Goal: Task Accomplishment & Management: Complete application form

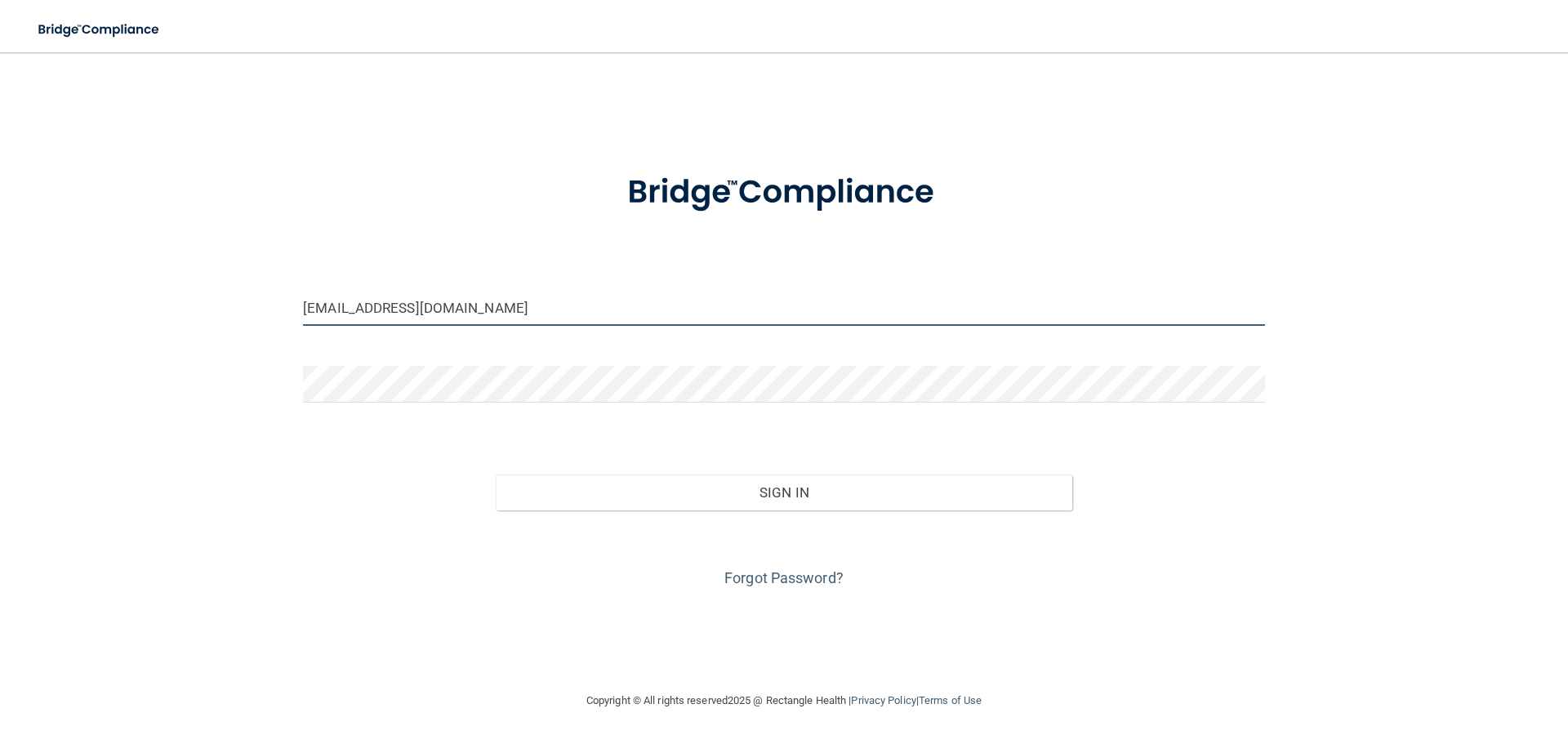
drag, startPoint x: 483, startPoint y: 311, endPoint x: 304, endPoint y: 310, distance: 179.0
click at [304, 310] on input "[EMAIL_ADDRESS][DOMAIN_NAME]" at bounding box center [784, 308] width 962 height 37
type input "[DOMAIN_NAME]"
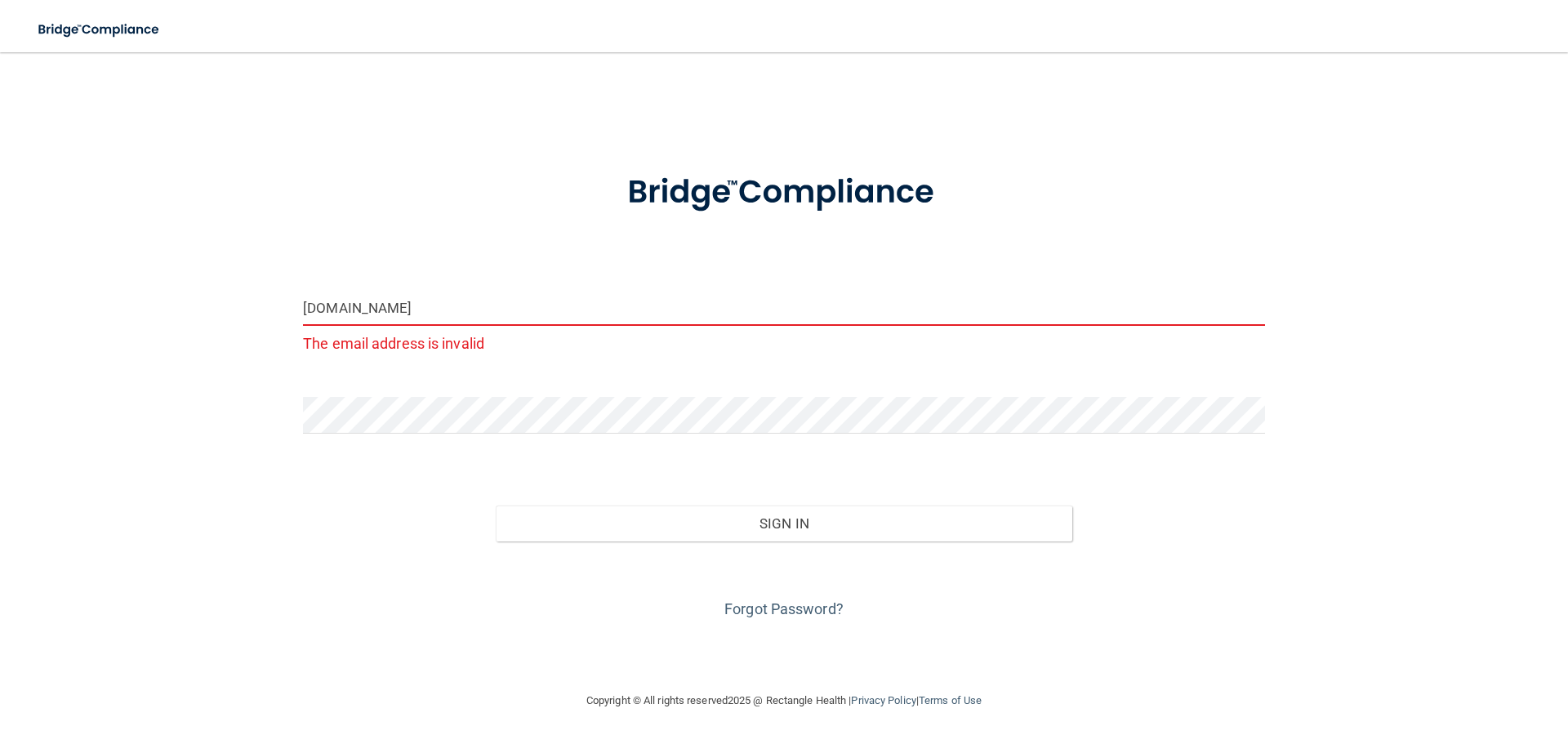
drag, startPoint x: 366, startPoint y: 303, endPoint x: 292, endPoint y: 304, distance: 74.0
click at [292, 304] on div "[DOMAIN_NAME] The email address is invalid" at bounding box center [784, 329] width 987 height 80
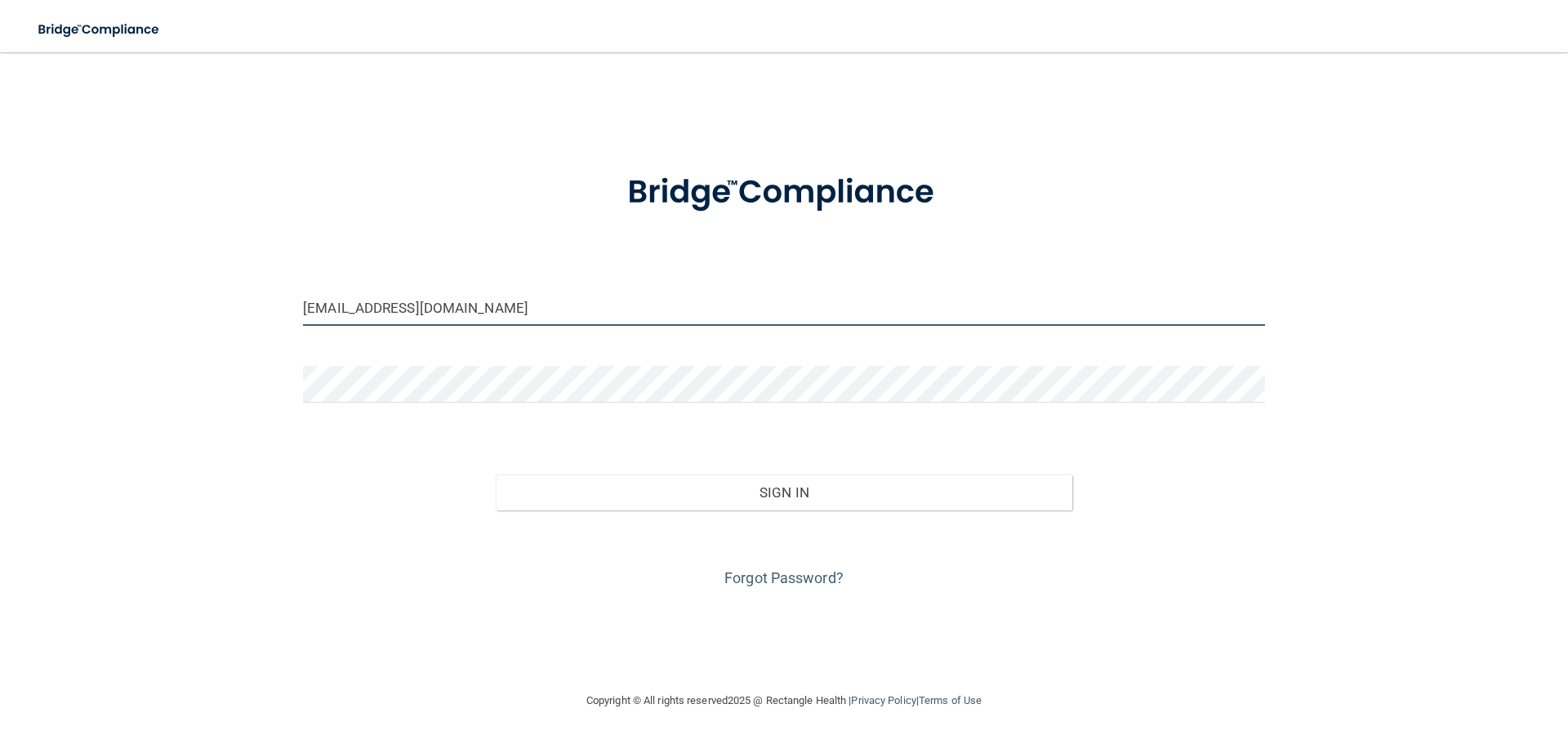
type input "[EMAIL_ADDRESS][DOMAIN_NAME]"
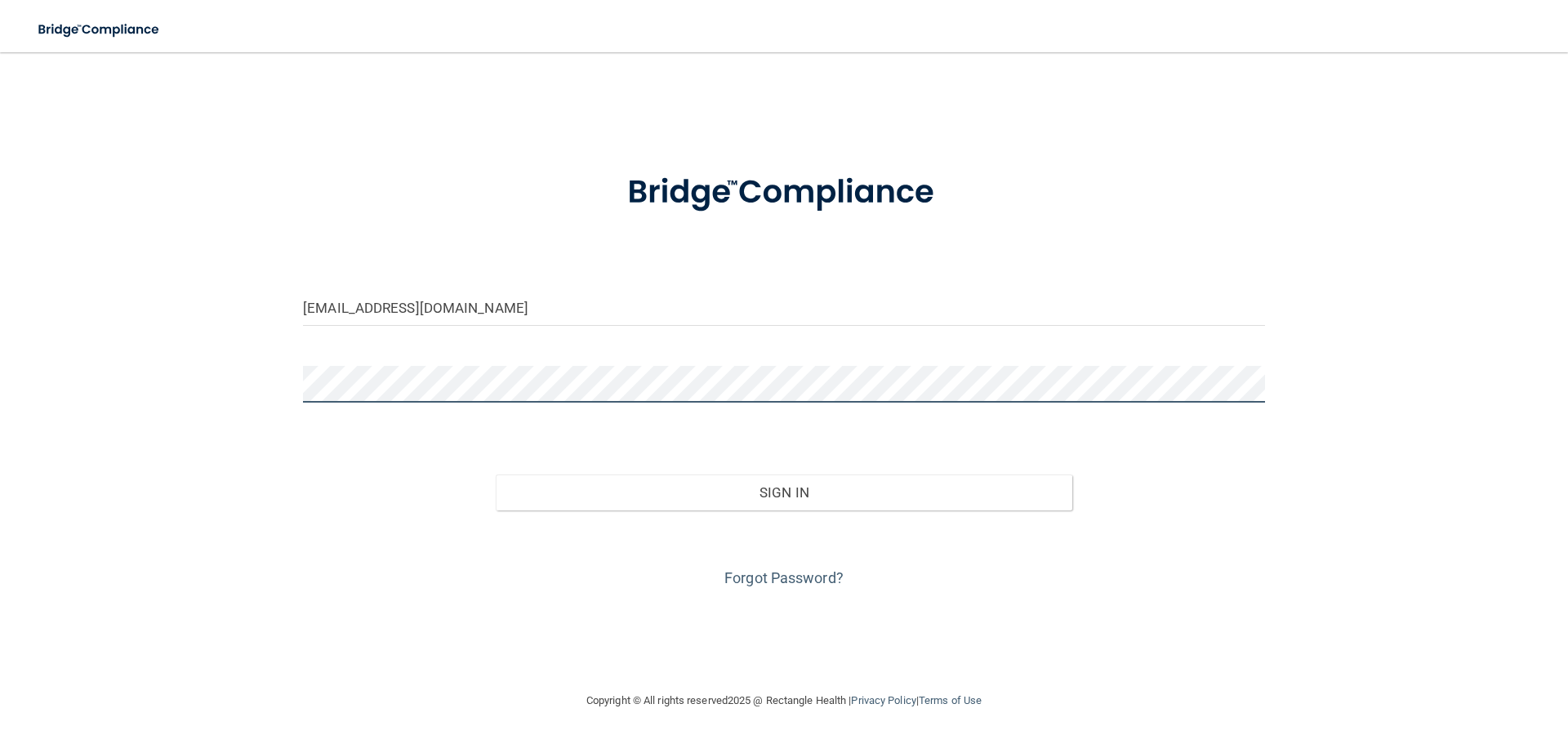
click at [289, 380] on div "[EMAIL_ADDRESS][DOMAIN_NAME] Invalid email/password. You don't have permission …" at bounding box center [784, 372] width 1503 height 606
click at [496, 475] on button "Sign In" at bounding box center [784, 493] width 578 height 36
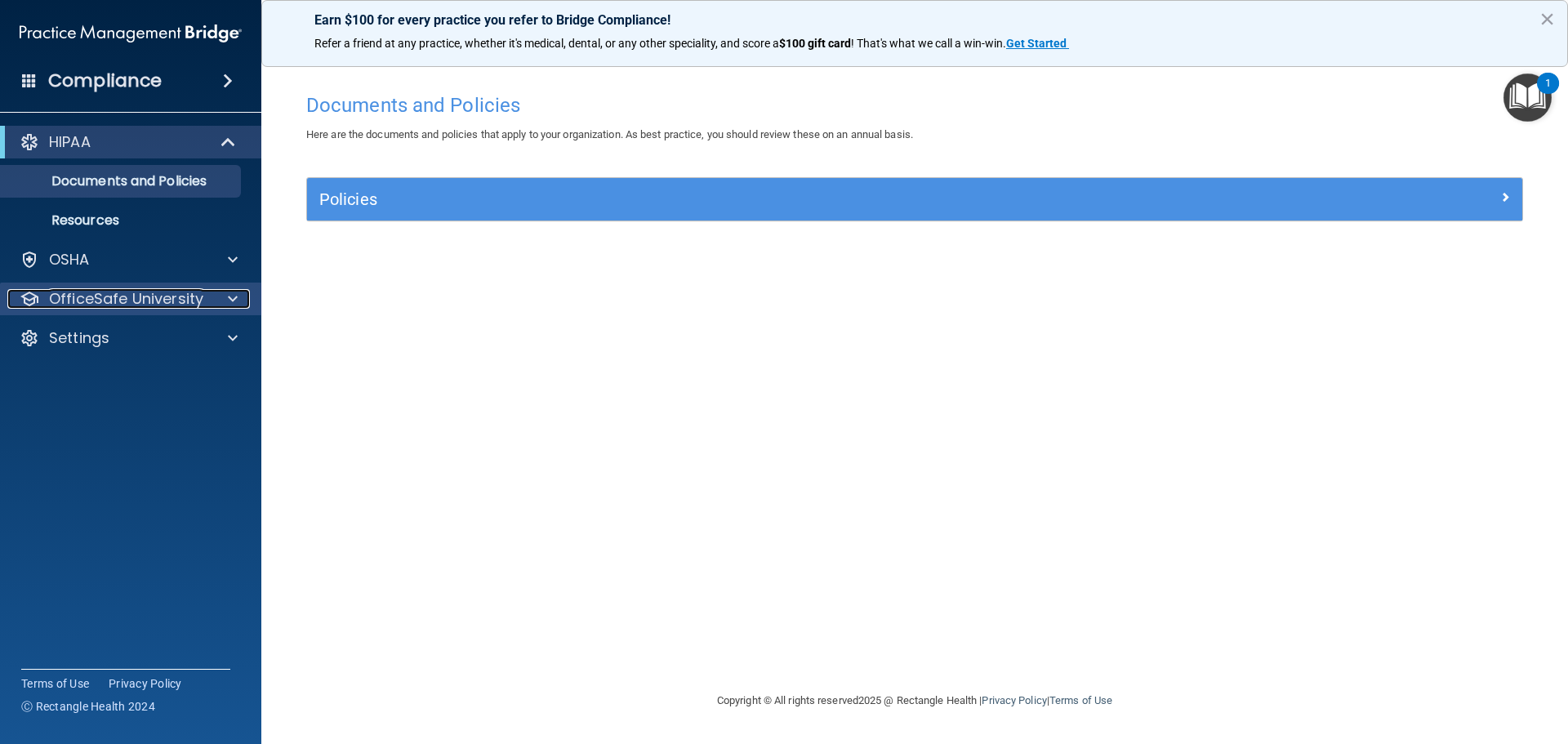
click at [215, 289] on div at bounding box center [229, 299] width 41 height 20
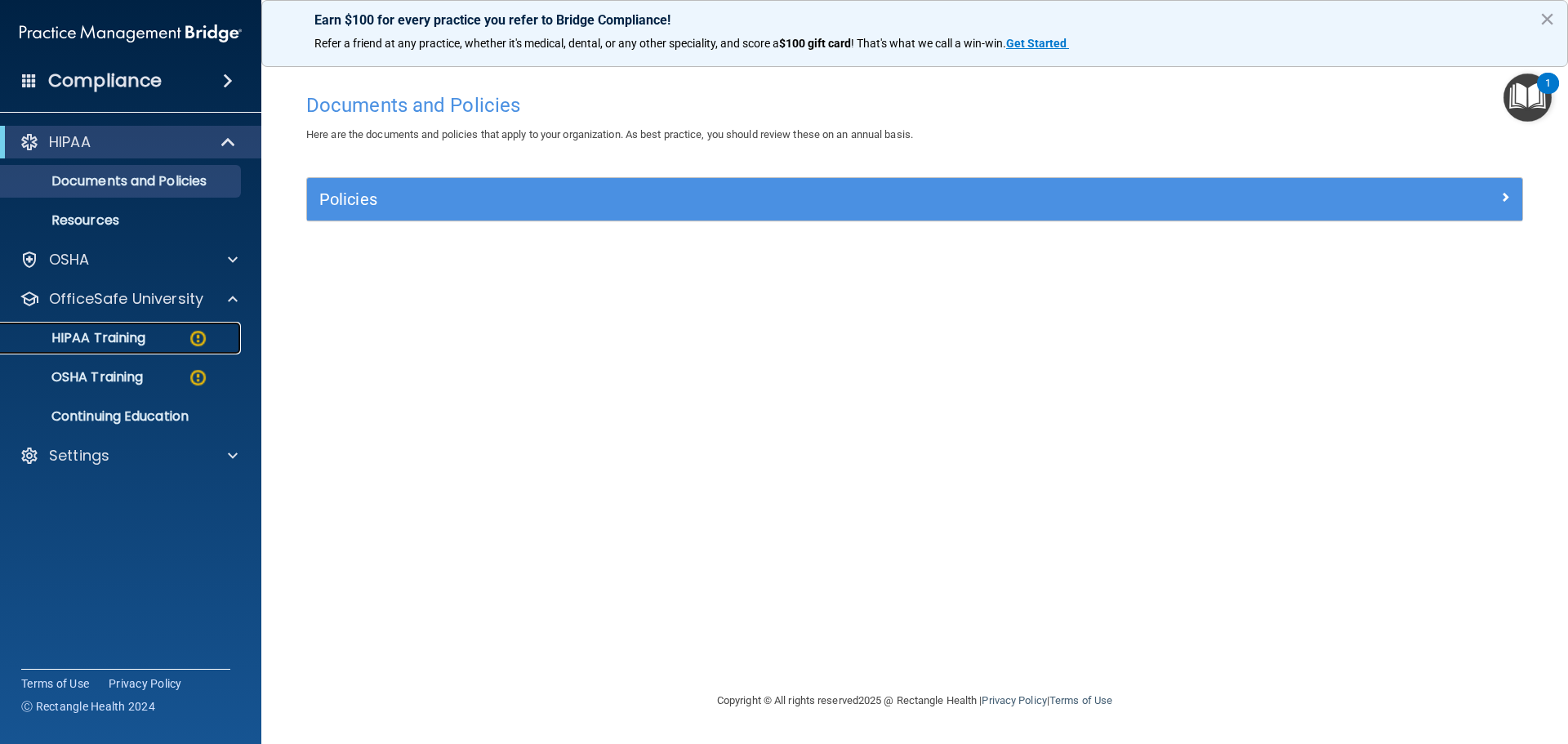
click at [93, 331] on p "HIPAA Training" at bounding box center [78, 338] width 135 height 16
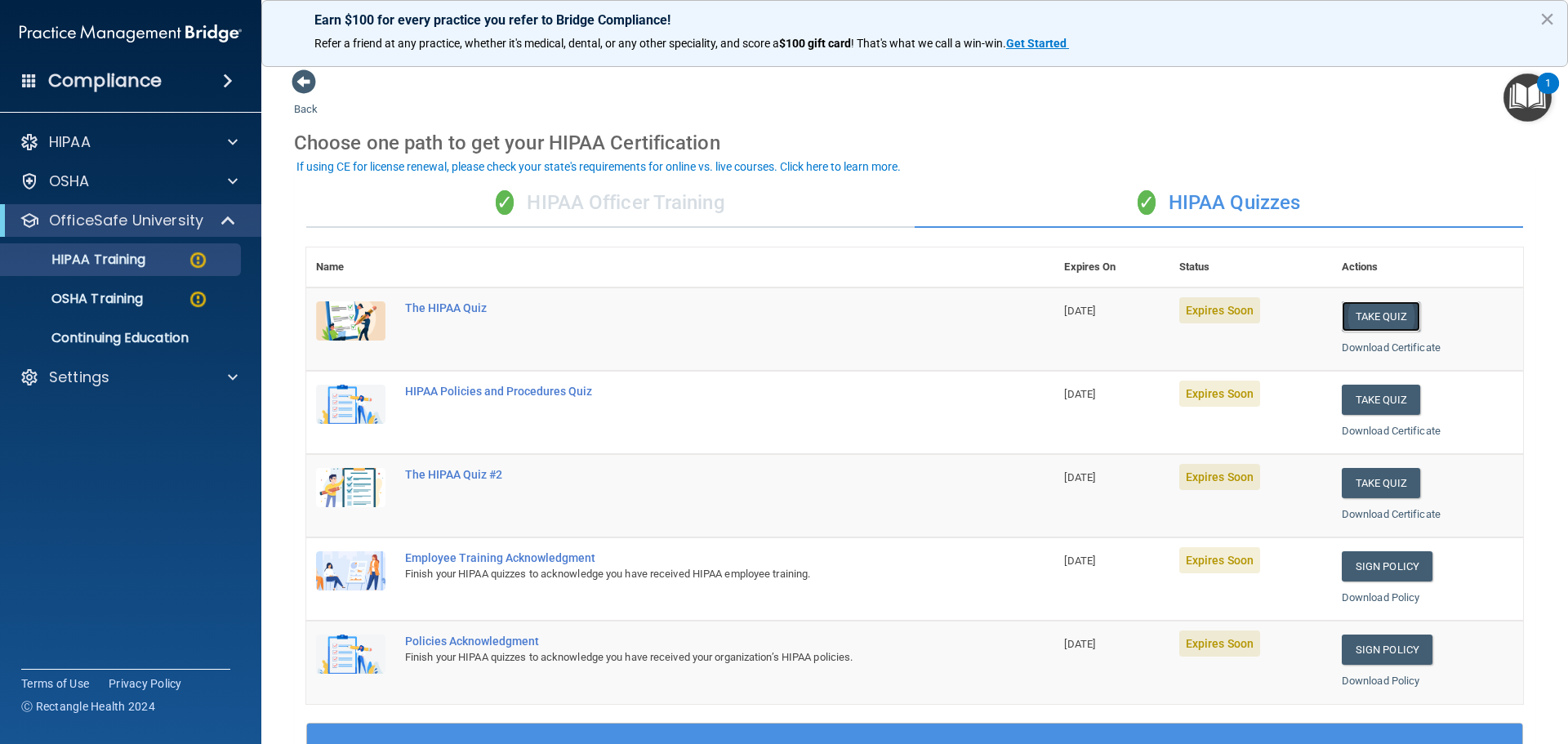
click at [1368, 320] on button "Take Quiz" at bounding box center [1381, 316] width 78 height 30
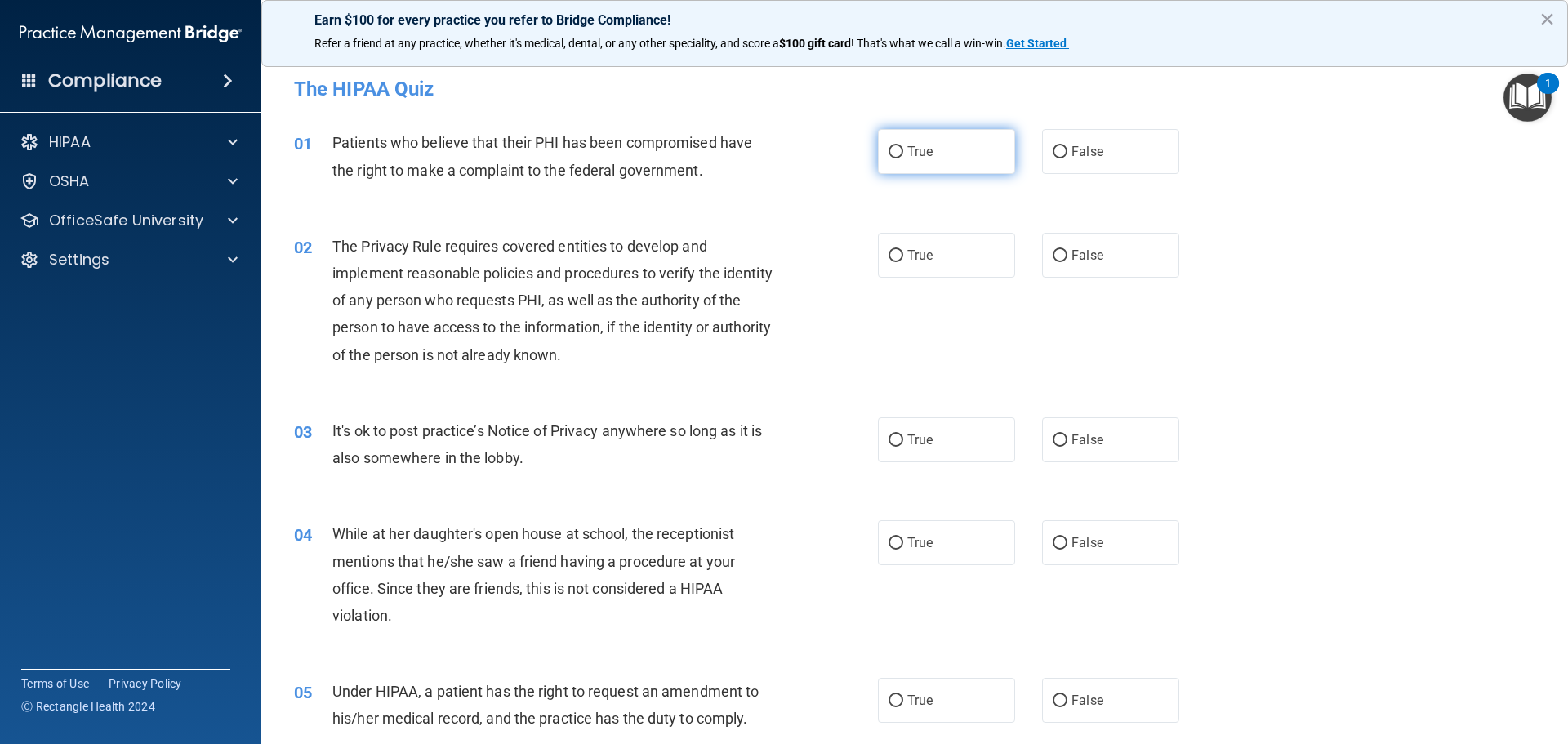
click at [891, 151] on input "True" at bounding box center [896, 152] width 15 height 13
radio input "true"
click at [901, 250] on label "True" at bounding box center [946, 256] width 137 height 45
click at [901, 250] on input "True" at bounding box center [896, 257] width 15 height 13
radio input "true"
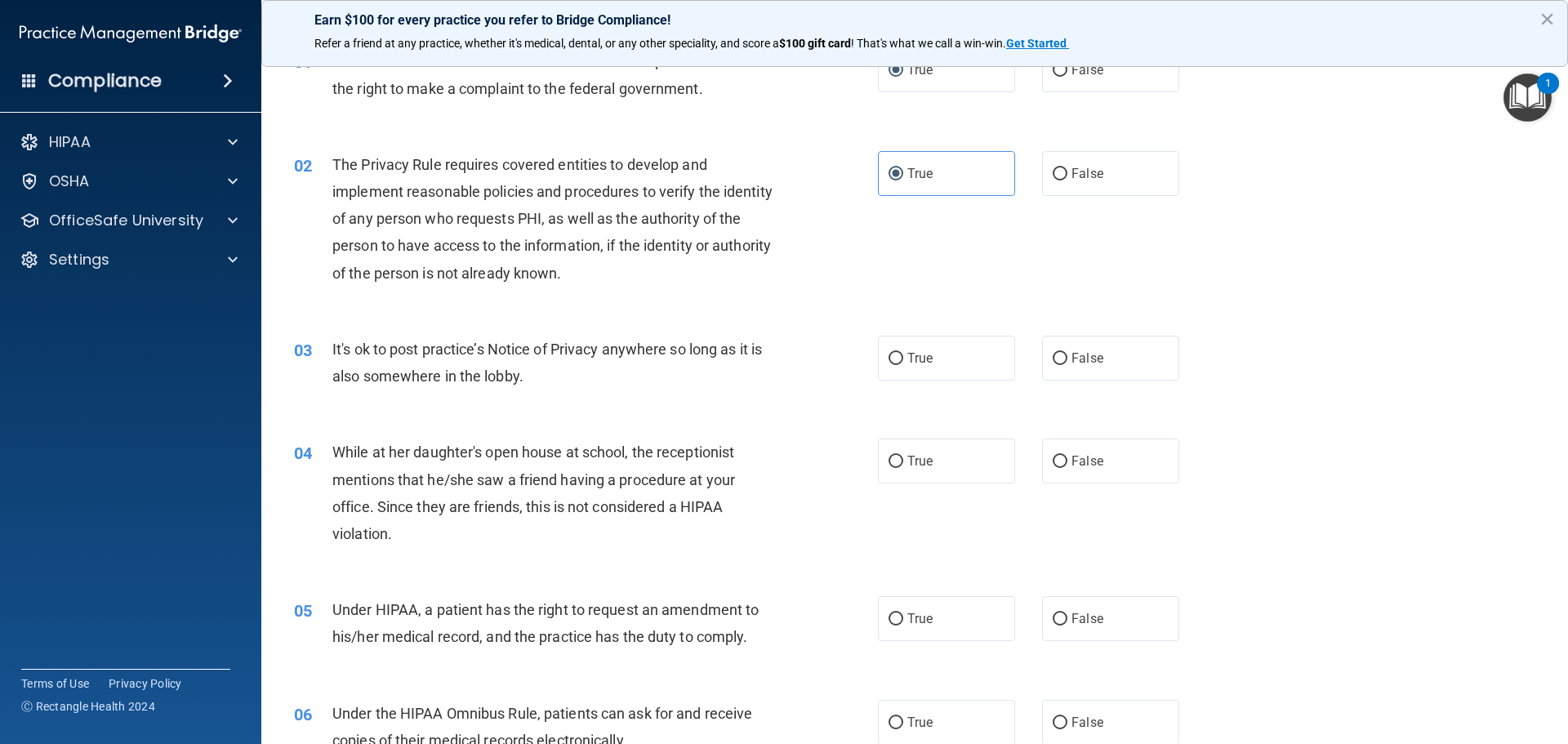
scroll to position [163, 0]
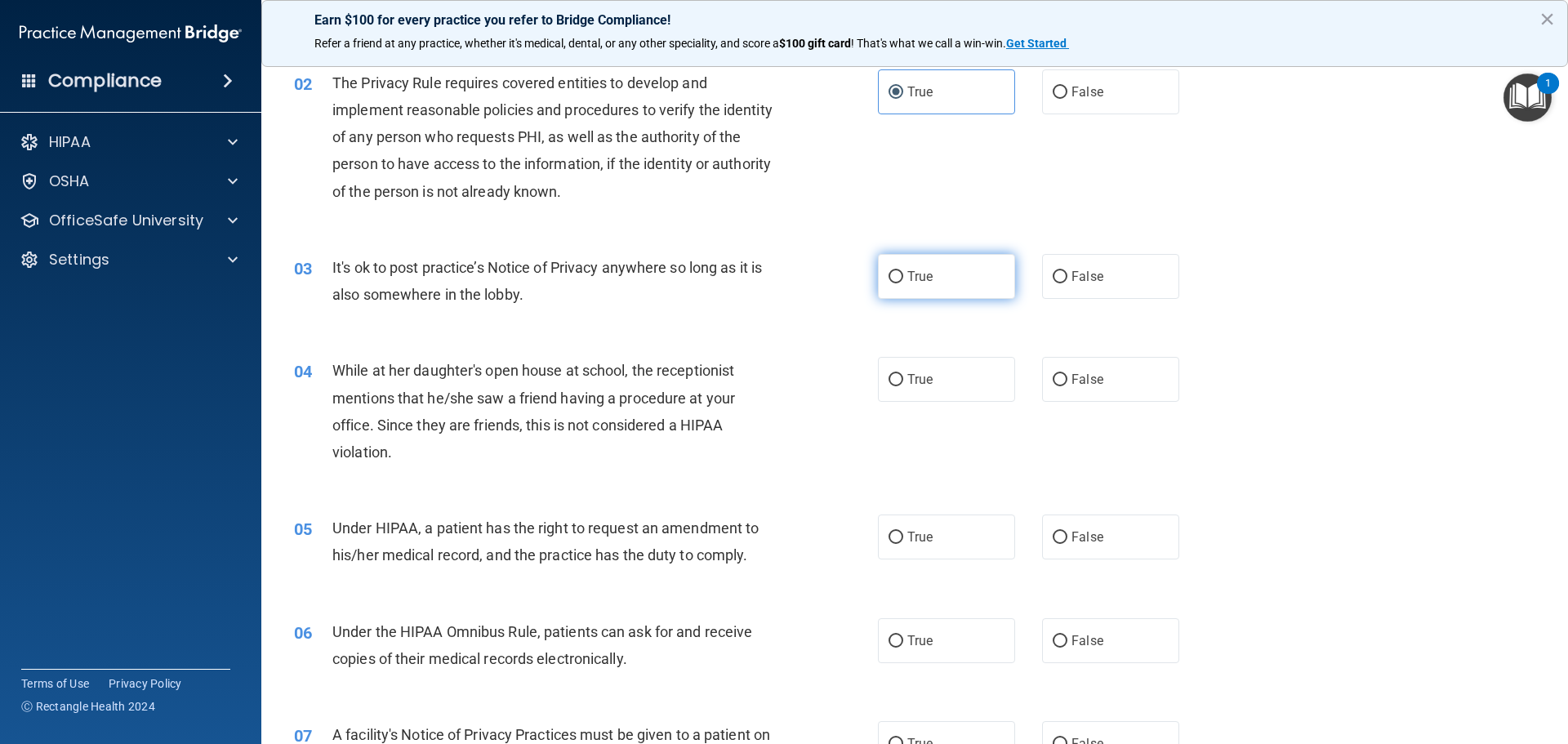
click at [910, 289] on label "True" at bounding box center [946, 277] width 137 height 45
click at [903, 284] on input "True" at bounding box center [896, 278] width 15 height 13
radio input "true"
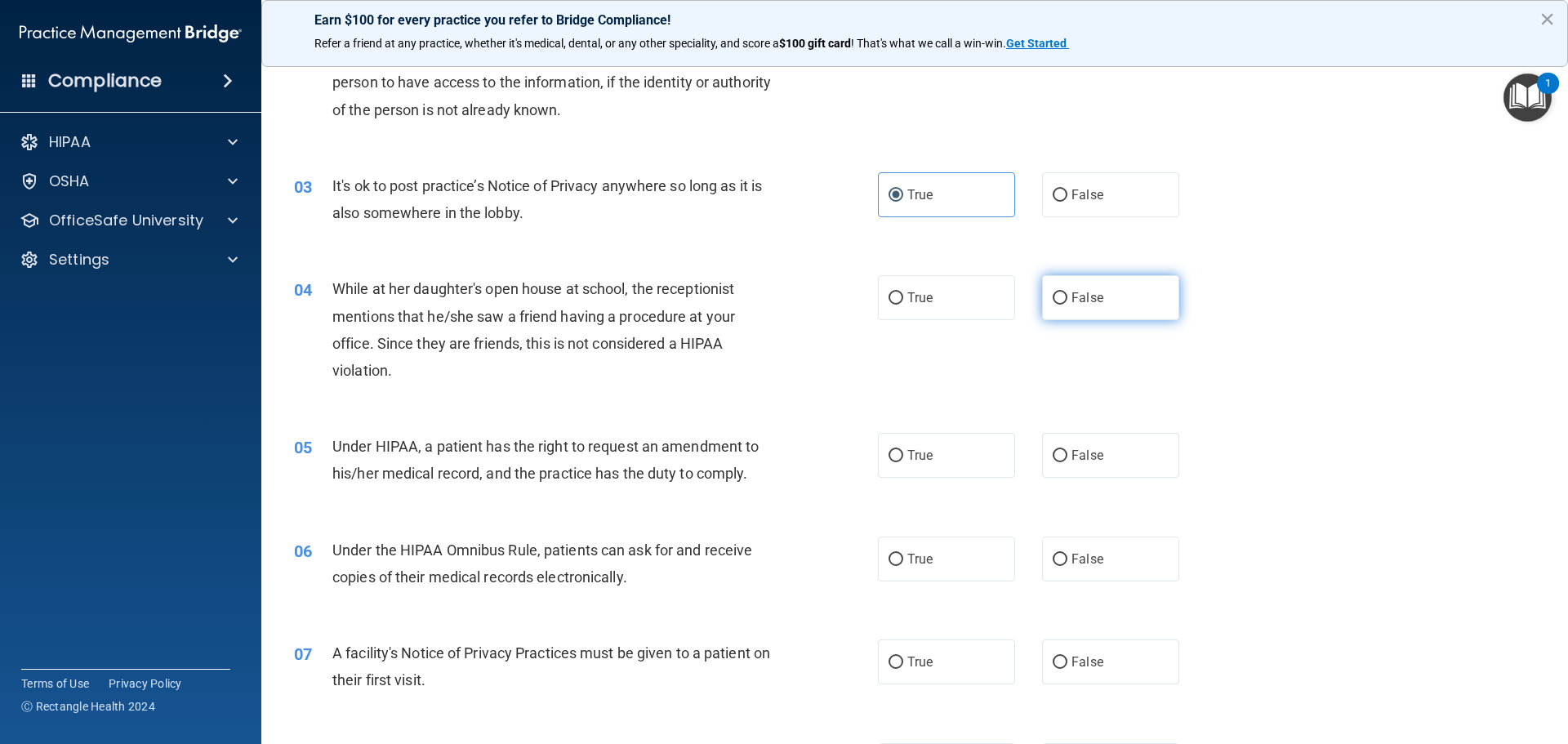
click at [1056, 298] on input "False" at bounding box center [1060, 299] width 15 height 13
radio input "true"
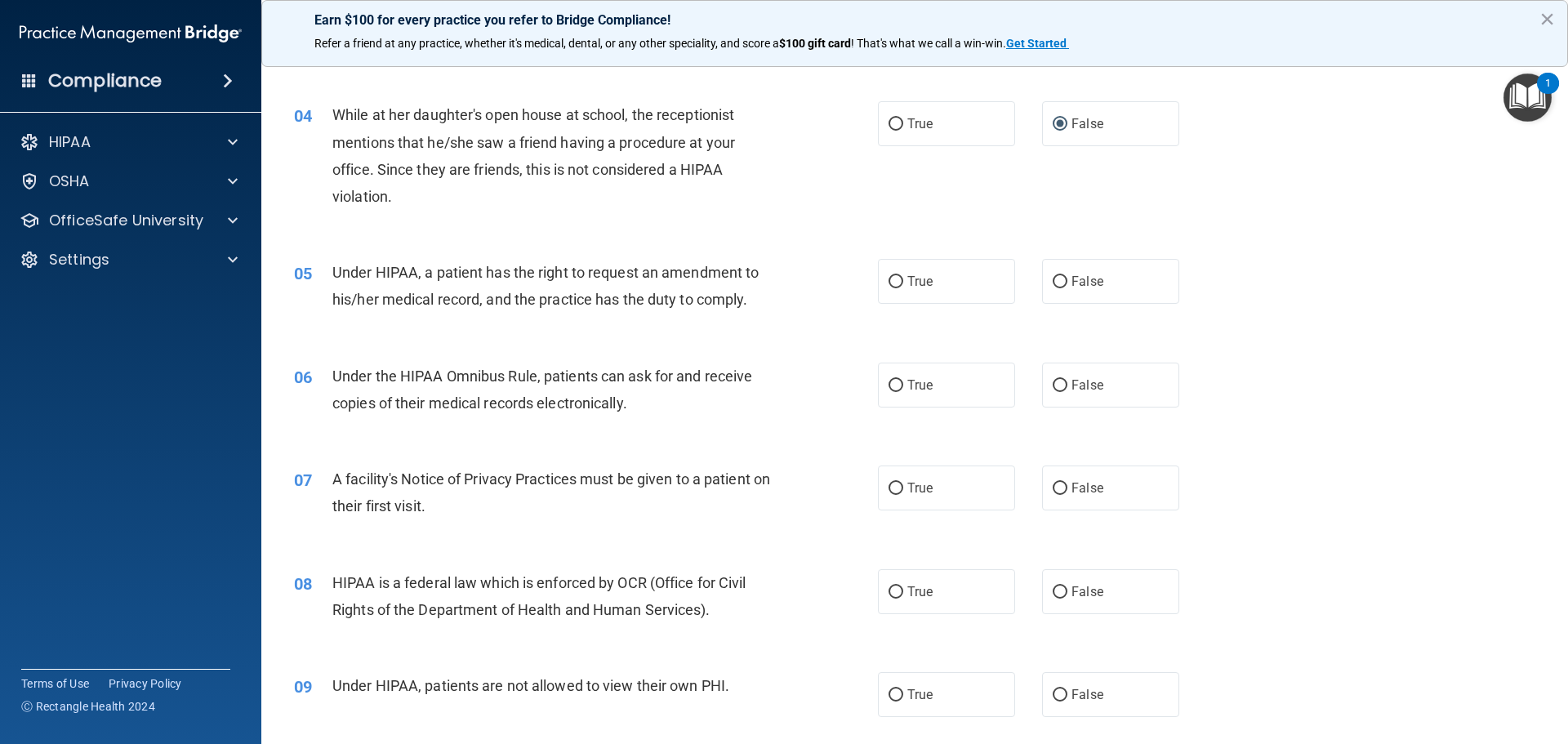
scroll to position [490, 0]
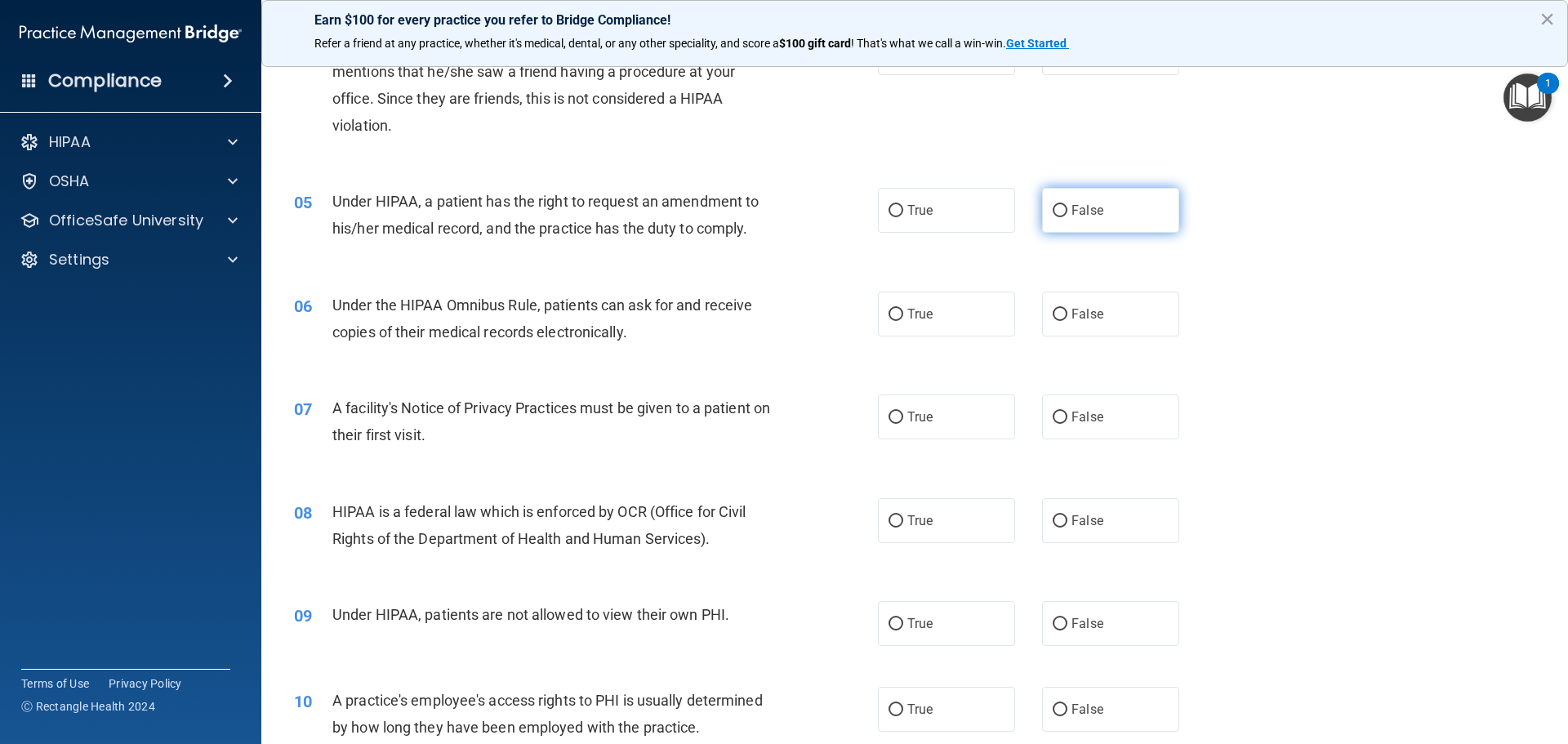
click at [1056, 212] on input "False" at bounding box center [1060, 211] width 15 height 13
radio input "true"
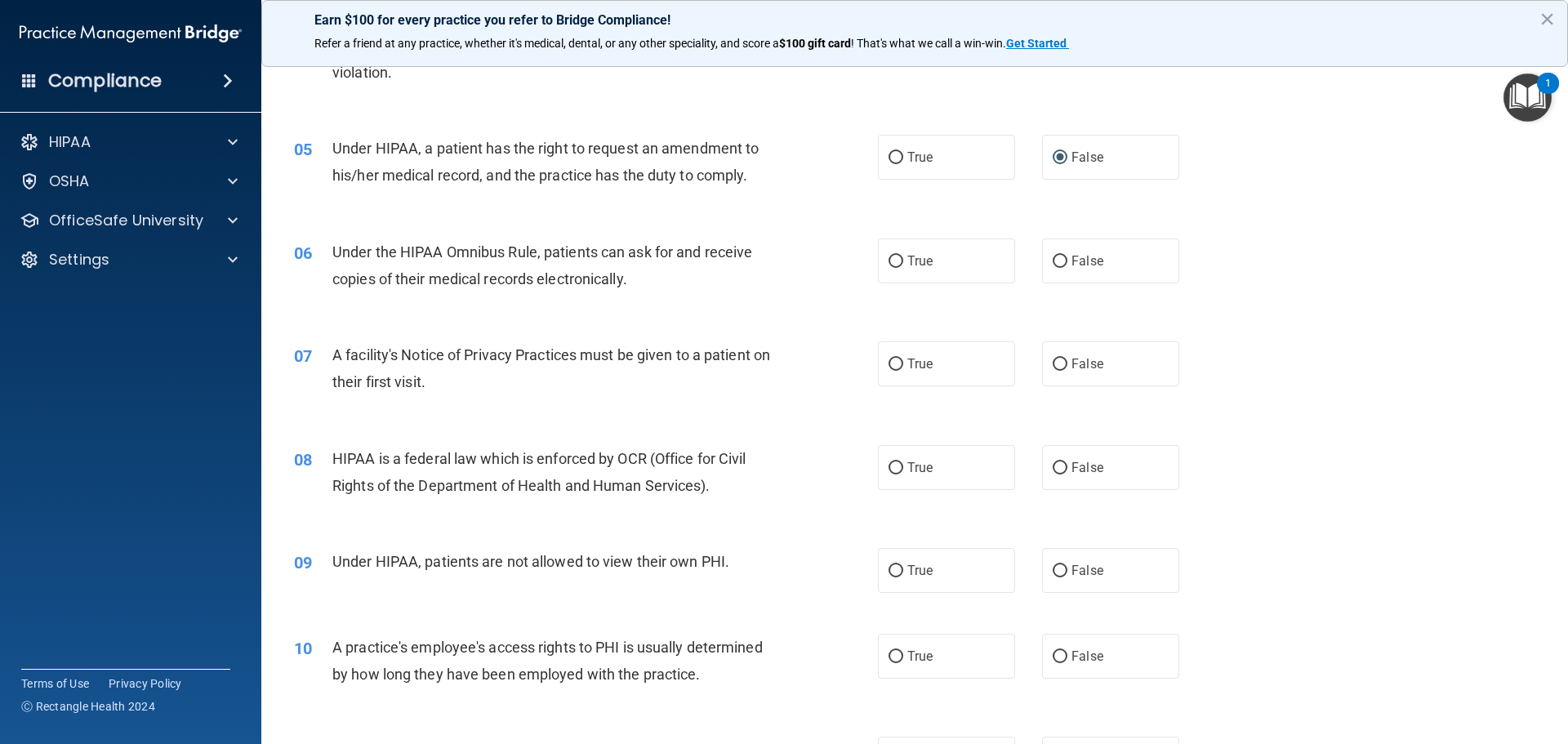
scroll to position [572, 0]
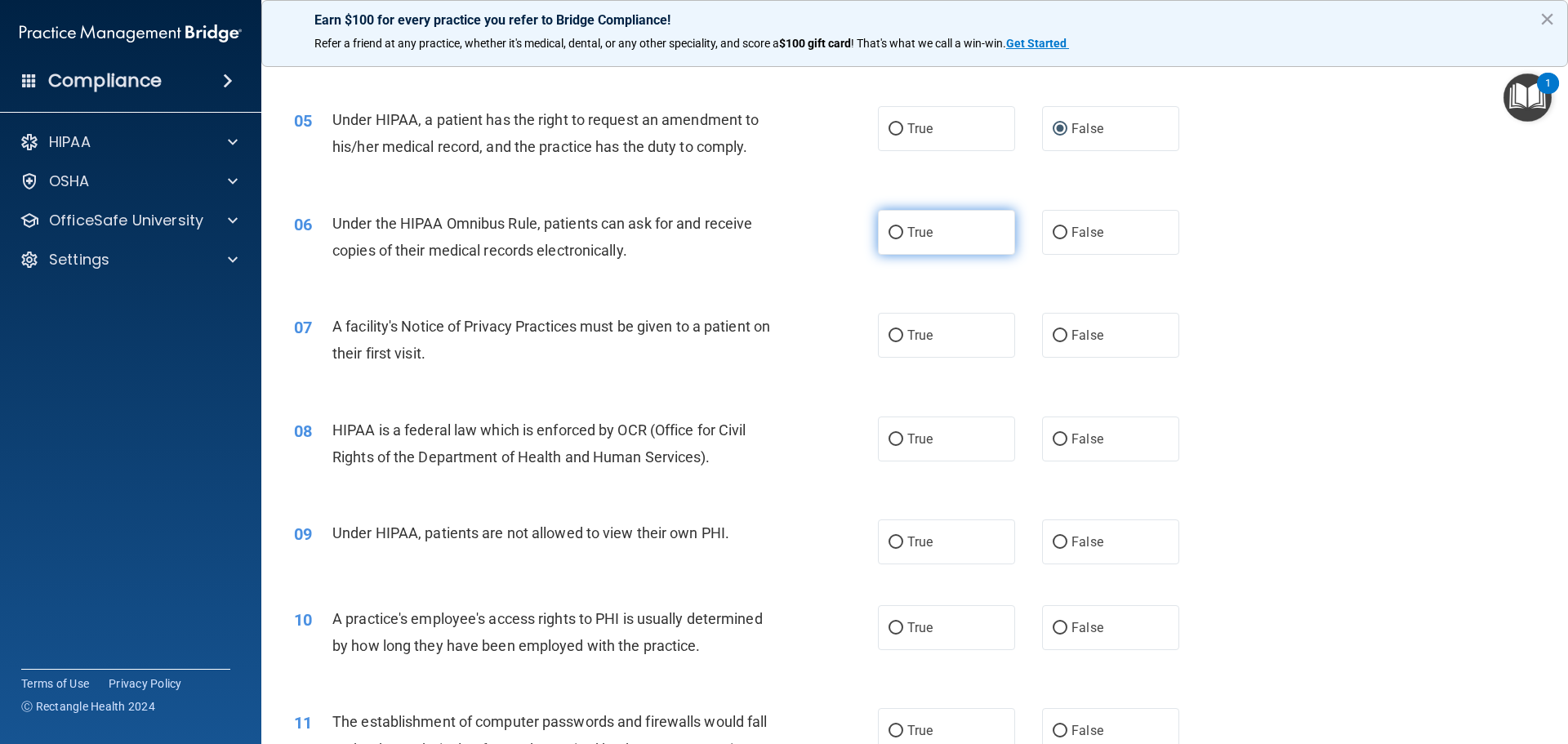
click at [892, 231] on input "True" at bounding box center [896, 233] width 15 height 13
radio input "true"
click at [891, 330] on input "True" at bounding box center [896, 337] width 15 height 13
radio input "true"
click at [889, 436] on input "True" at bounding box center [896, 440] width 15 height 13
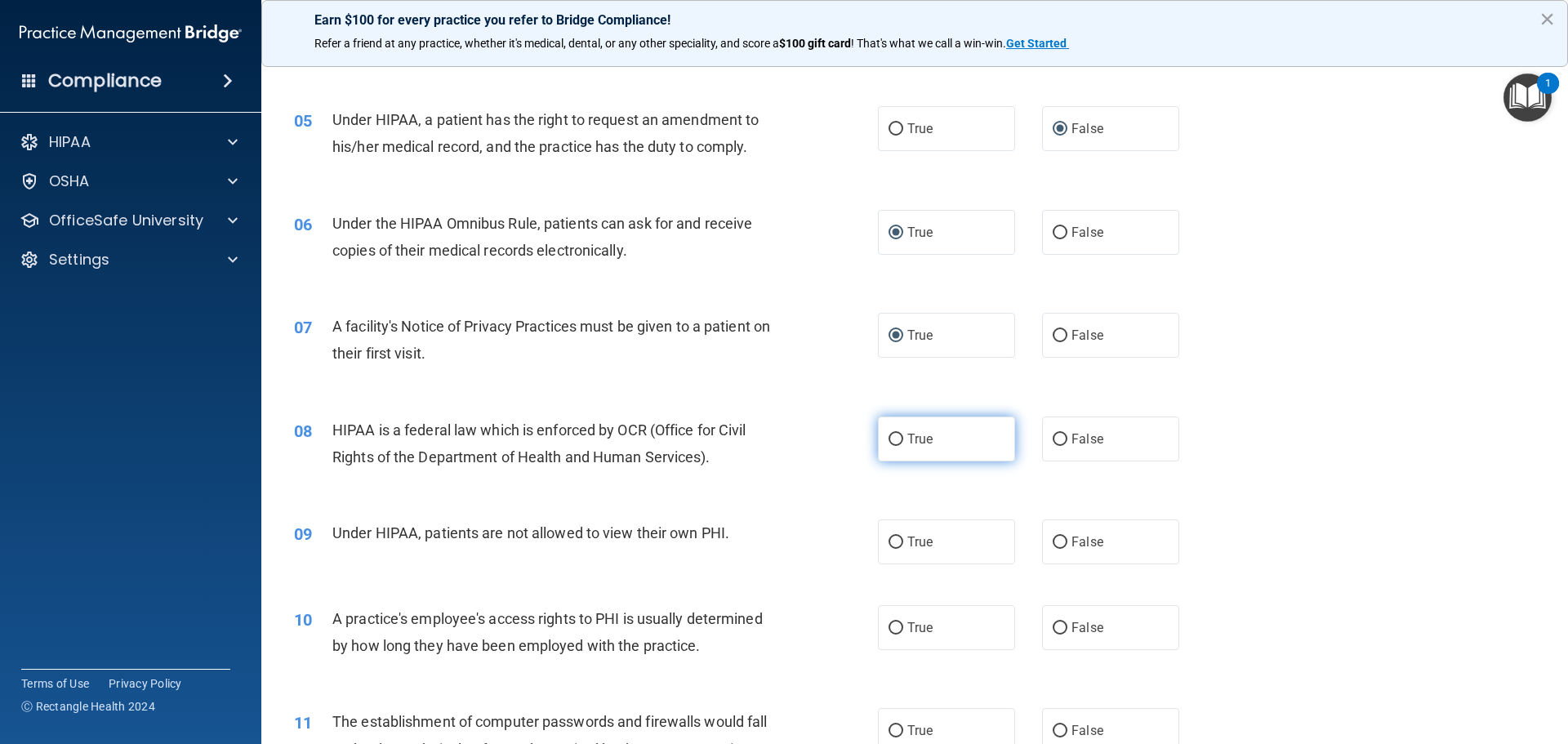
radio input "true"
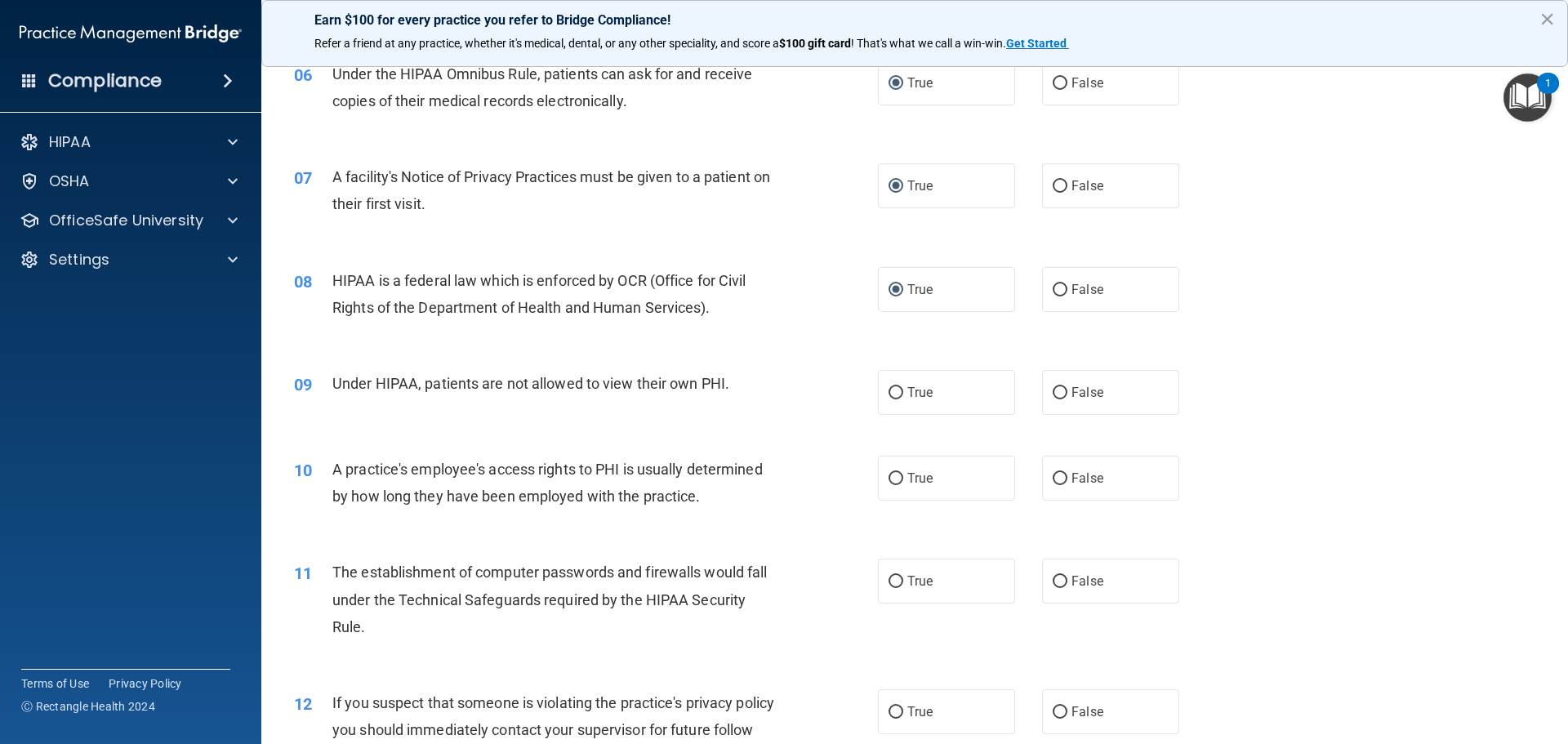
scroll to position [736, 0]
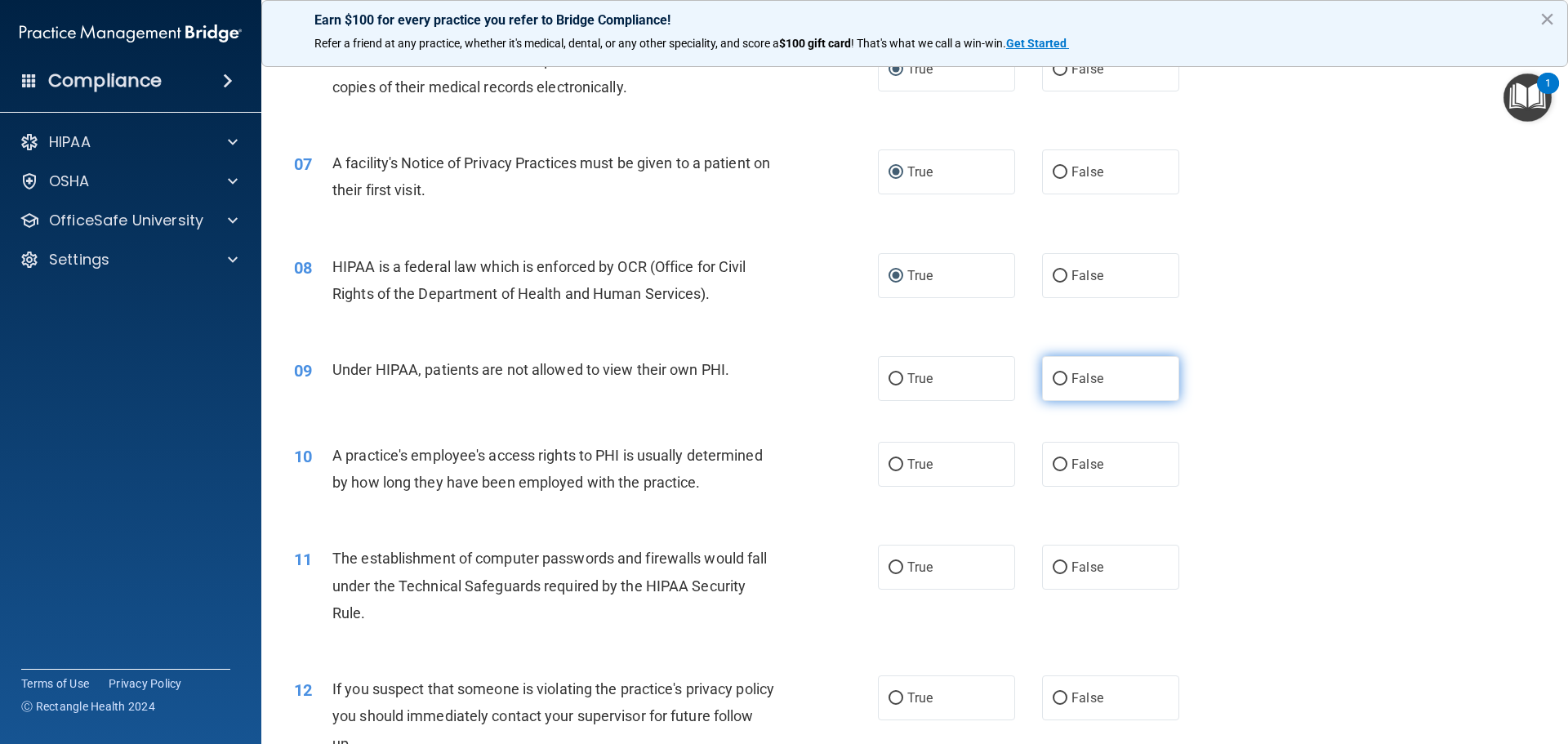
click at [1055, 377] on input "False" at bounding box center [1060, 380] width 15 height 13
radio input "true"
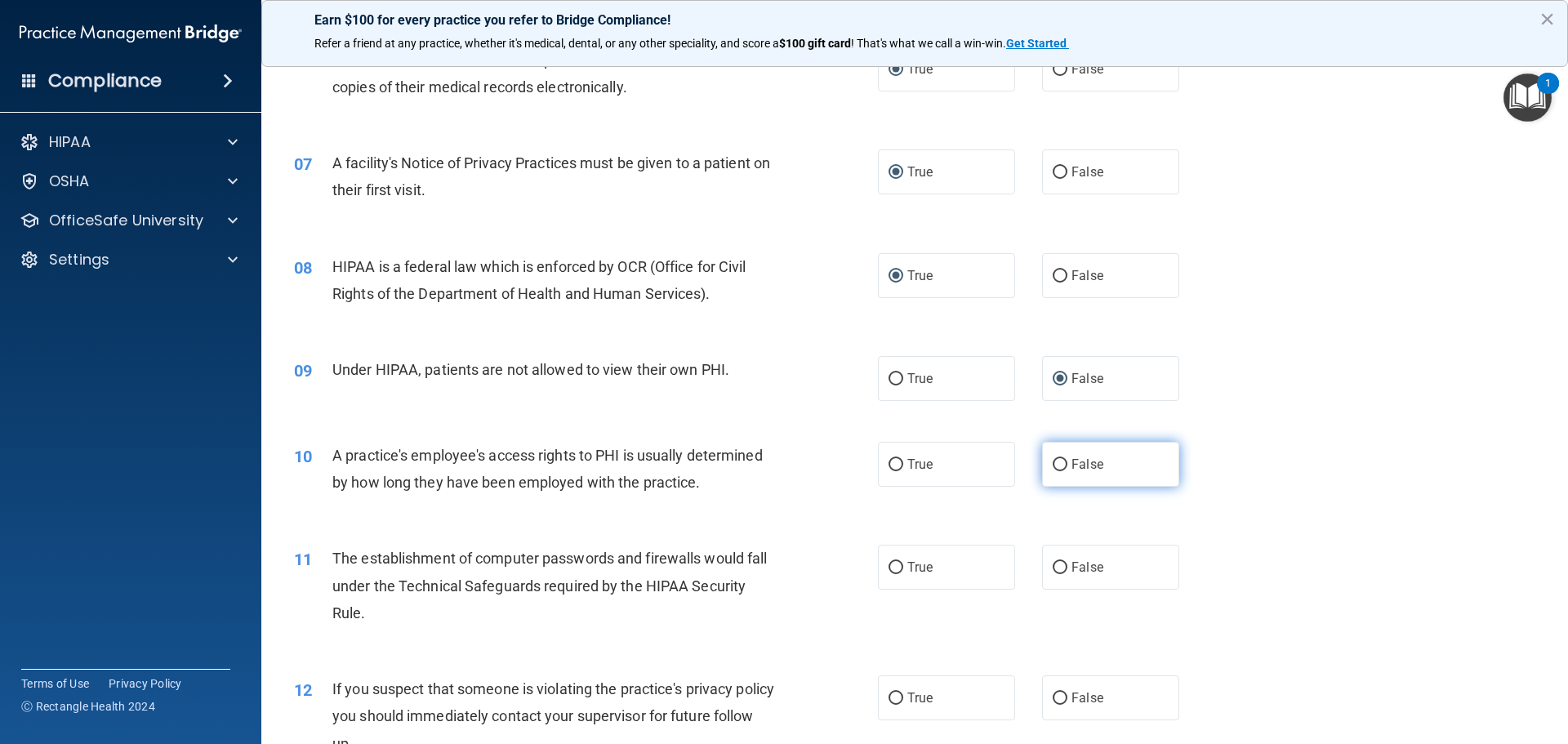
click at [1078, 466] on span "False" at bounding box center [1087, 464] width 32 height 15
click at [1067, 466] on input "False" at bounding box center [1060, 465] width 15 height 13
radio input "true"
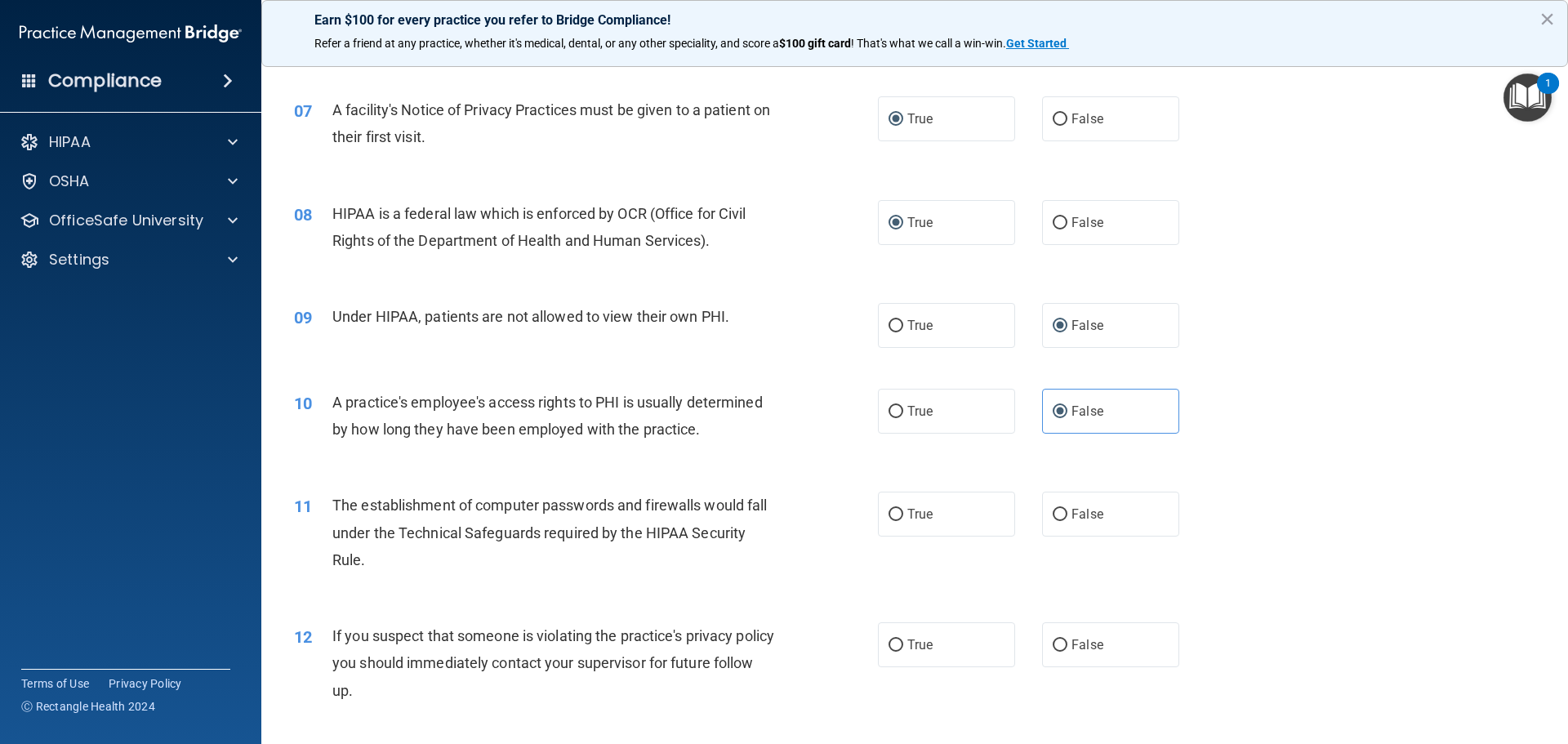
scroll to position [817, 0]
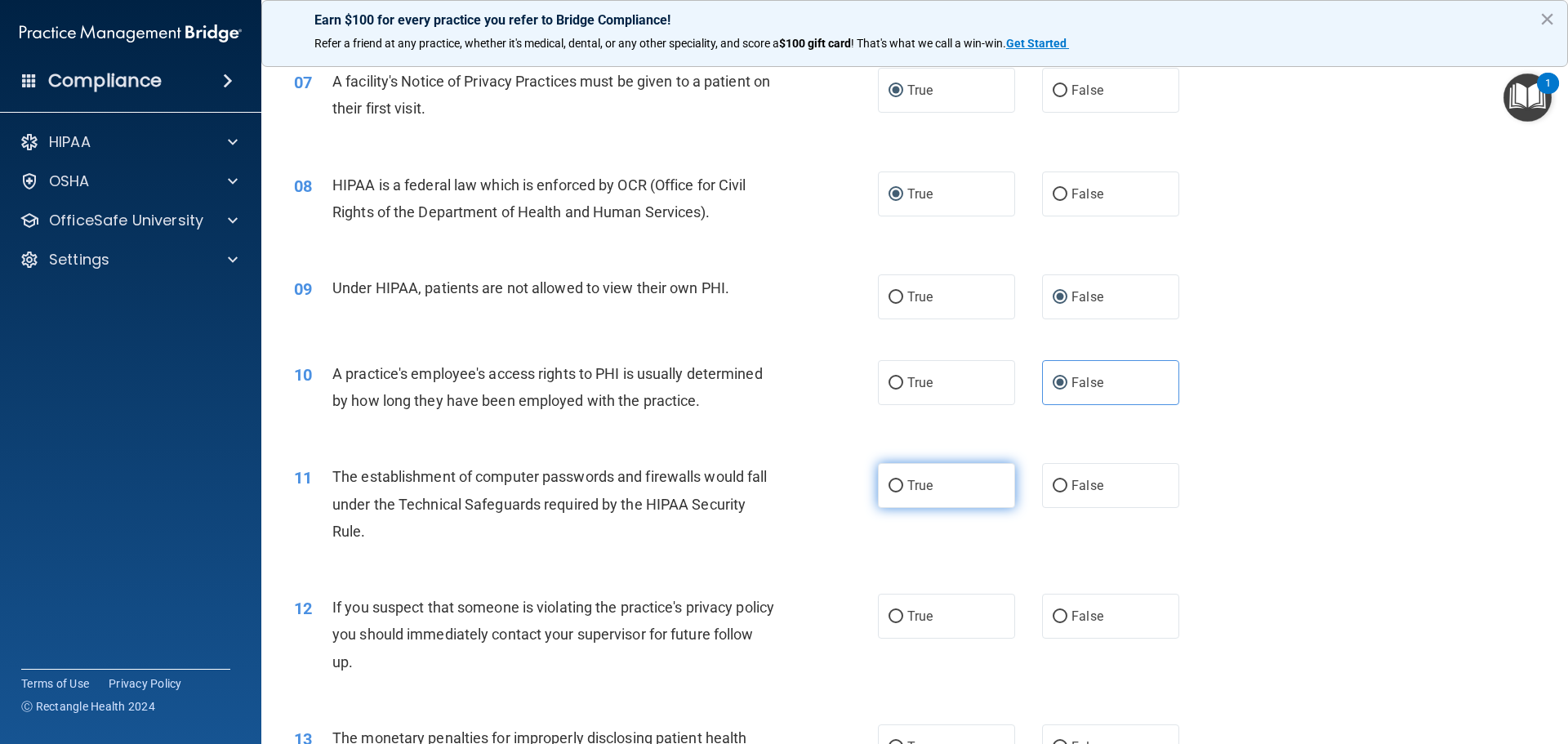
click at [878, 483] on label "True" at bounding box center [946, 486] width 137 height 45
click at [889, 483] on input "True" at bounding box center [896, 487] width 15 height 13
radio input "true"
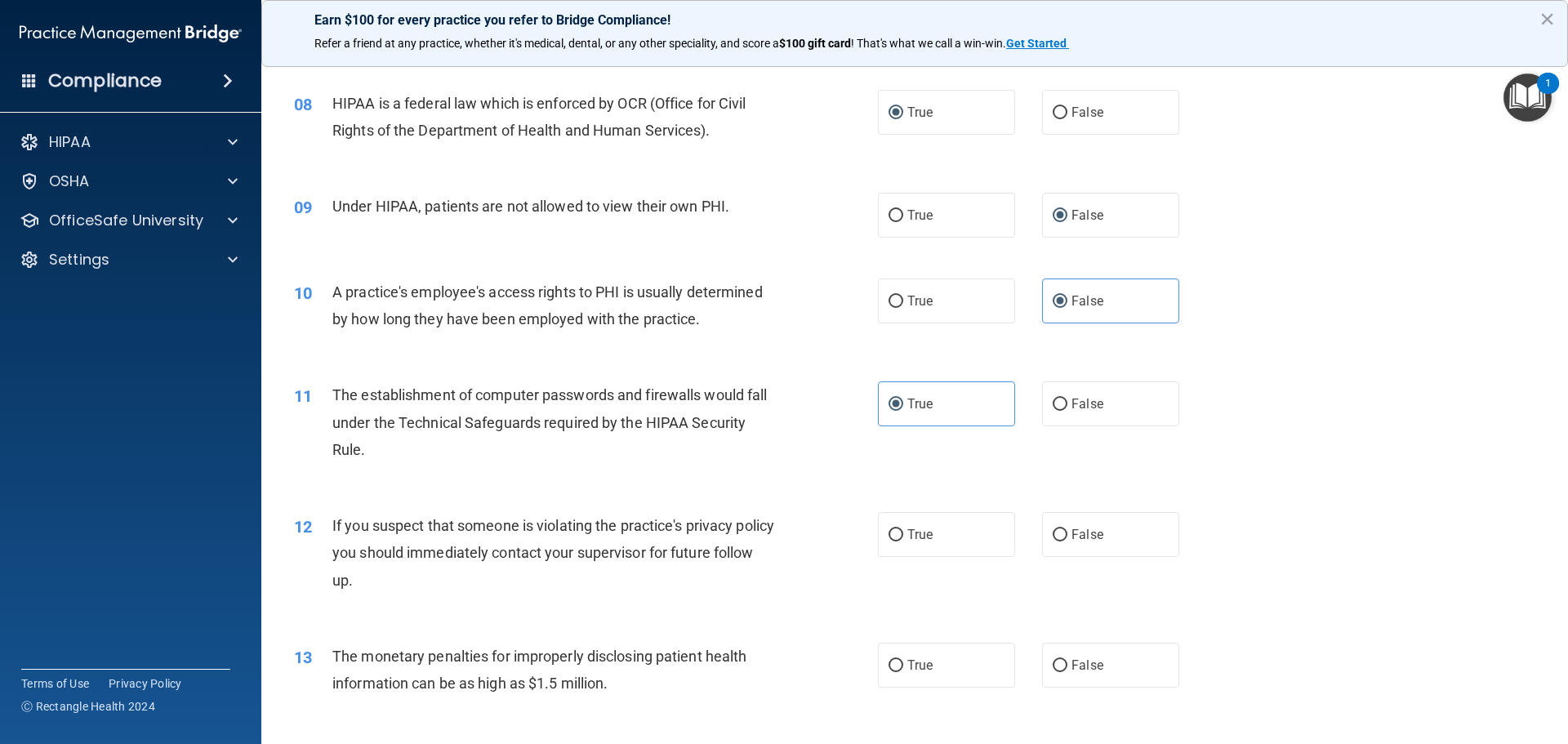
scroll to position [981, 0]
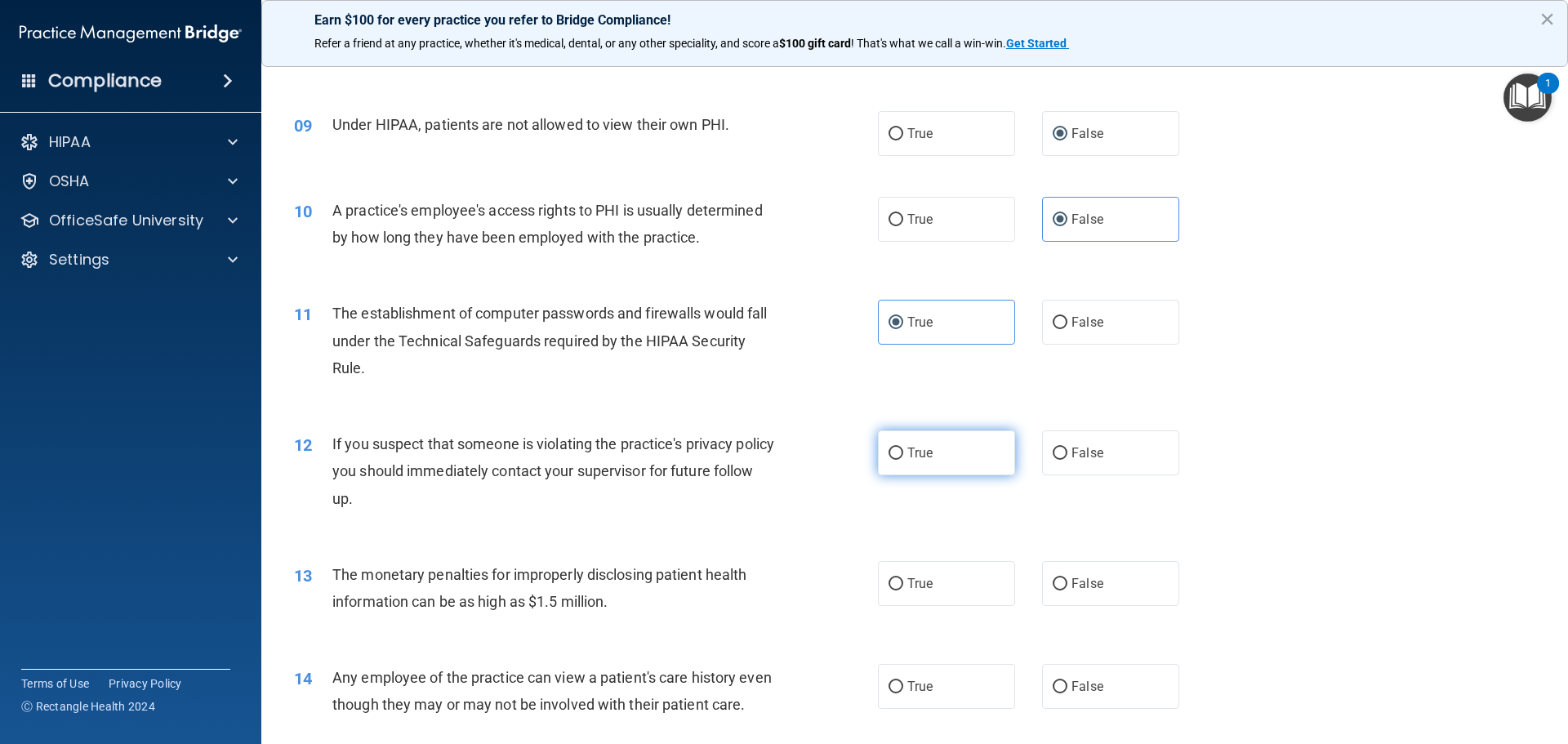
click at [908, 455] on span "True" at bounding box center [920, 453] width 25 height 15
click at [903, 455] on input "True" at bounding box center [896, 455] width 15 height 13
radio input "true"
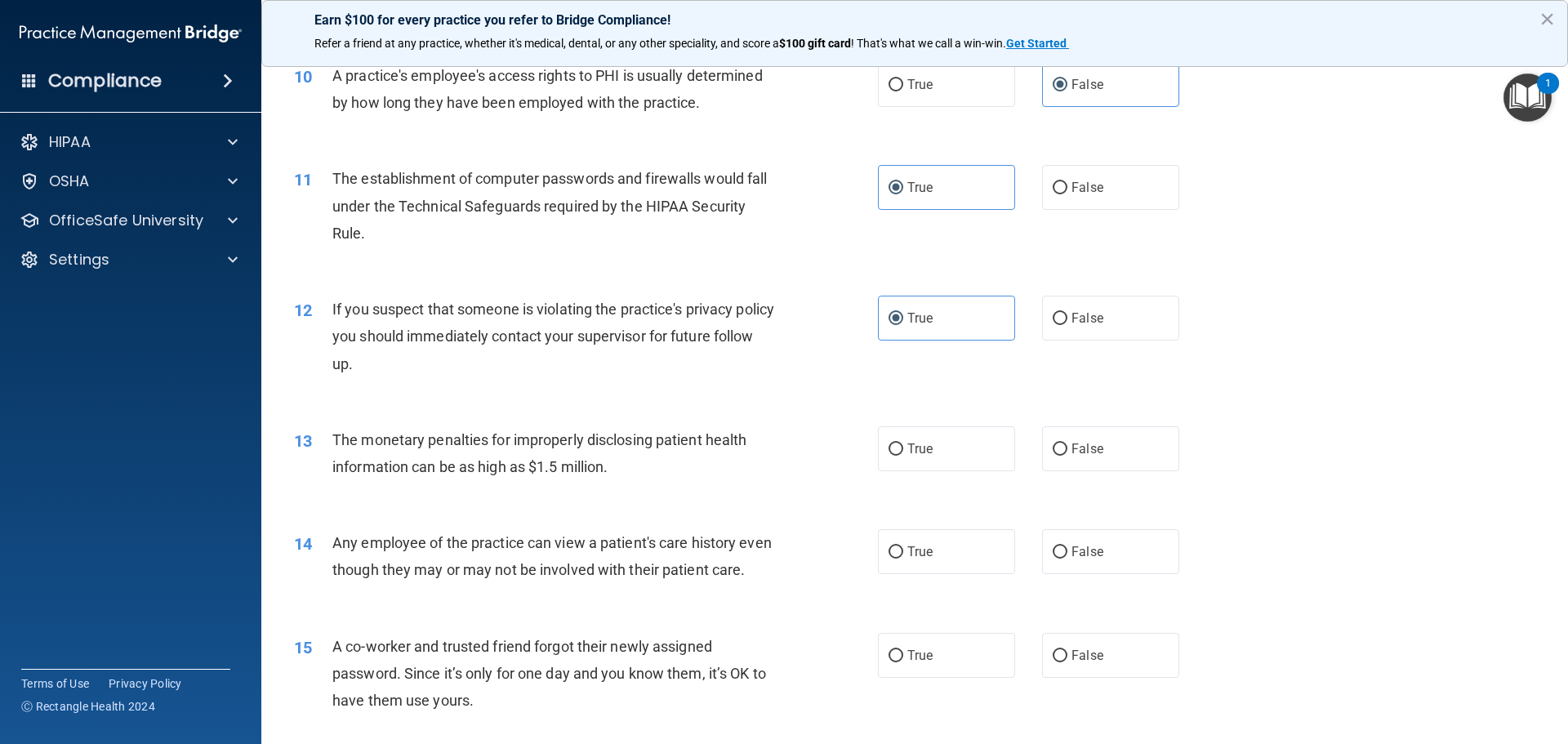
scroll to position [1144, 0]
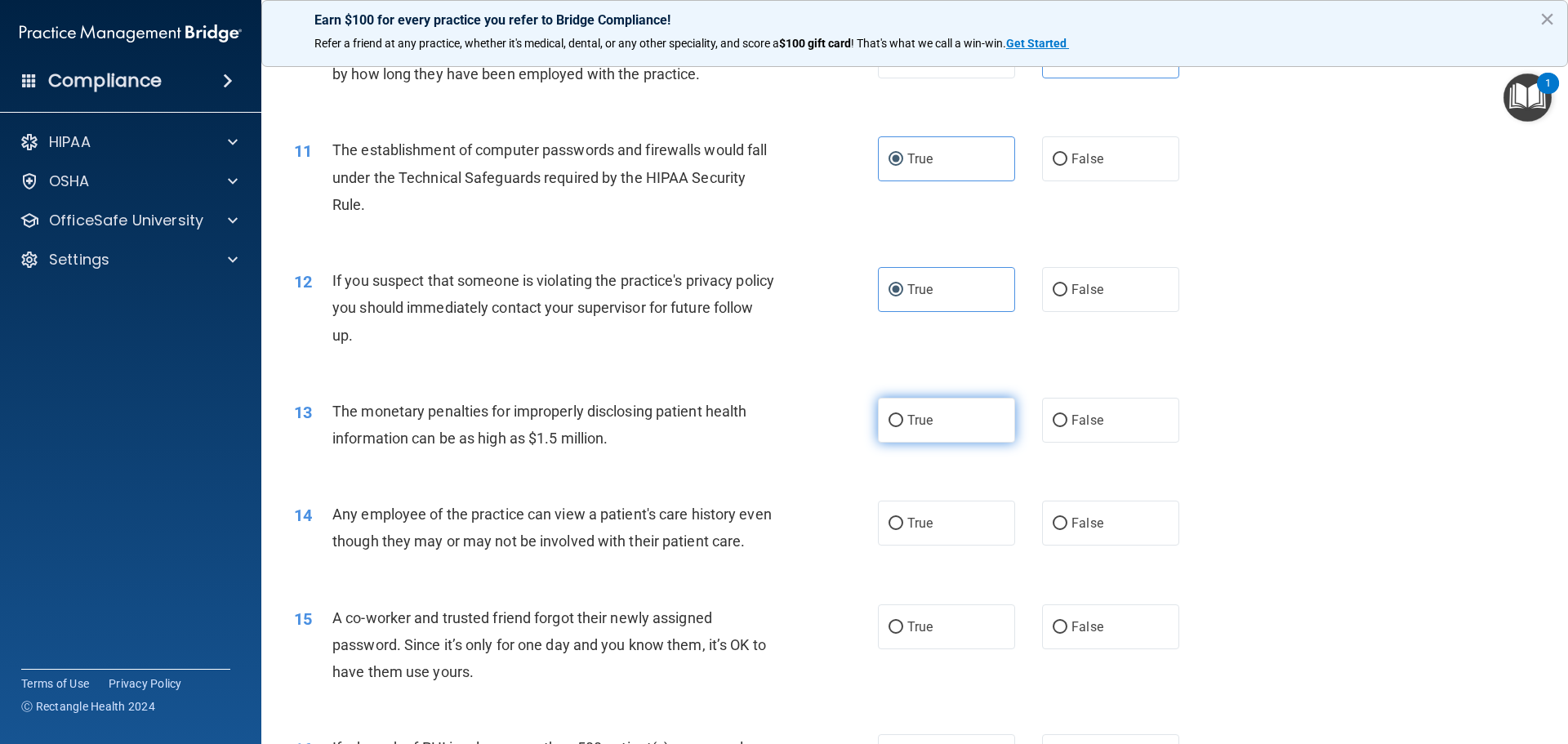
click at [893, 427] on label "True" at bounding box center [946, 421] width 137 height 45
click at [893, 427] on input "True" at bounding box center [896, 422] width 15 height 13
radio input "true"
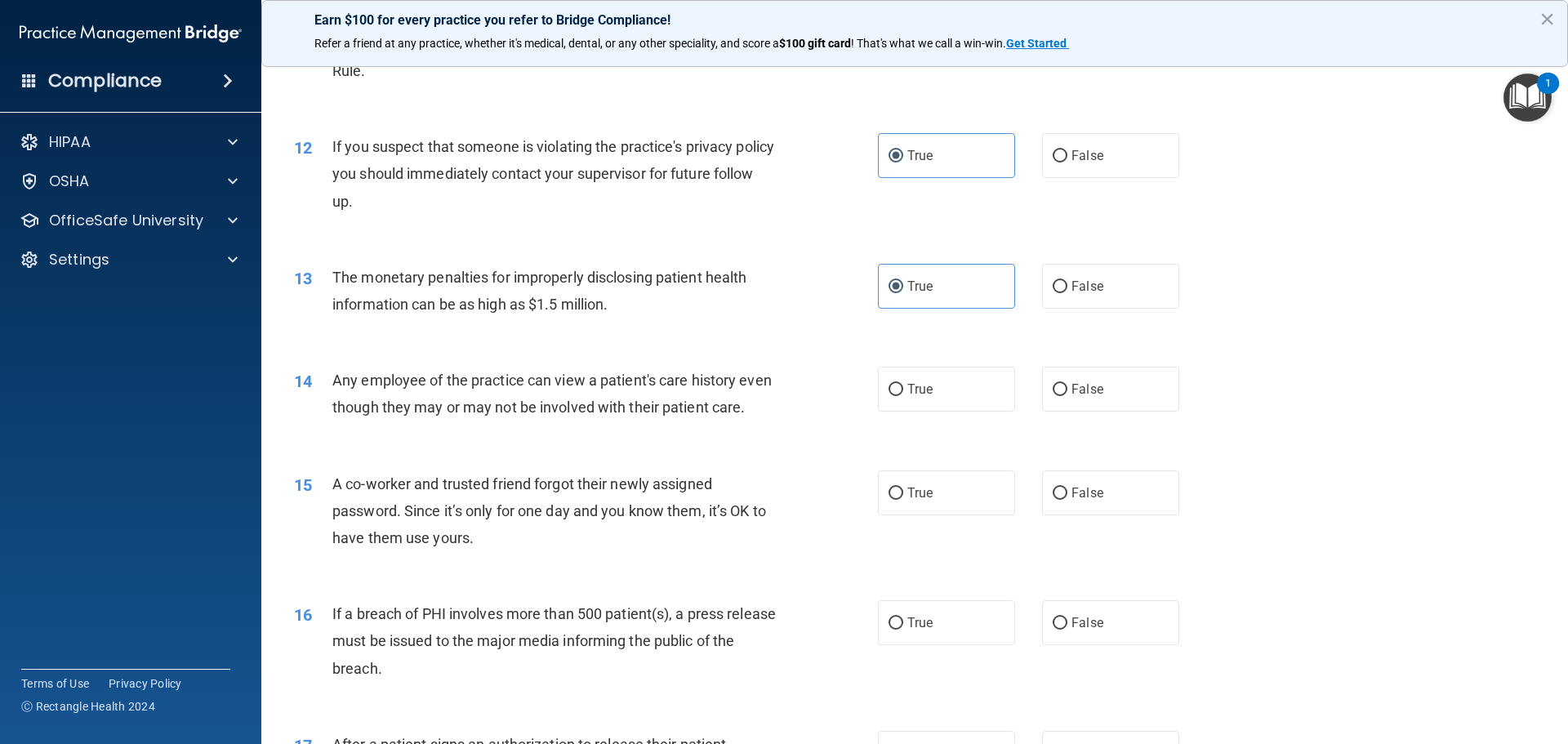
scroll to position [1307, 0]
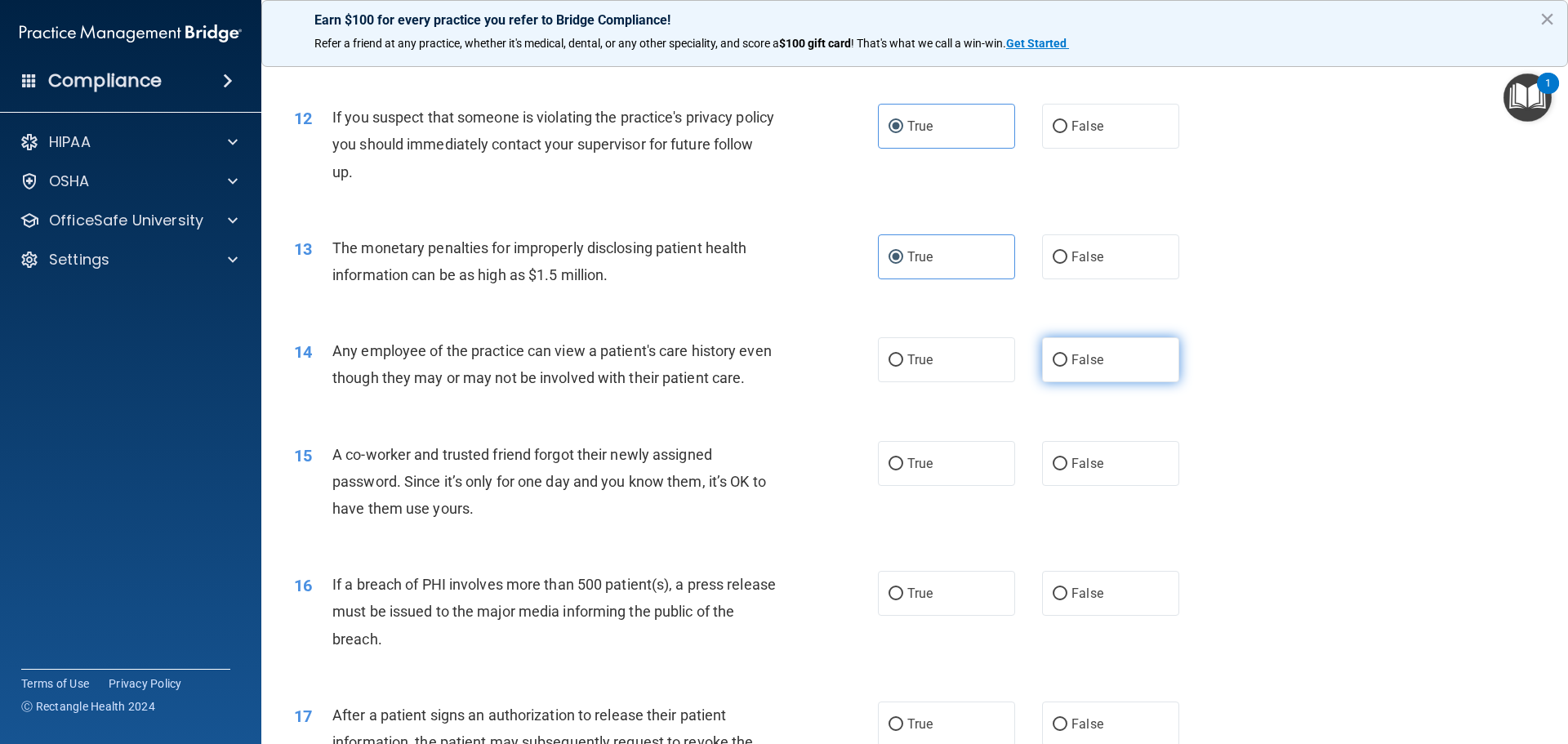
click at [1053, 357] on input "False" at bounding box center [1060, 361] width 15 height 13
radio input "true"
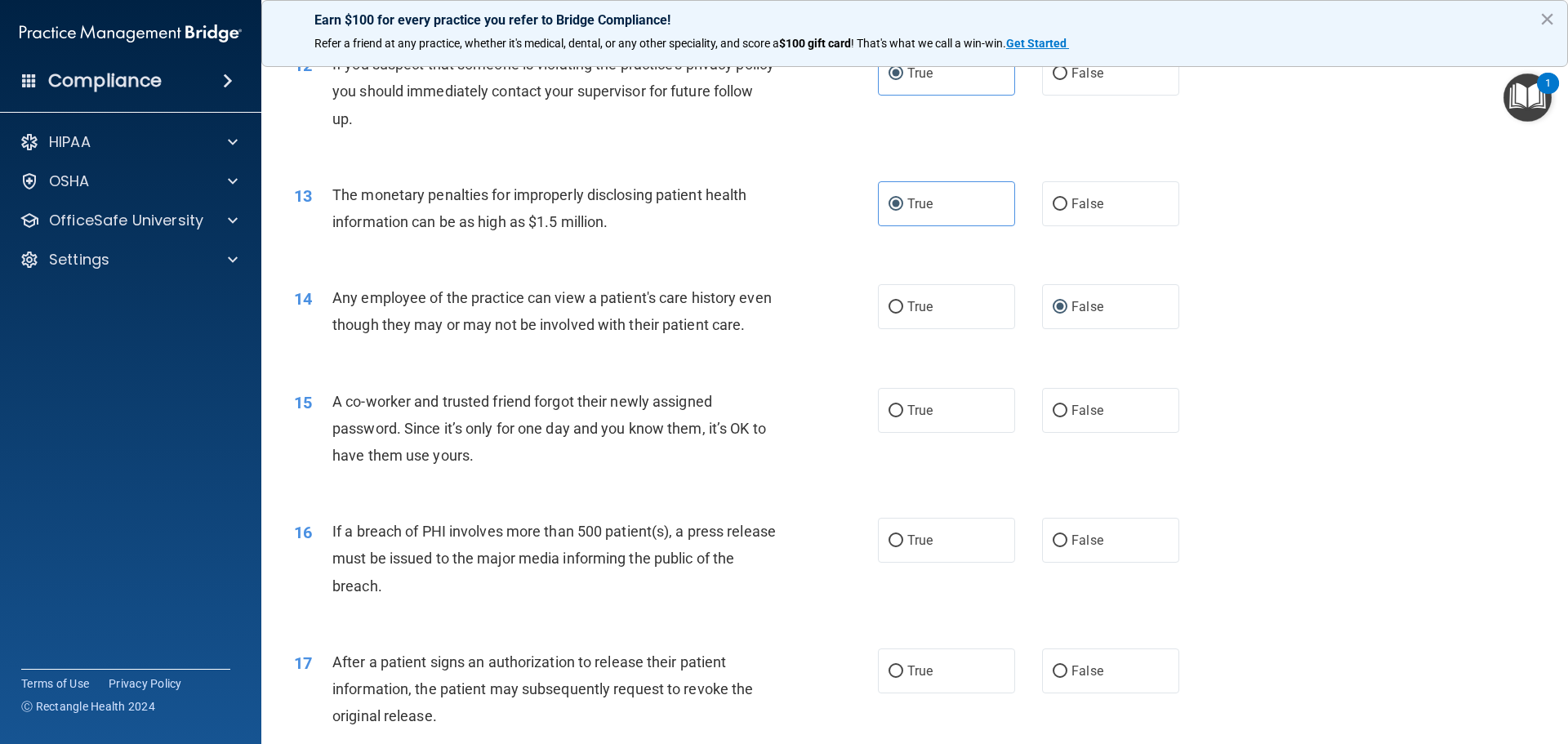
scroll to position [1389, 0]
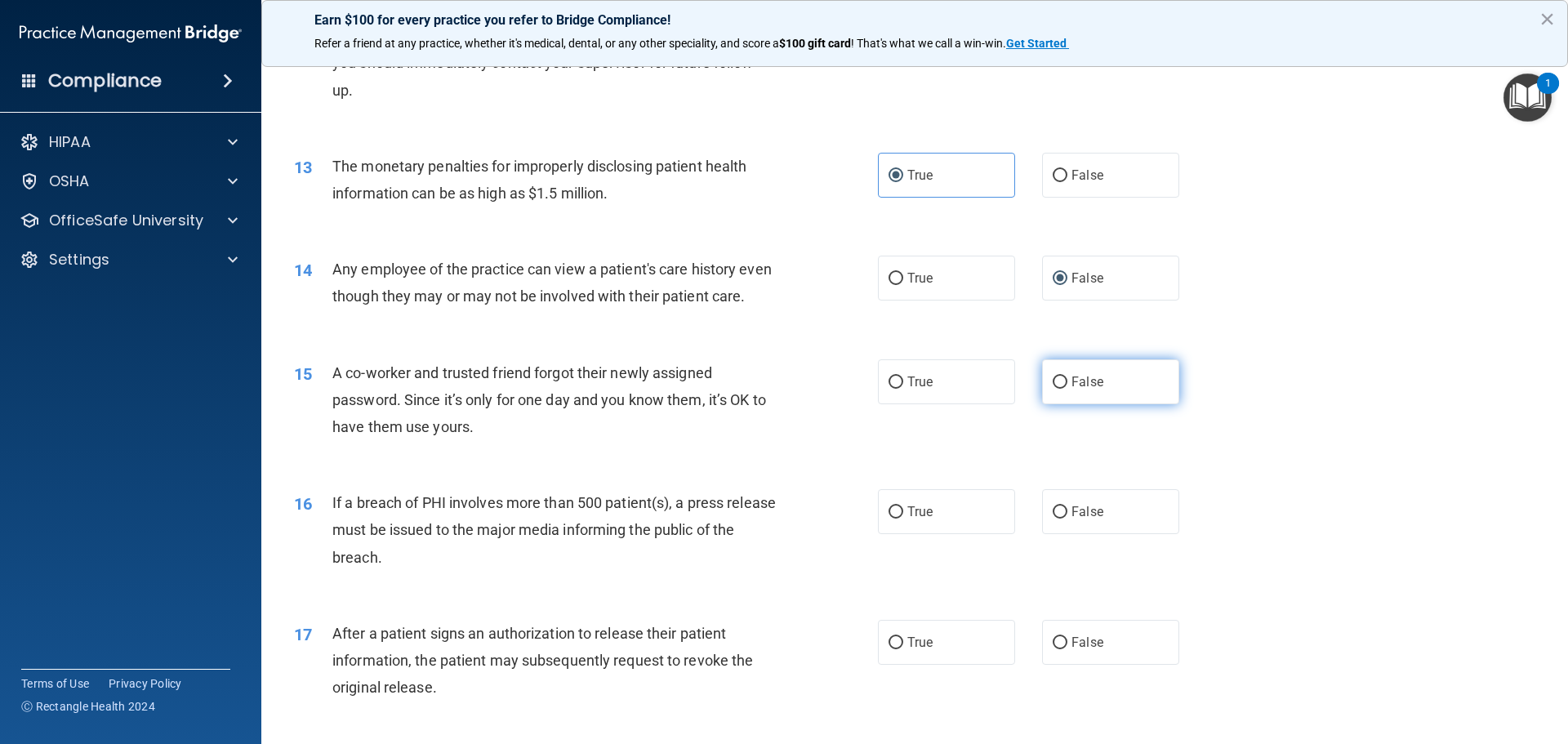
click at [1042, 405] on label "False" at bounding box center [1110, 382] width 137 height 45
click at [1053, 389] on input "False" at bounding box center [1060, 383] width 15 height 13
radio input "true"
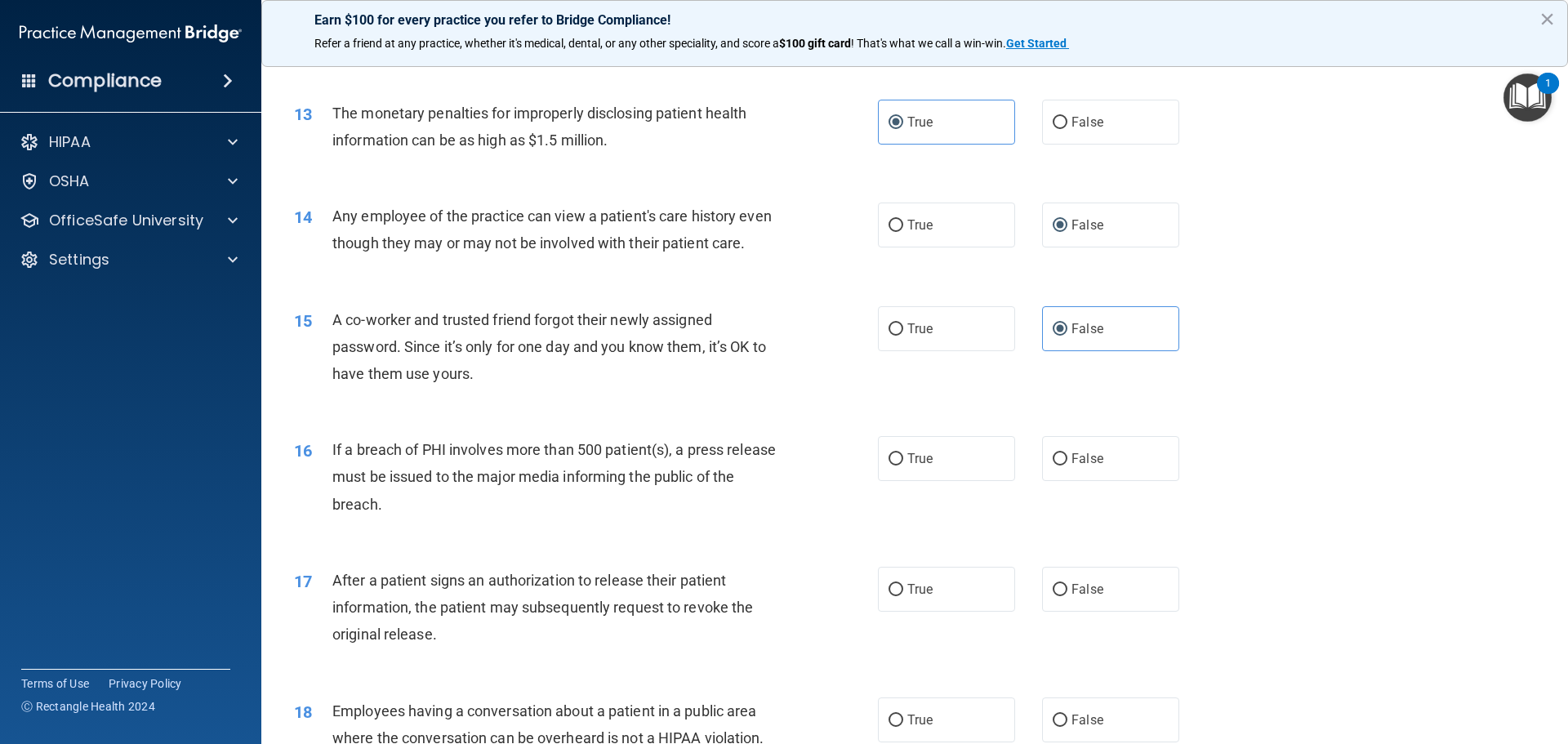
scroll to position [1471, 0]
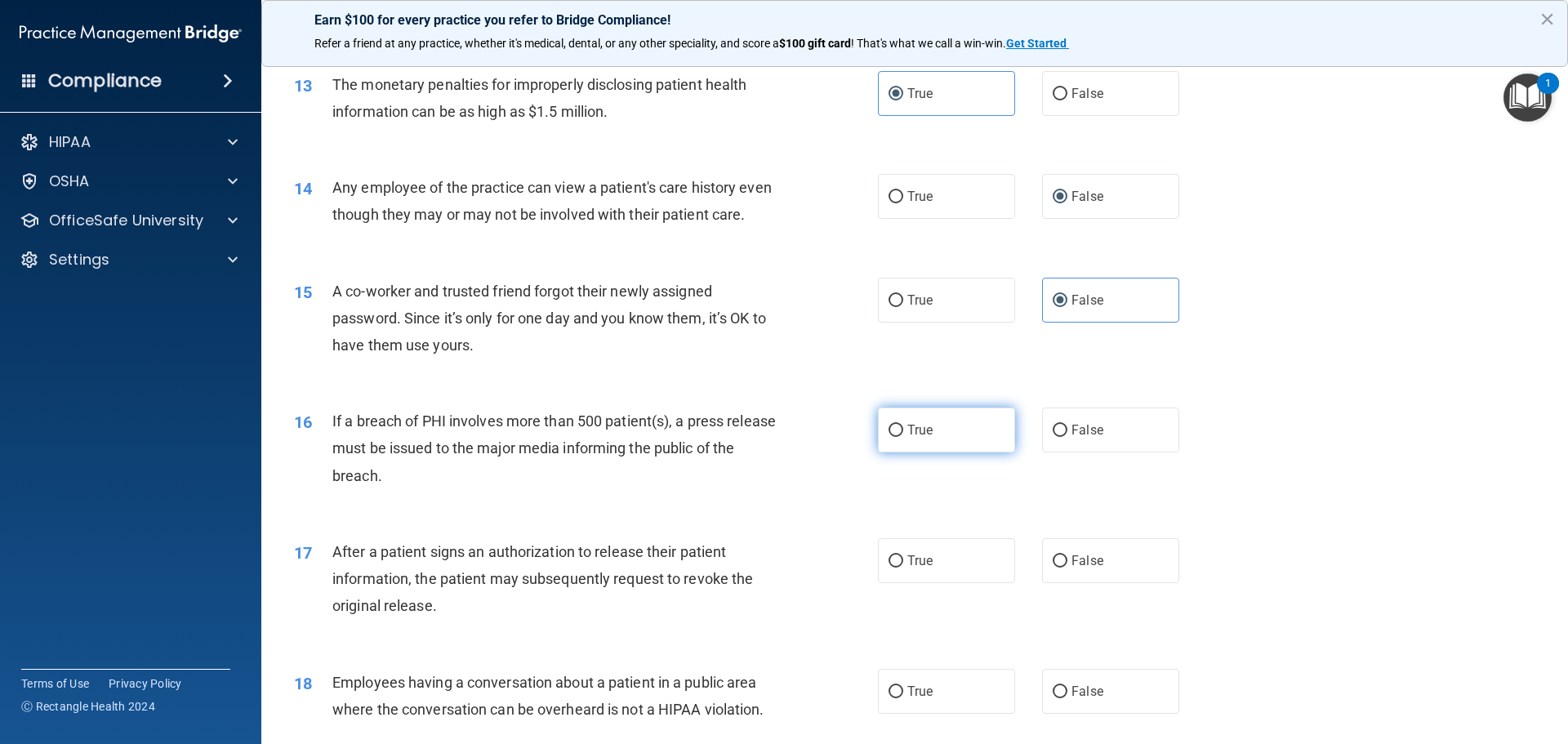
click at [885, 447] on label "True" at bounding box center [946, 430] width 137 height 45
click at [889, 437] on input "True" at bounding box center [896, 431] width 15 height 13
radio input "true"
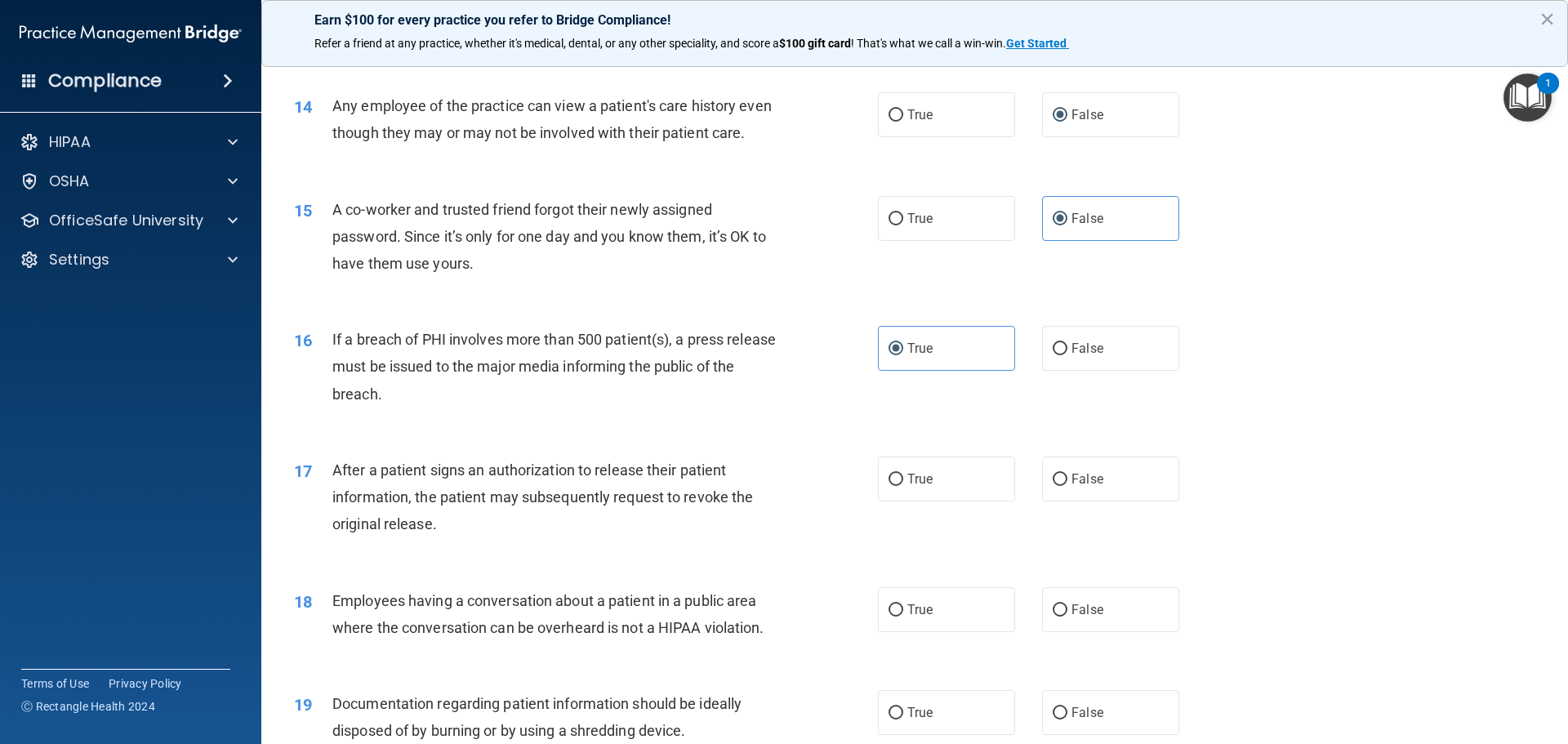
scroll to position [1634, 0]
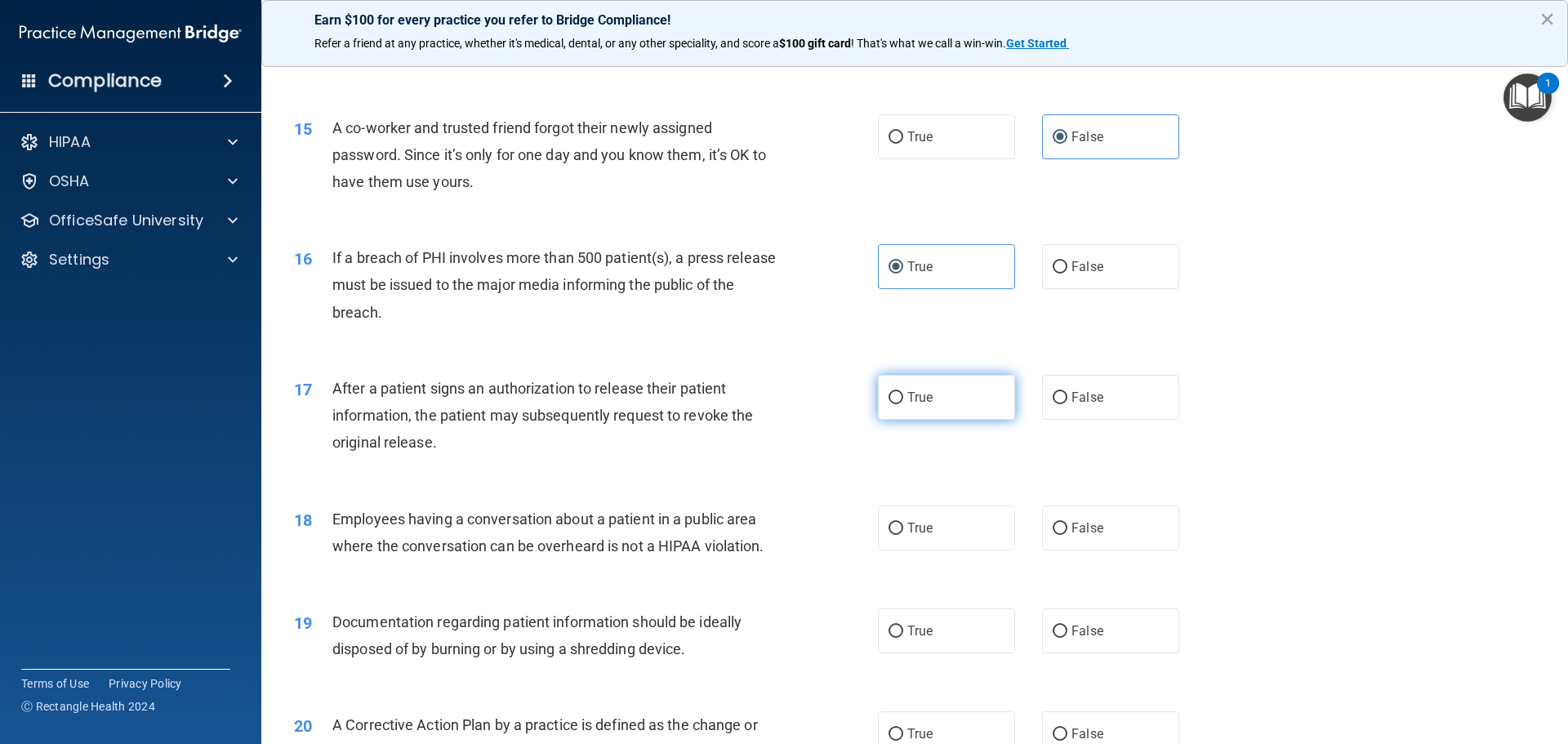
click at [908, 406] on span "True" at bounding box center [920, 397] width 25 height 15
click at [903, 405] on input "True" at bounding box center [896, 398] width 15 height 13
radio input "true"
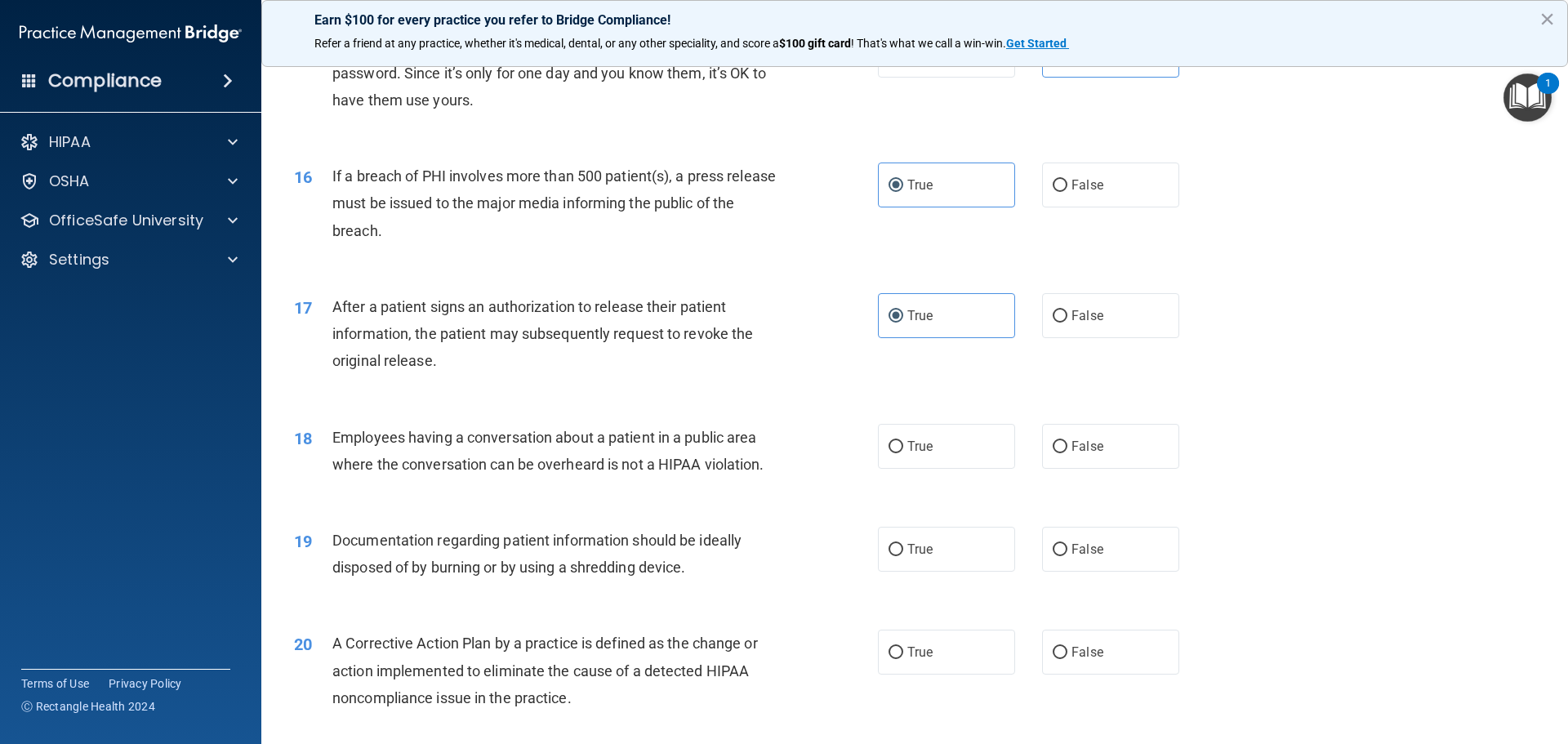
scroll to position [1797, 0]
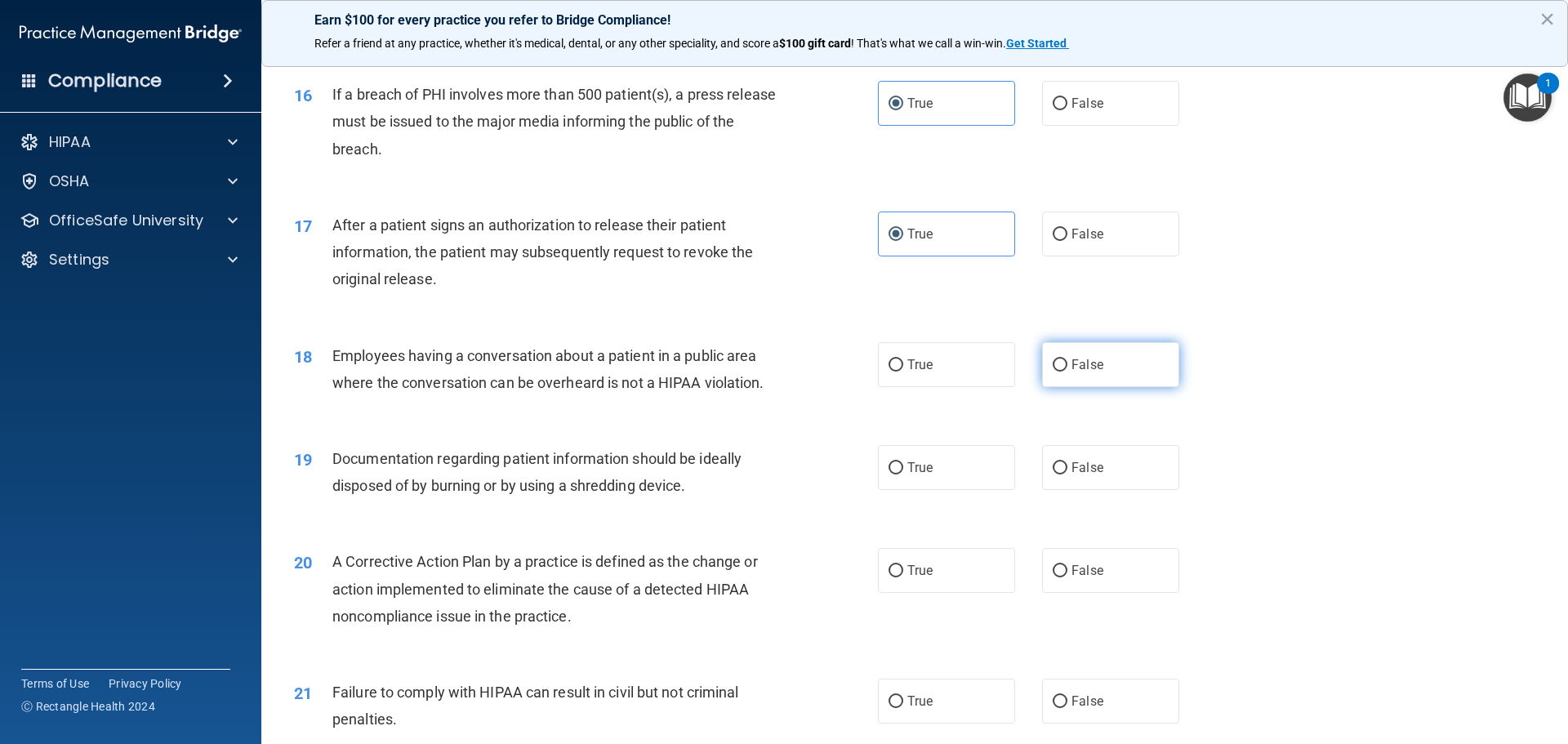
click at [1061, 387] on label "False" at bounding box center [1110, 365] width 137 height 45
click at [1061, 372] on input "False" at bounding box center [1060, 366] width 15 height 13
radio input "true"
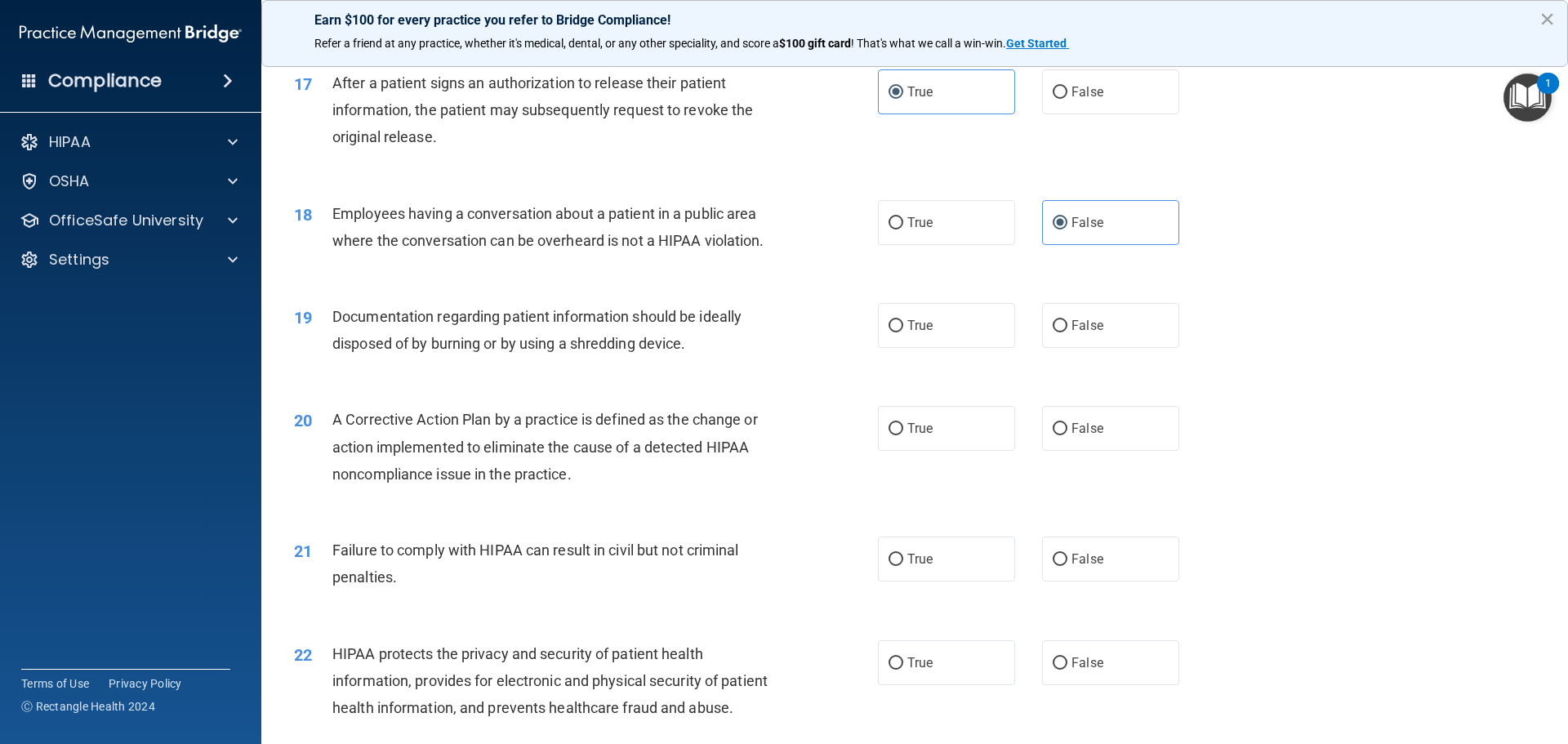
scroll to position [1961, 0]
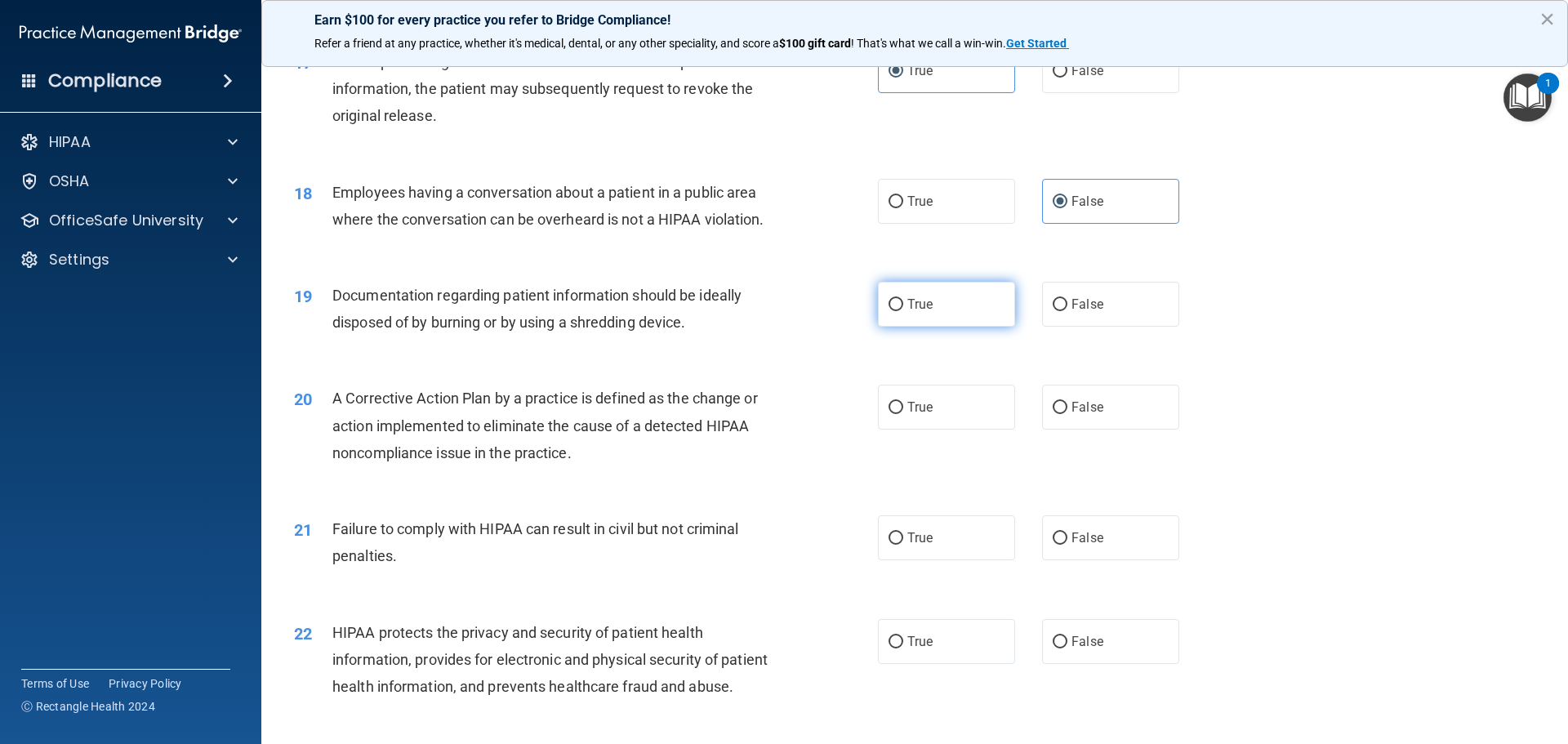
click at [908, 312] on span "True" at bounding box center [920, 304] width 25 height 15
click at [903, 311] on input "True" at bounding box center [896, 306] width 15 height 13
radio input "true"
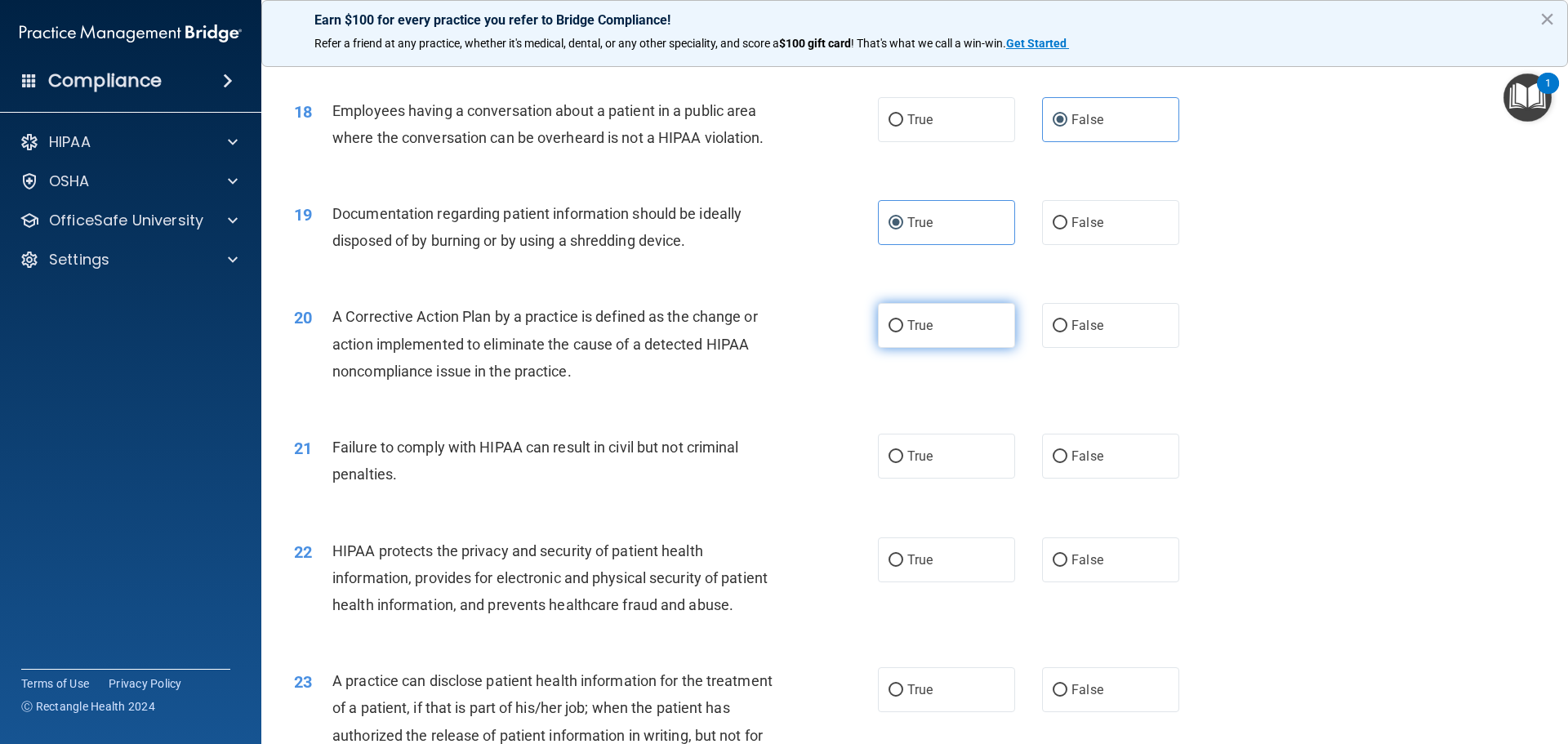
click at [908, 333] on span "True" at bounding box center [920, 325] width 25 height 15
click at [903, 333] on input "True" at bounding box center [896, 327] width 15 height 13
radio input "true"
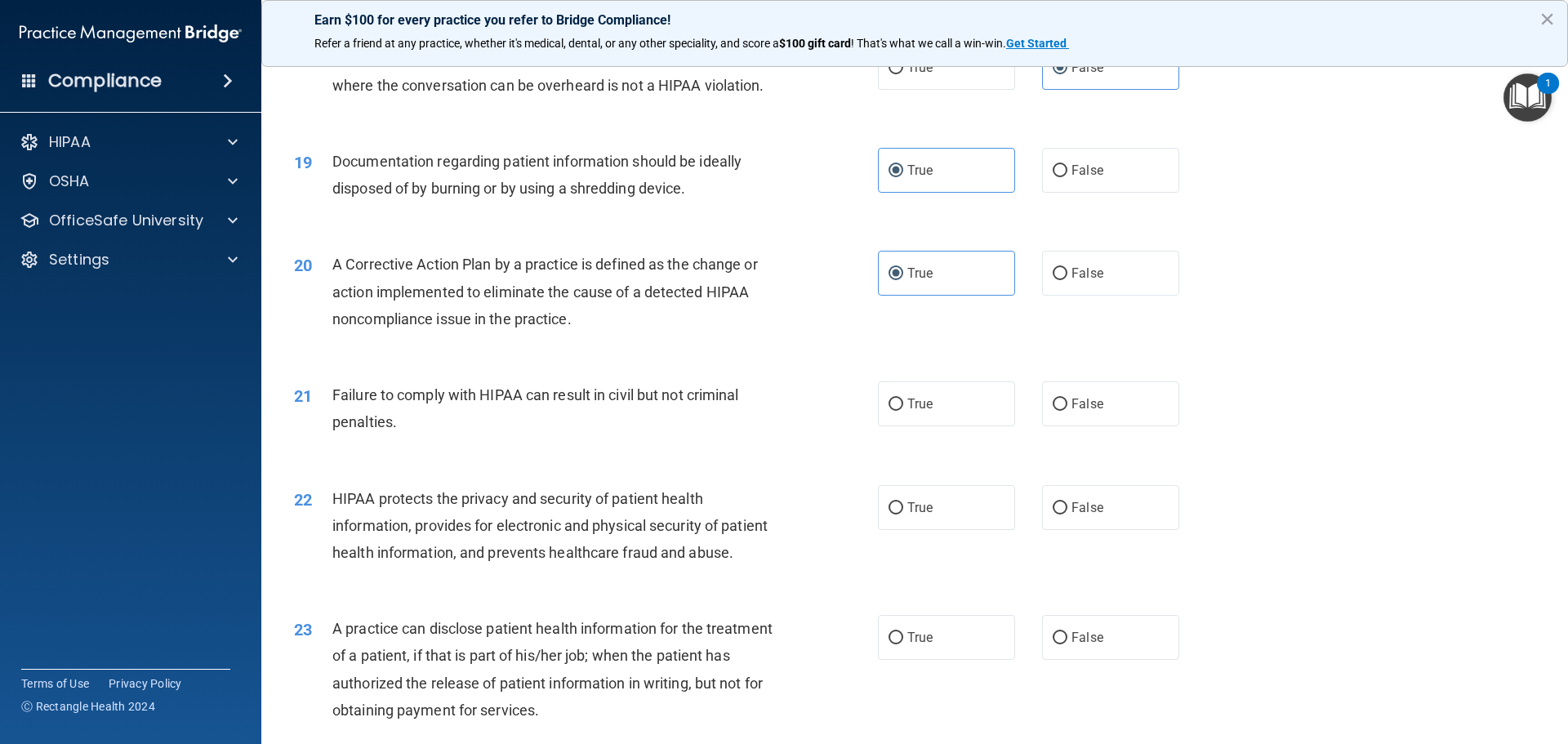
scroll to position [2125, 0]
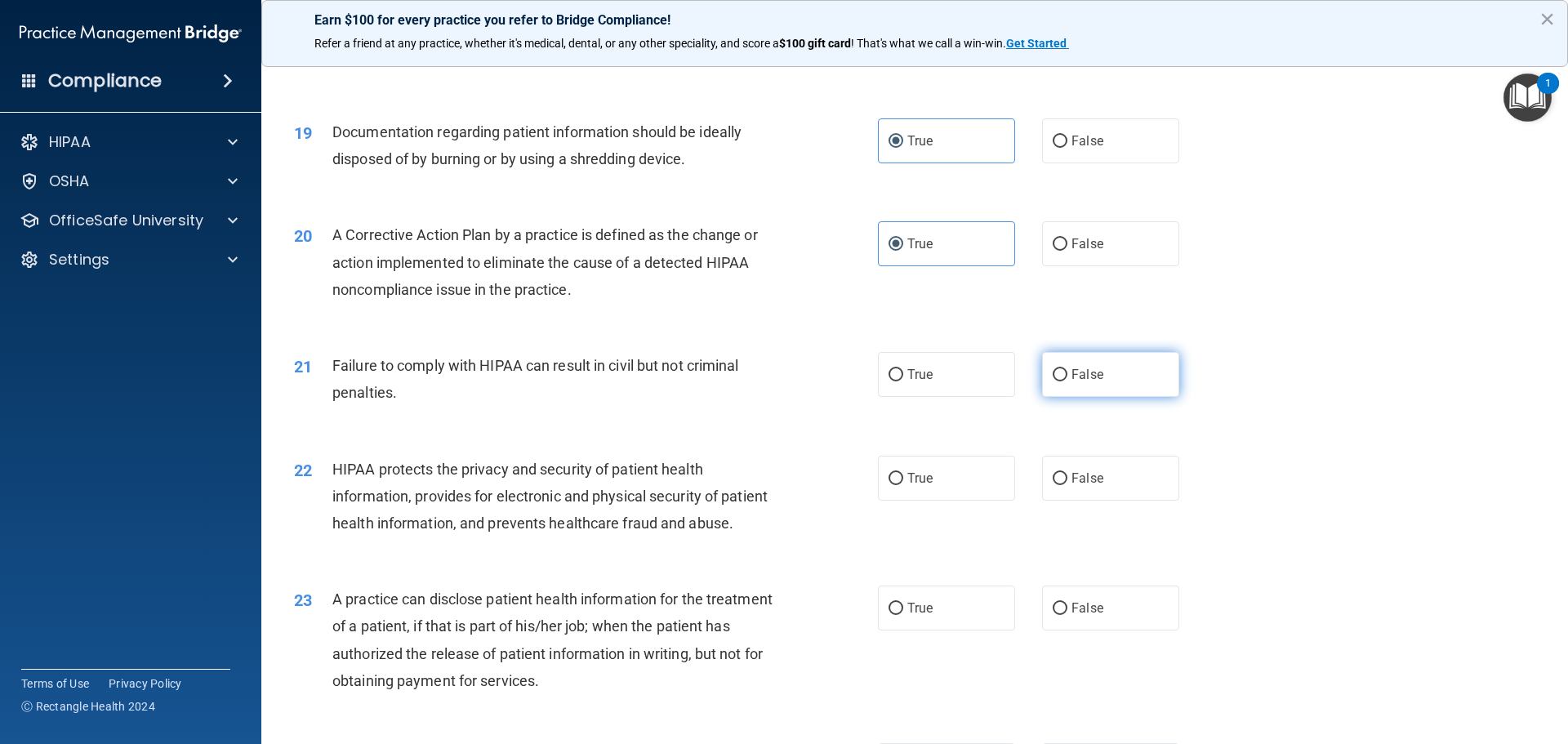
click at [1044, 397] on label "False" at bounding box center [1110, 375] width 137 height 45
click at [1053, 382] on input "False" at bounding box center [1060, 376] width 15 height 13
radio input "true"
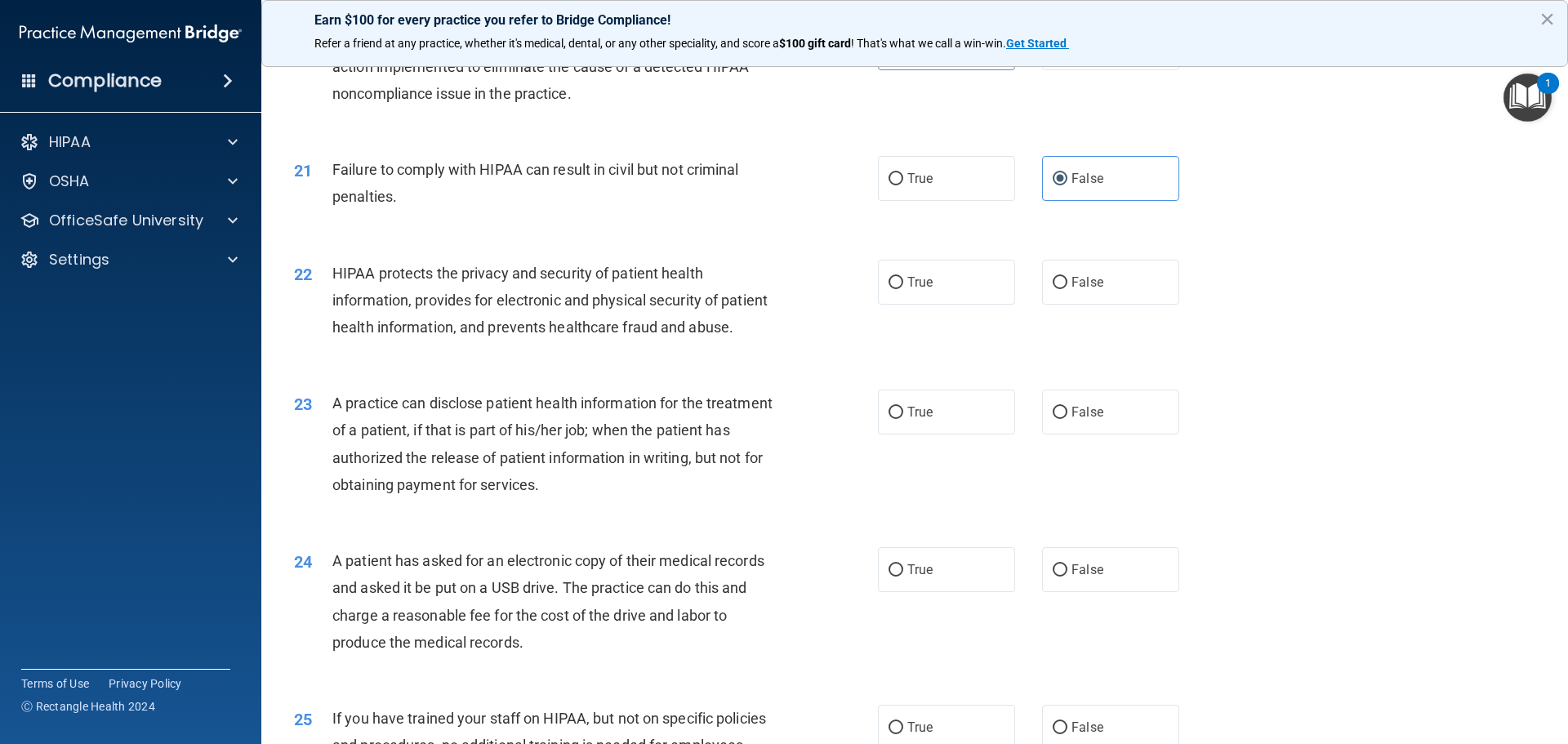
scroll to position [2370, 0]
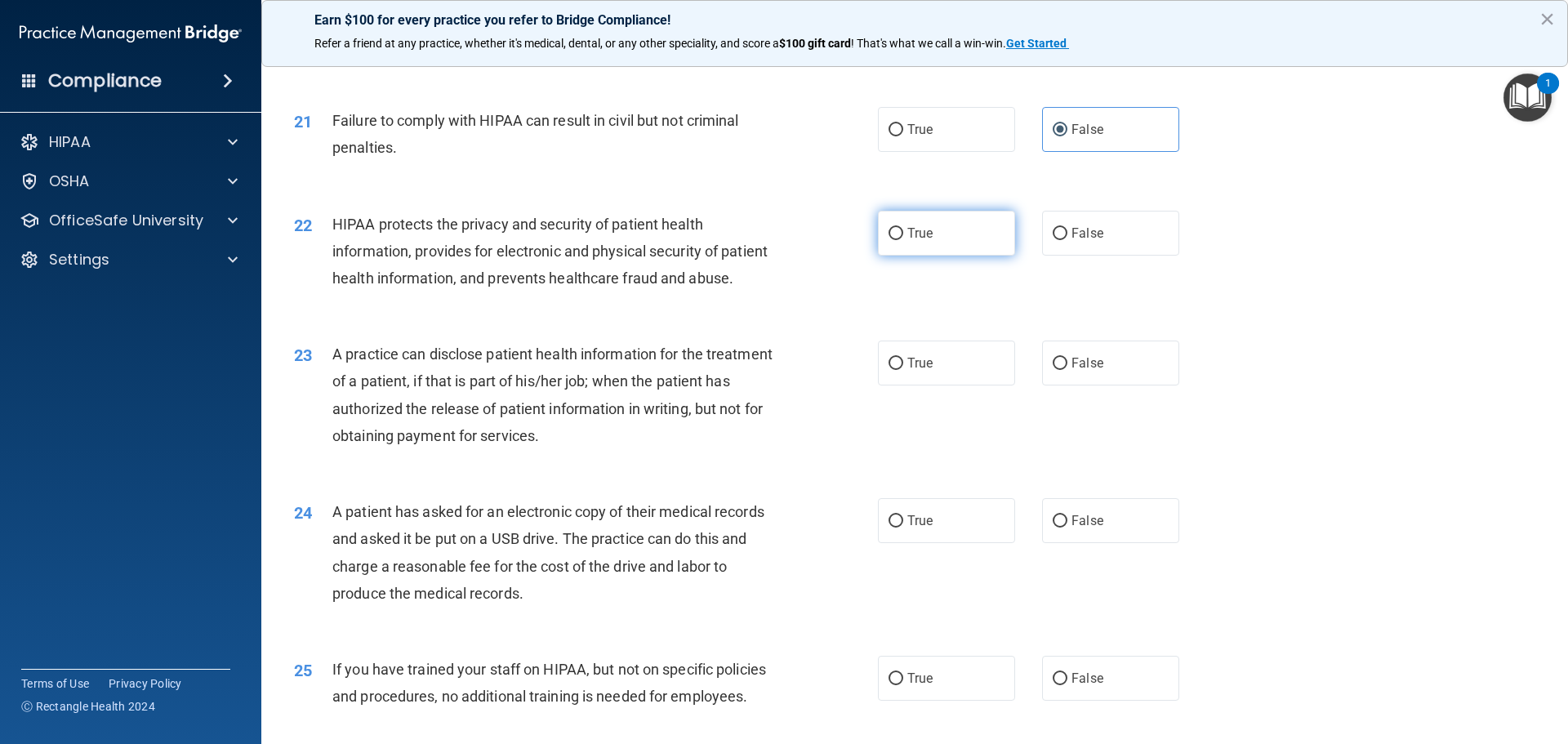
drag, startPoint x: 913, startPoint y: 261, endPoint x: 899, endPoint y: 261, distance: 14.0
click at [912, 241] on span "True" at bounding box center [920, 233] width 25 height 15
click at [903, 240] on input "True" at bounding box center [896, 234] width 15 height 13
radio input "true"
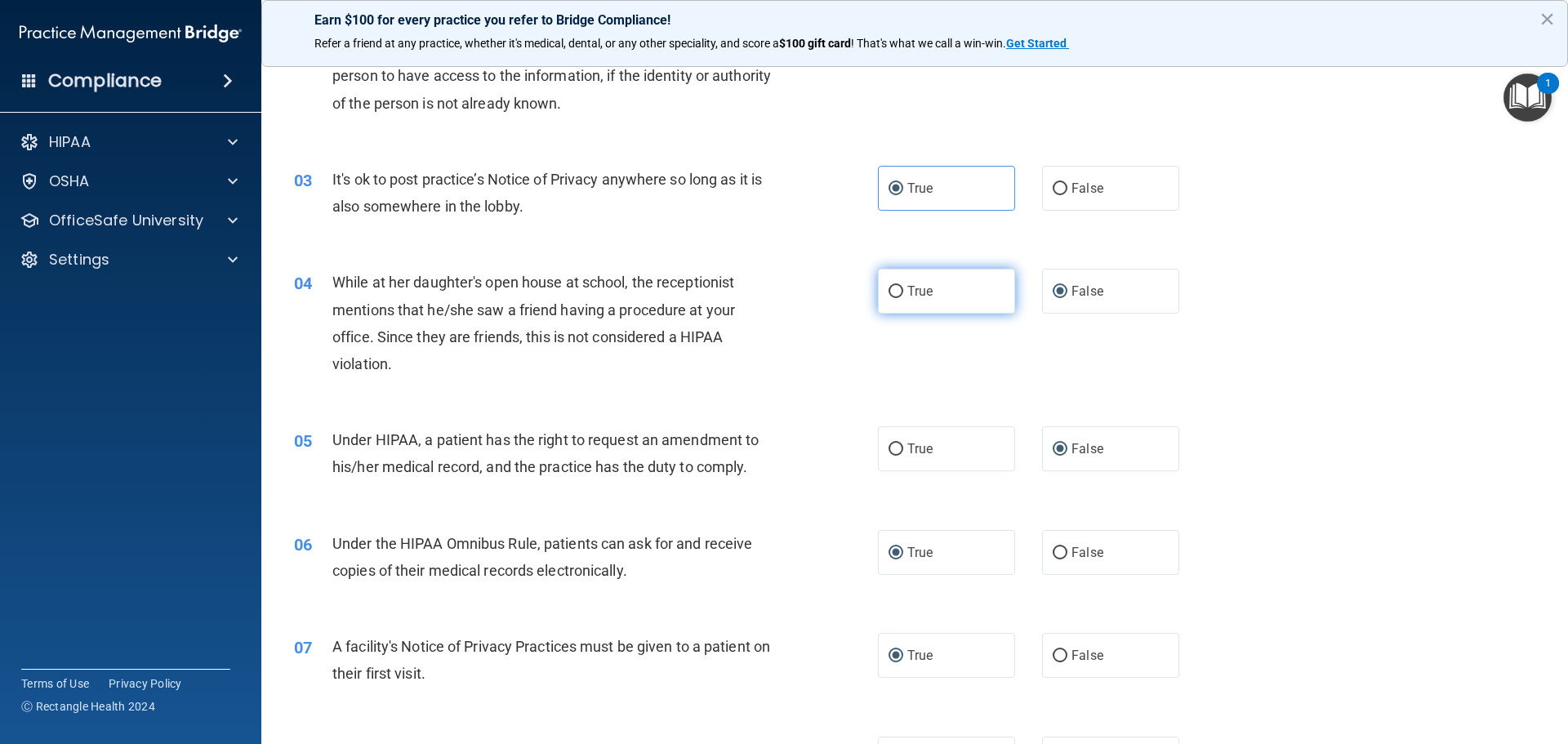
scroll to position [245, 0]
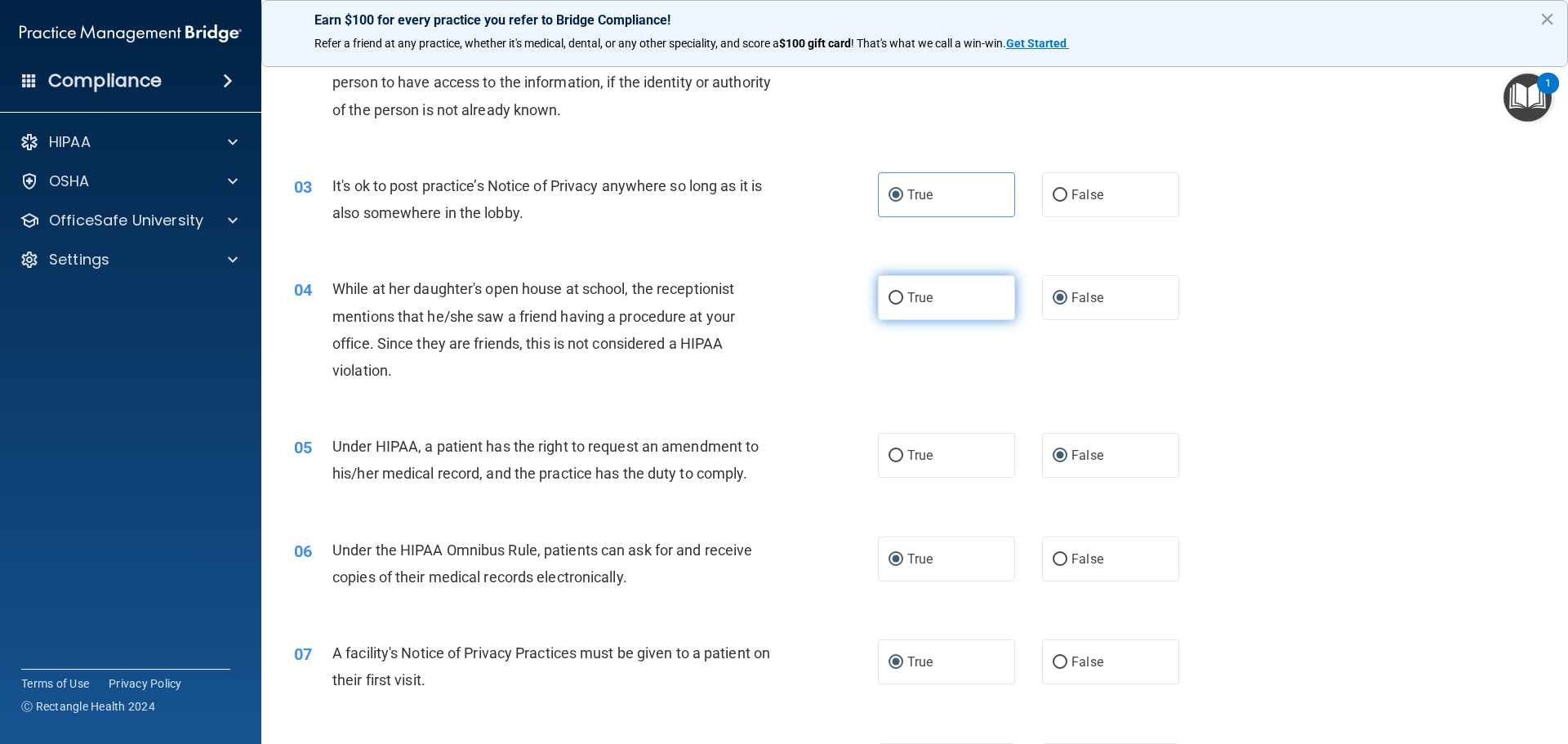
click at [896, 296] on input "True" at bounding box center [896, 299] width 15 height 13
radio input "true"
radio input "false"
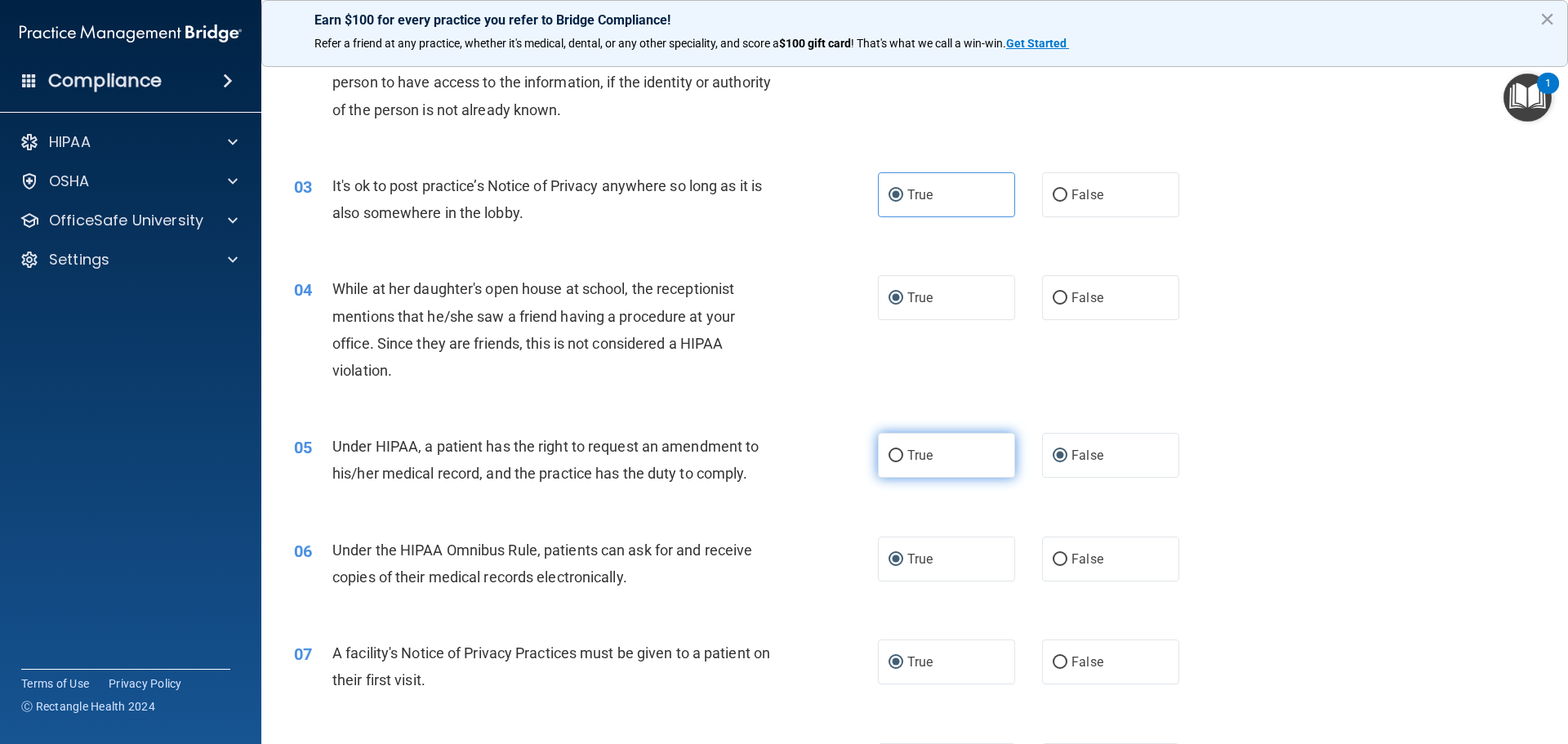
click at [891, 455] on input "True" at bounding box center [896, 456] width 15 height 13
radio input "true"
radio input "false"
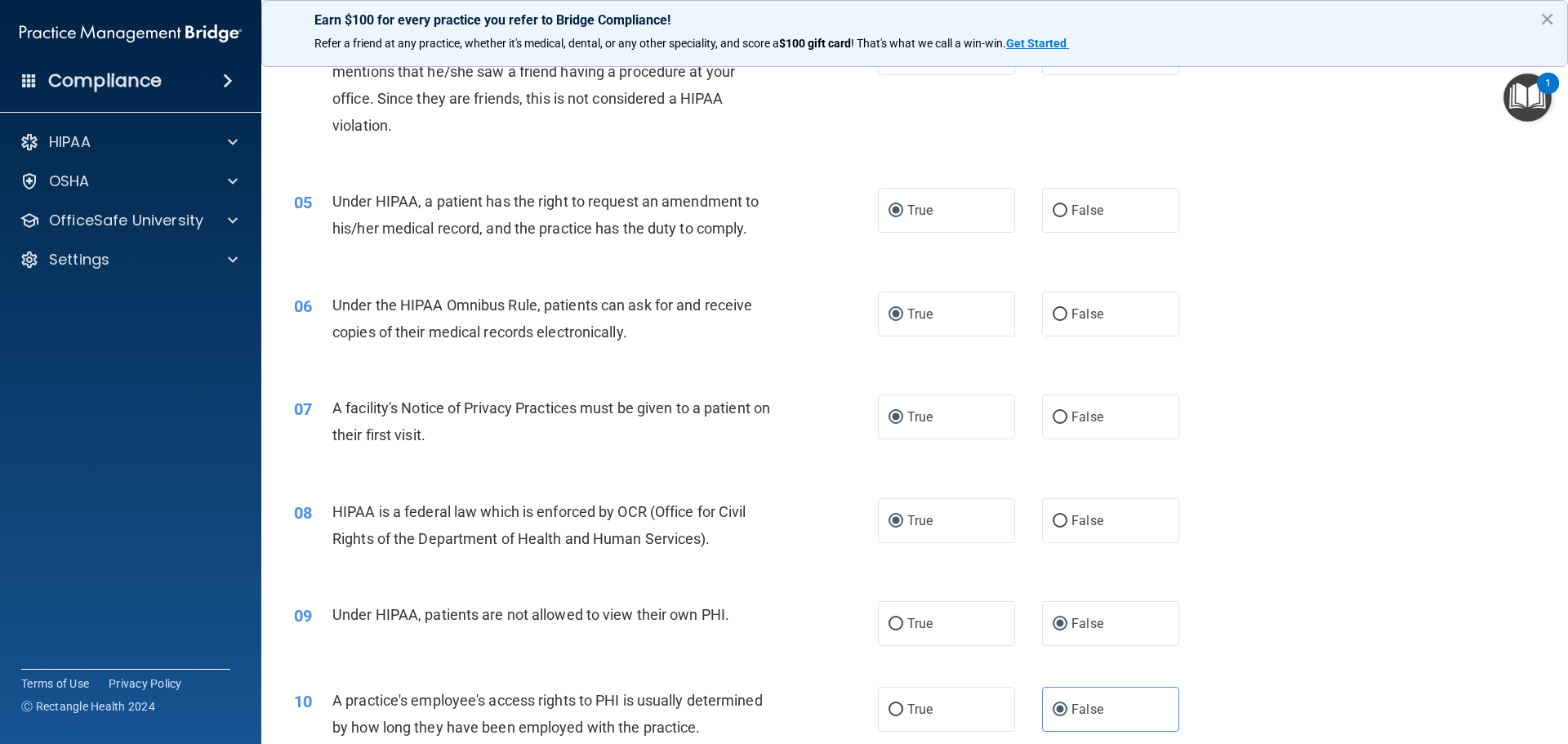
scroll to position [653, 0]
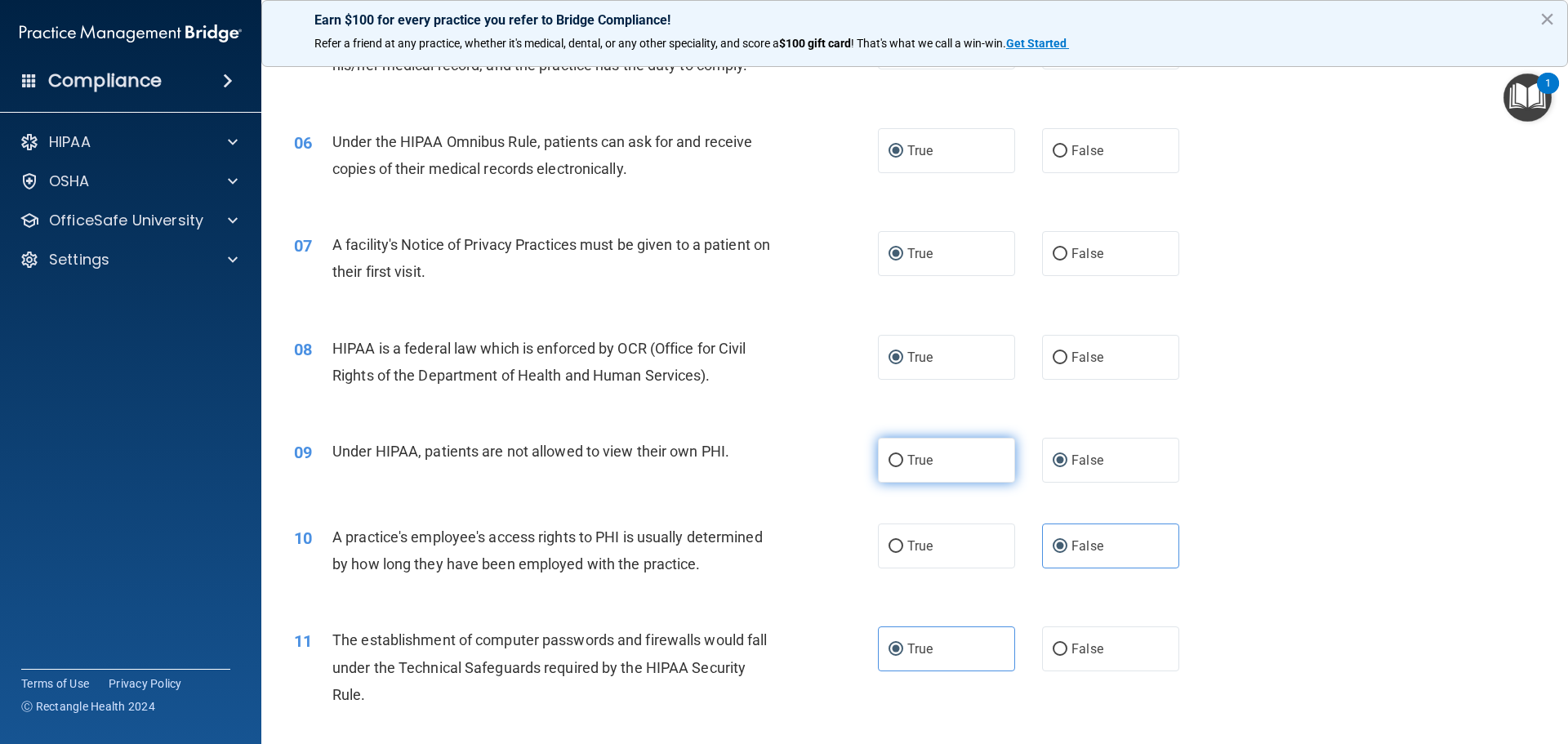
click at [891, 465] on input "True" at bounding box center [896, 462] width 15 height 13
radio input "true"
radio input "false"
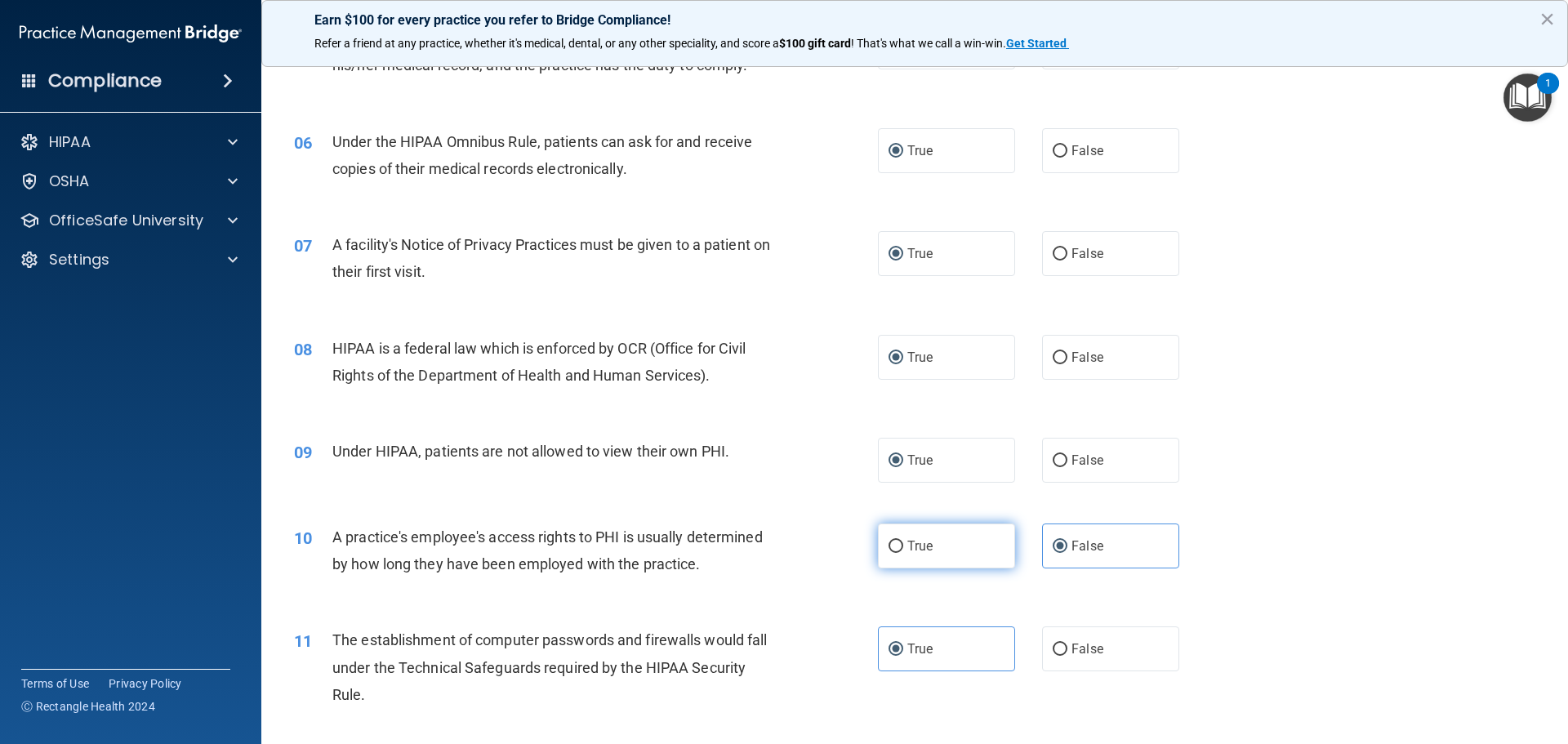
click at [889, 542] on input "True" at bounding box center [896, 547] width 15 height 13
radio input "true"
radio input "false"
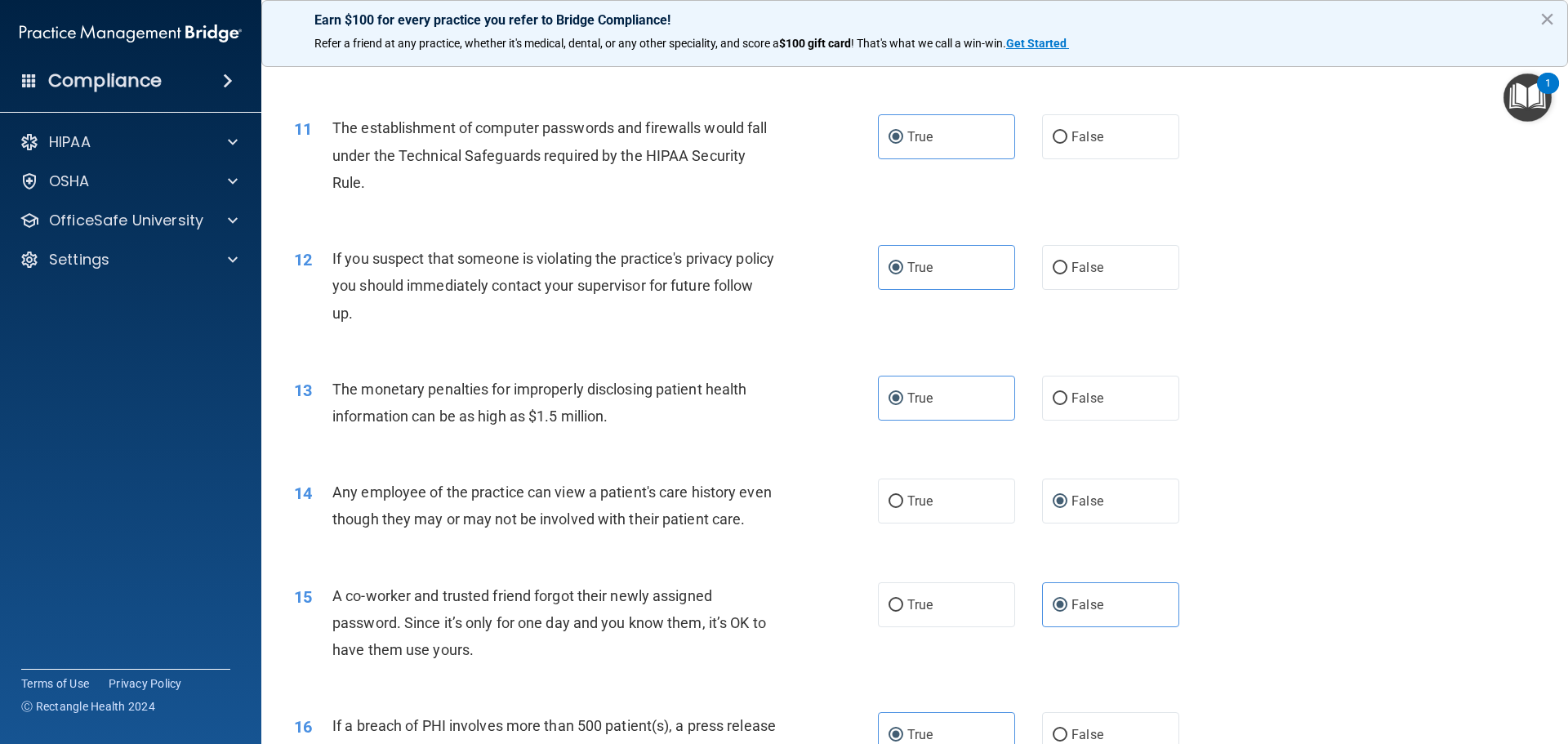
scroll to position [1226, 0]
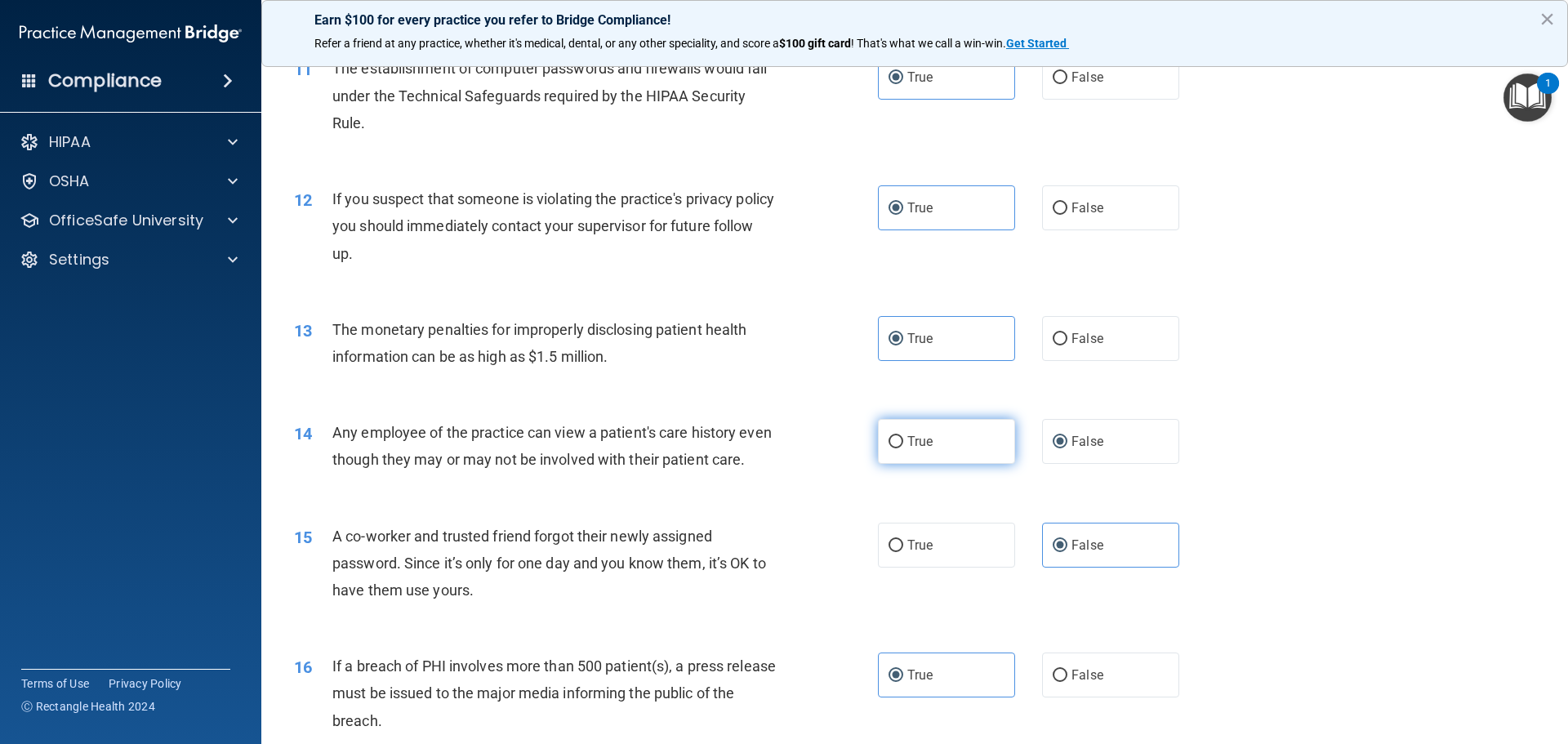
click at [886, 452] on label "True" at bounding box center [946, 442] width 137 height 45
click at [889, 448] on input "True" at bounding box center [896, 443] width 15 height 13
radio input "true"
radio input "false"
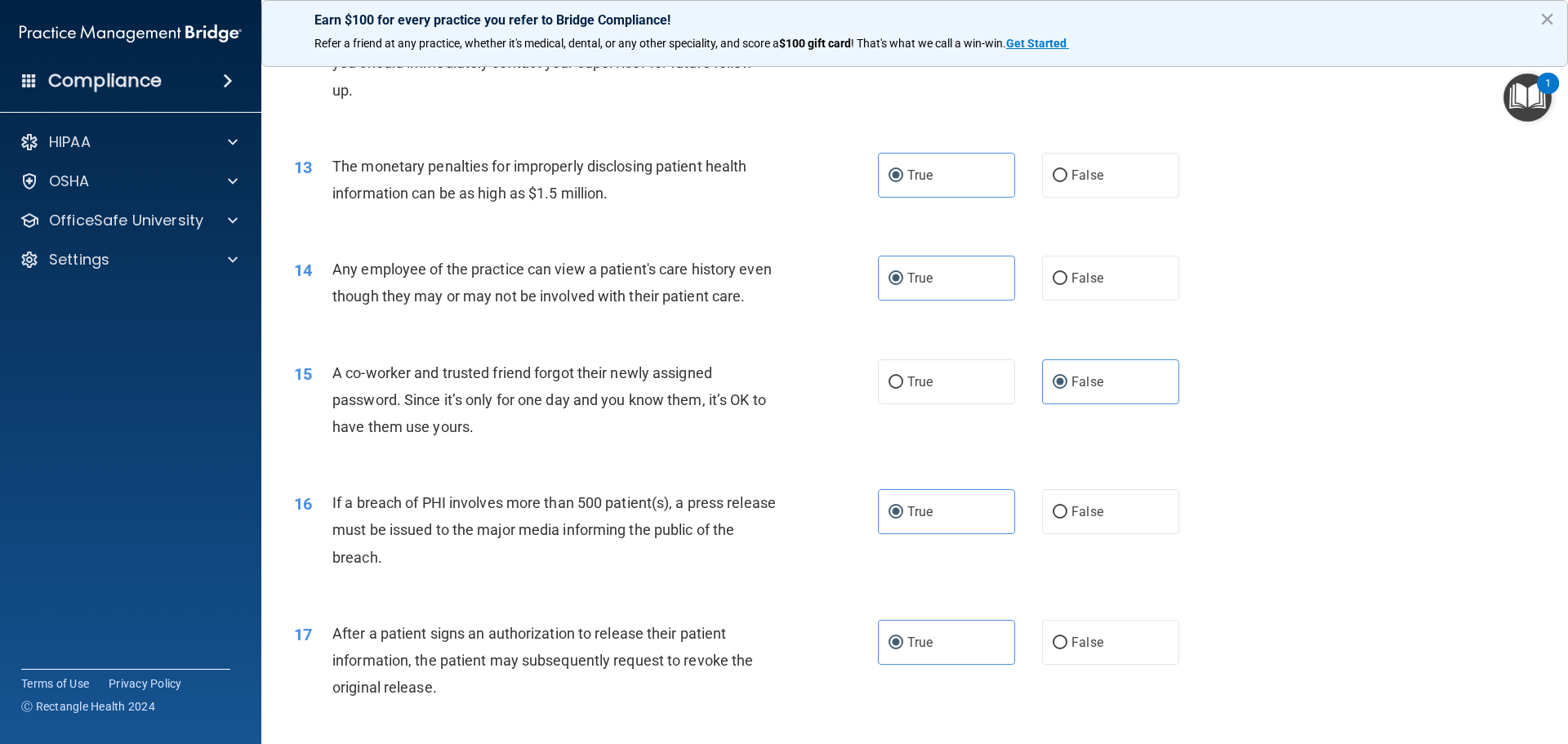
drag, startPoint x: 891, startPoint y: 411, endPoint x: 891, endPoint y: 490, distance: 79.0
click at [891, 389] on input "True" at bounding box center [896, 383] width 15 height 13
radio input "true"
radio input "false"
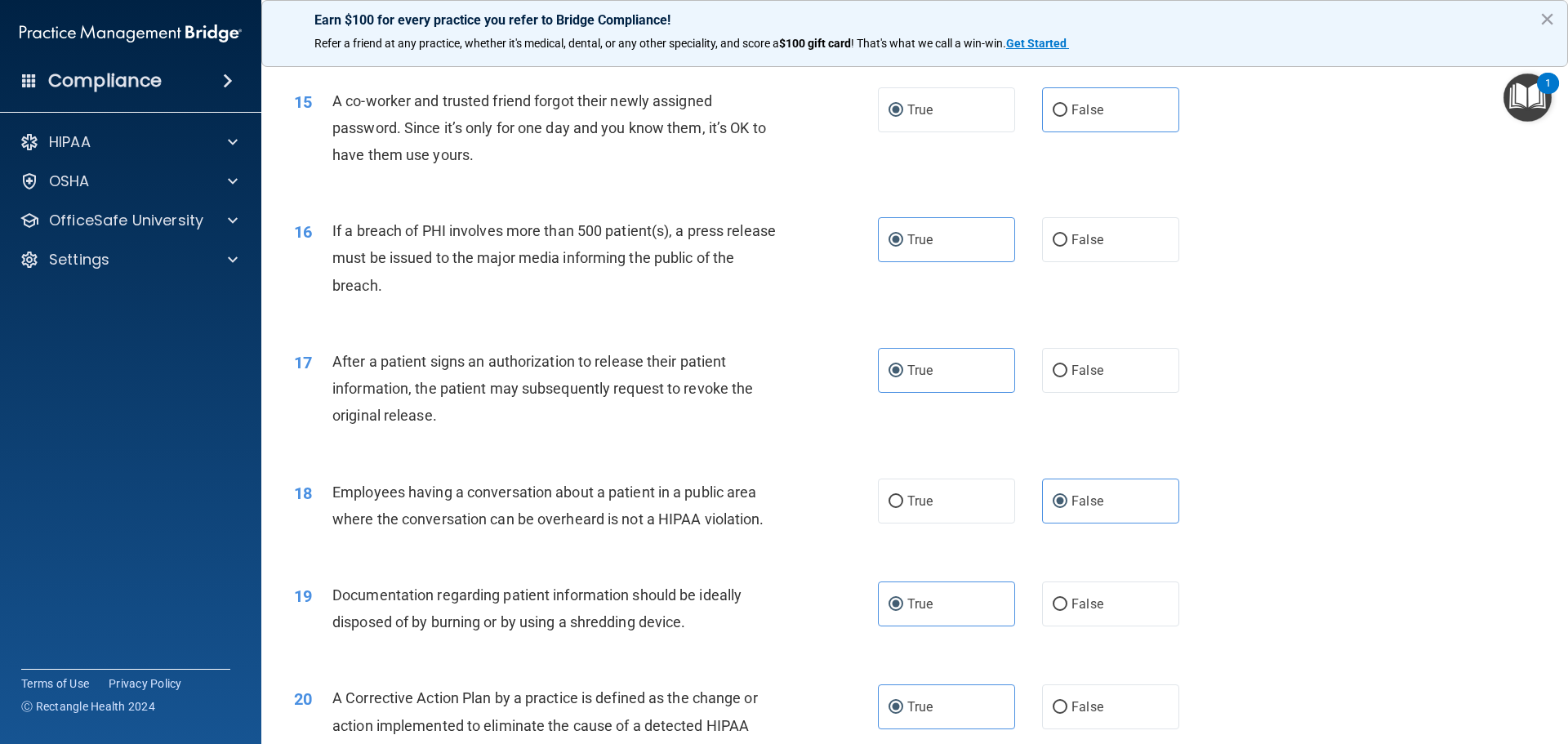
scroll to position [1716, 0]
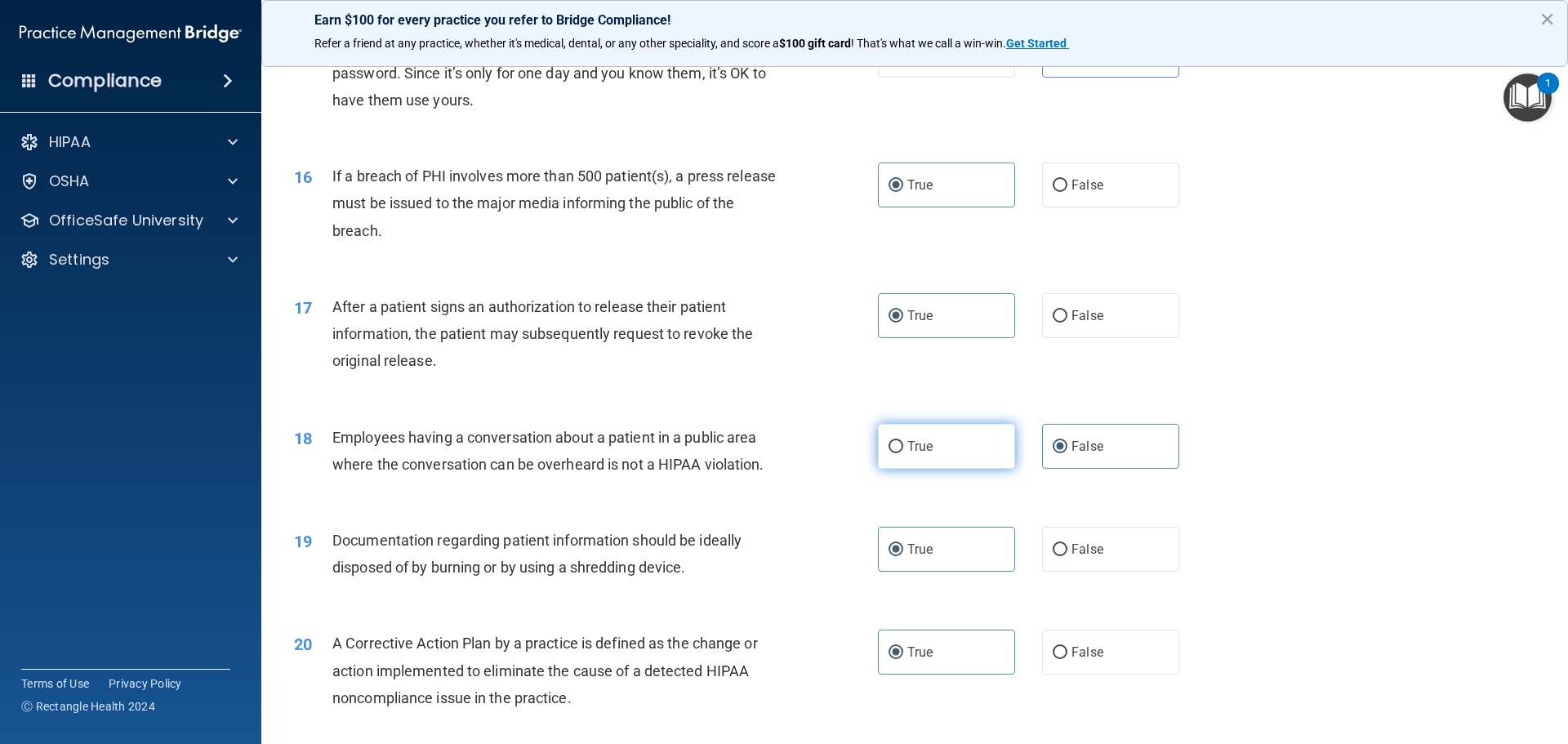
click at [893, 454] on input "True" at bounding box center [896, 447] width 15 height 13
radio input "true"
radio input "false"
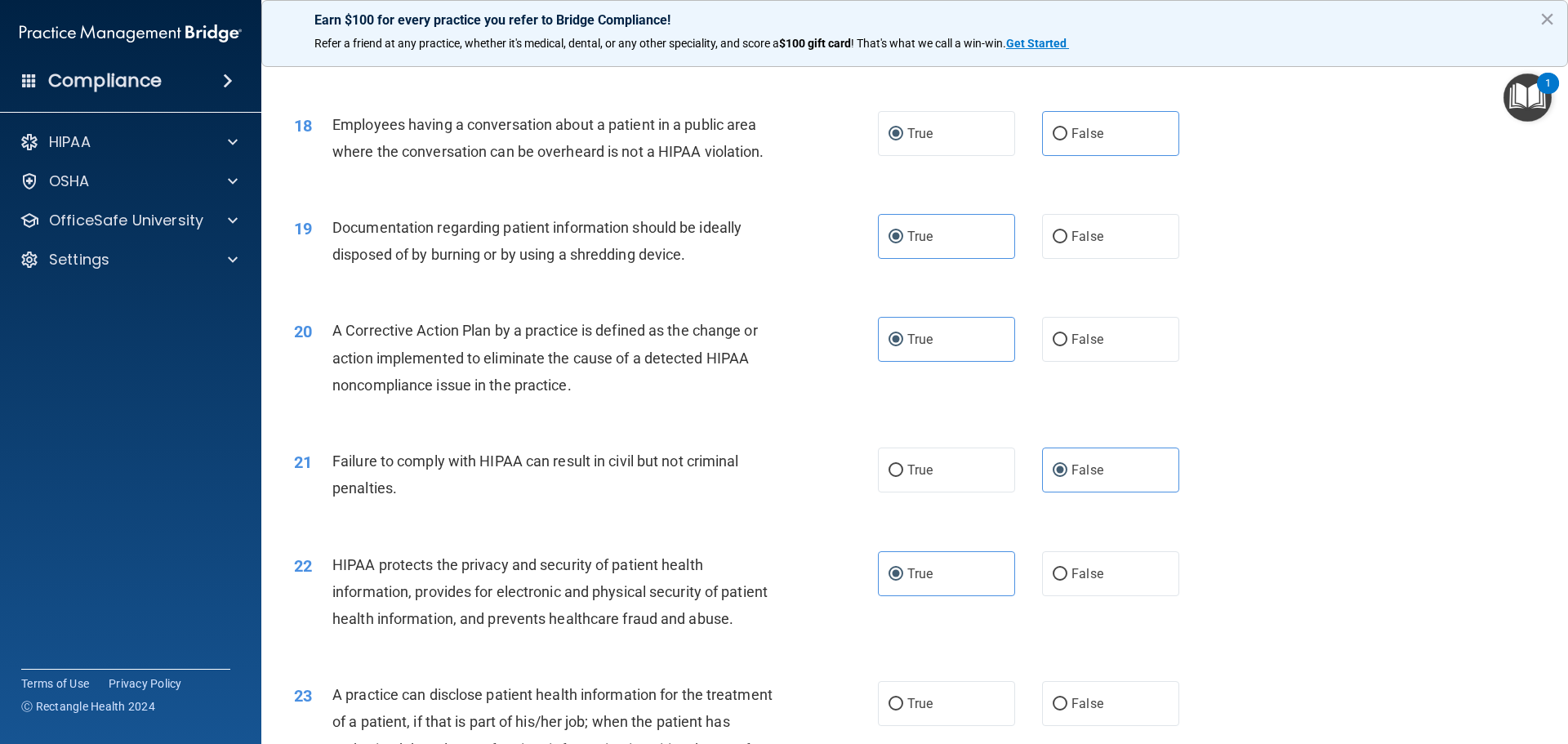
scroll to position [2043, 0]
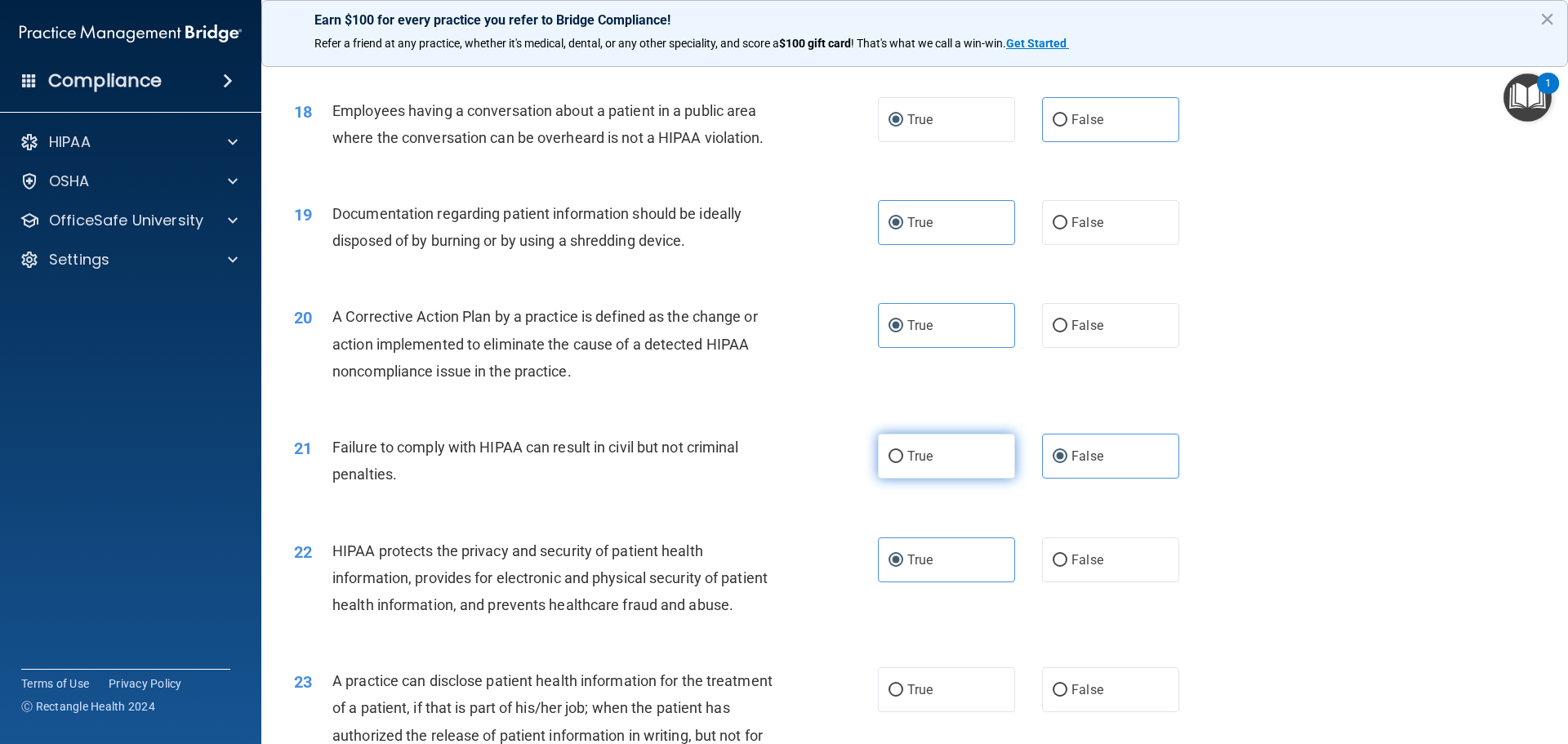
click at [891, 464] on input "True" at bounding box center [896, 457] width 15 height 13
radio input "true"
radio input "false"
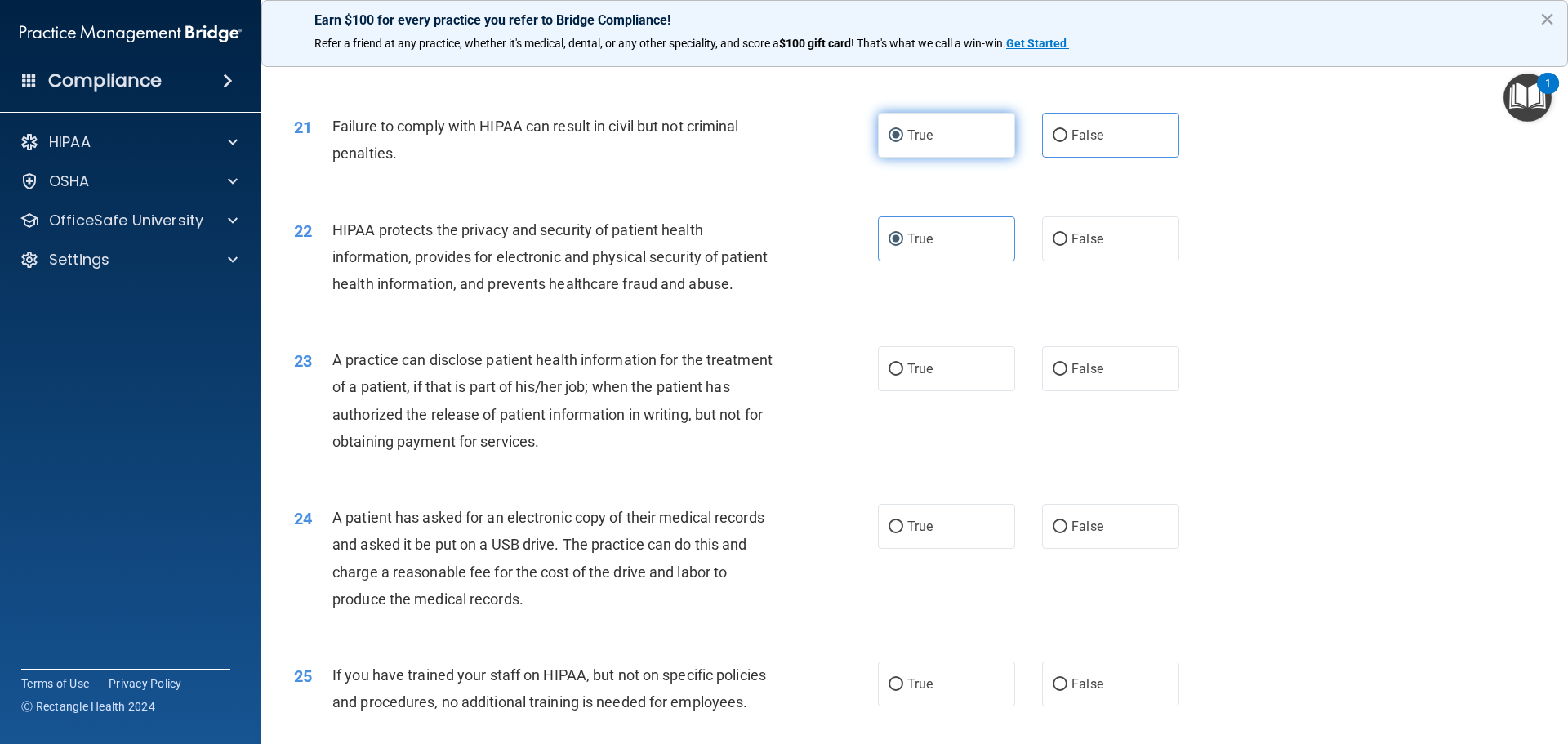
scroll to position [2370, 0]
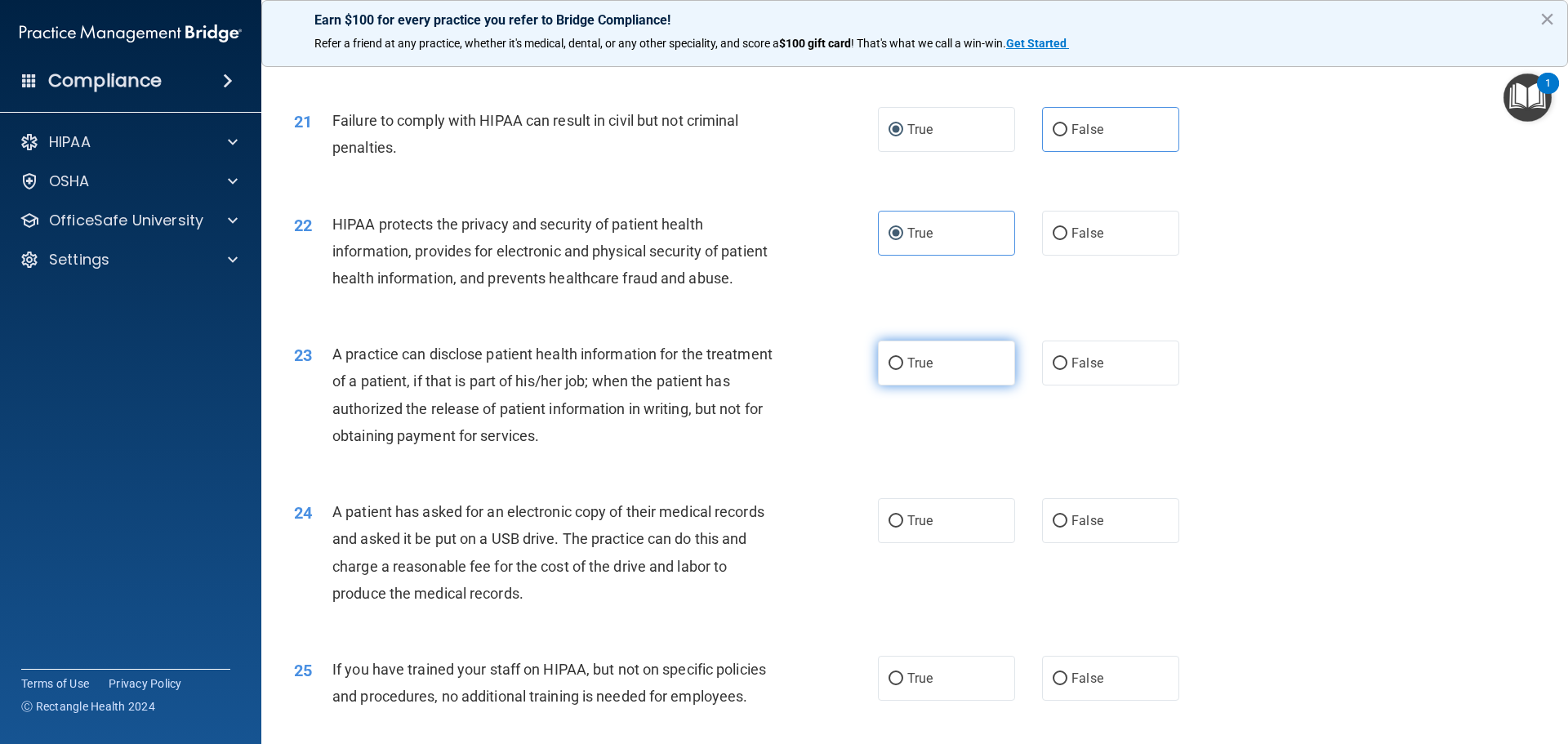
click at [895, 370] on input "True" at bounding box center [896, 364] width 15 height 13
radio input "true"
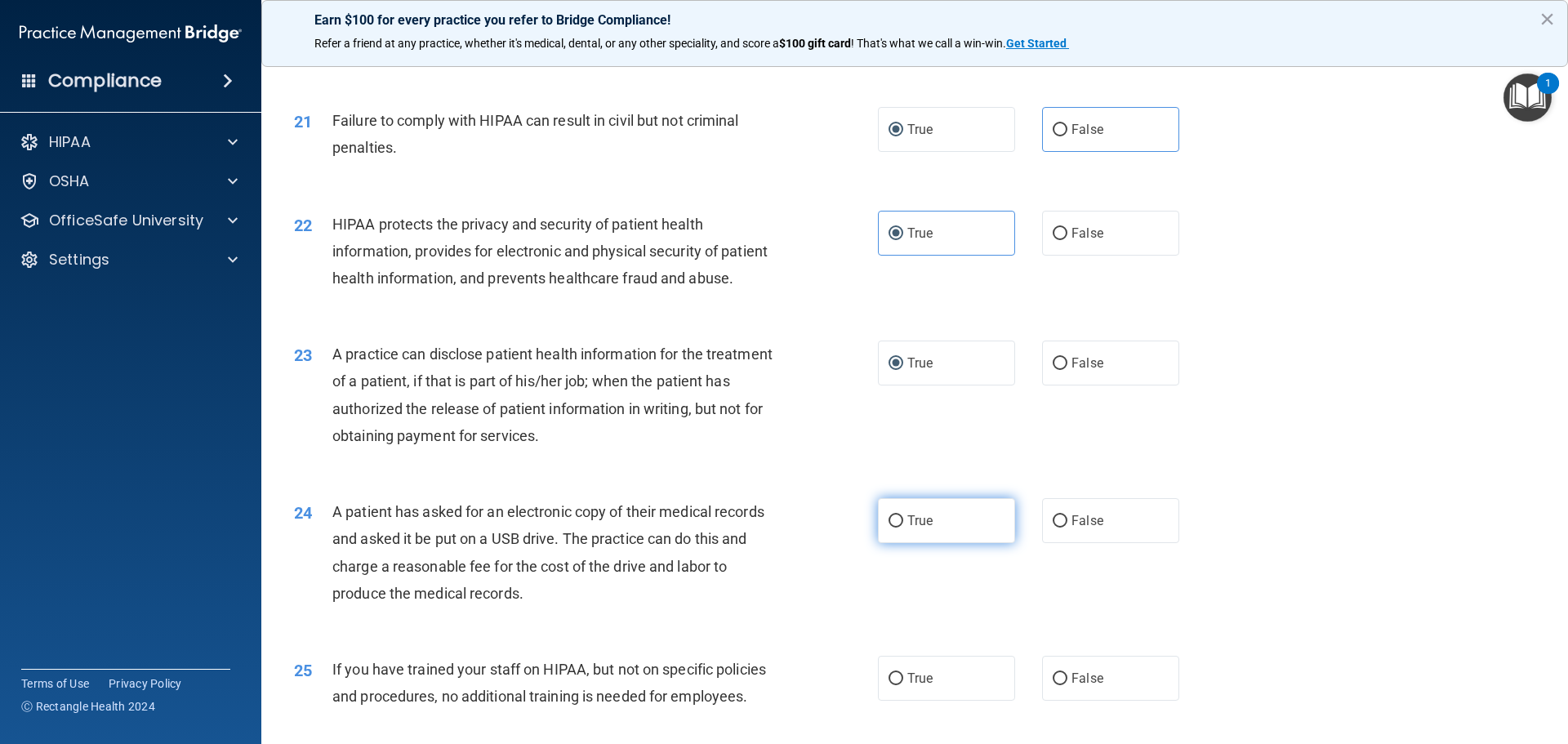
click at [891, 543] on label "True" at bounding box center [946, 521] width 137 height 45
click at [891, 528] on input "True" at bounding box center [896, 522] width 15 height 13
radio input "true"
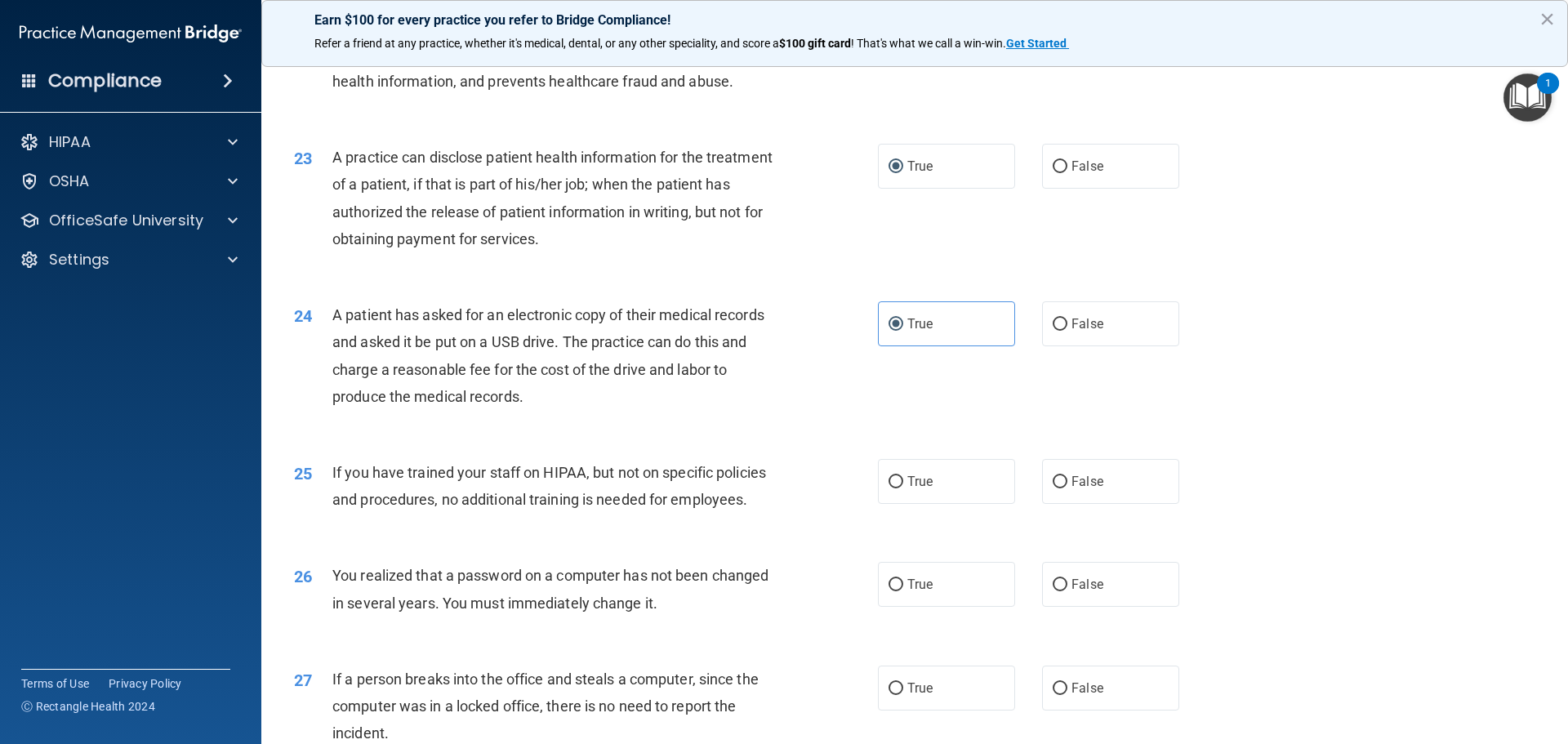
scroll to position [2615, 0]
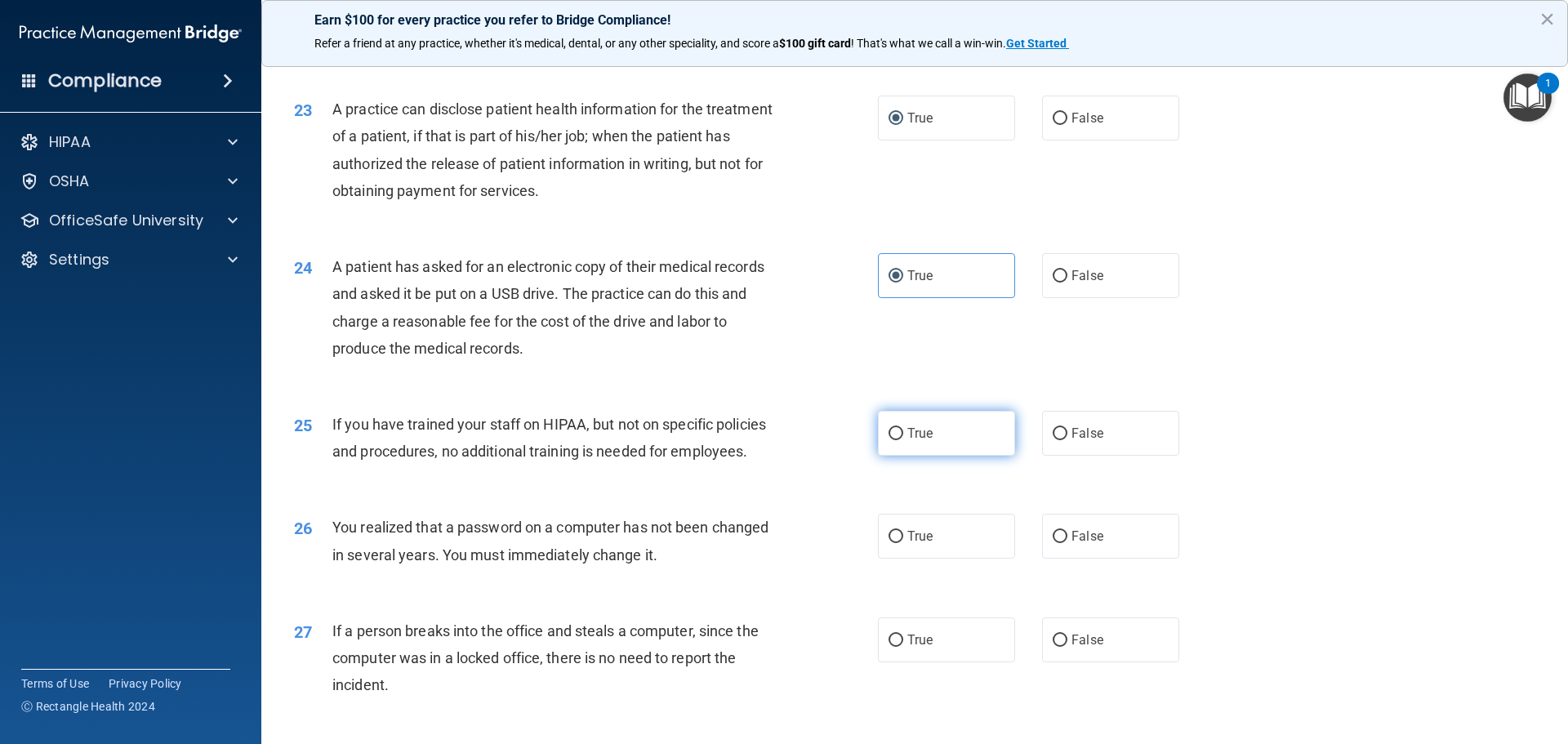
click at [898, 456] on label "True" at bounding box center [946, 434] width 137 height 45
click at [898, 440] on input "True" at bounding box center [896, 435] width 15 height 13
radio input "true"
click at [893, 559] on label "True" at bounding box center [946, 536] width 137 height 45
click at [893, 543] on input "True" at bounding box center [896, 537] width 15 height 13
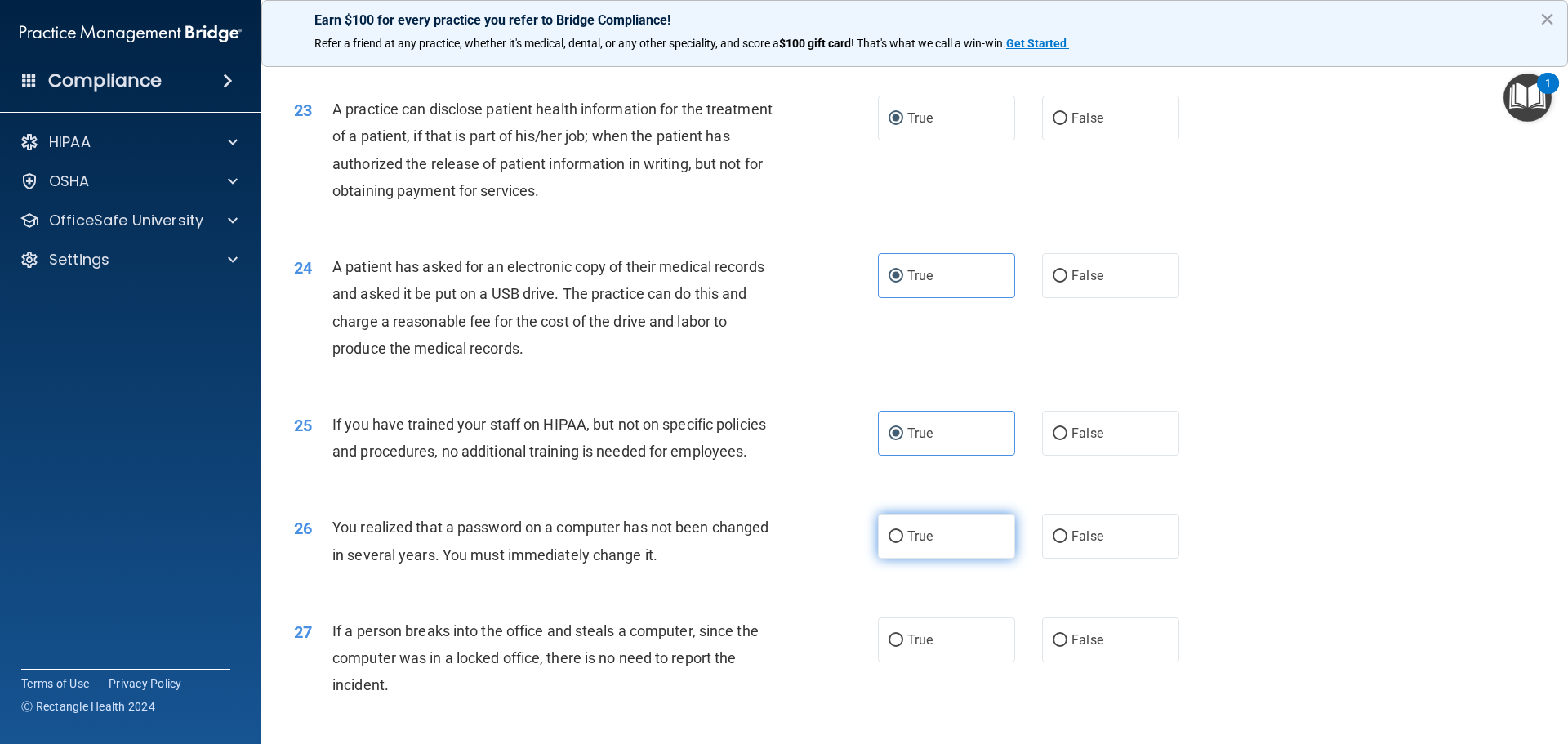
radio input "true"
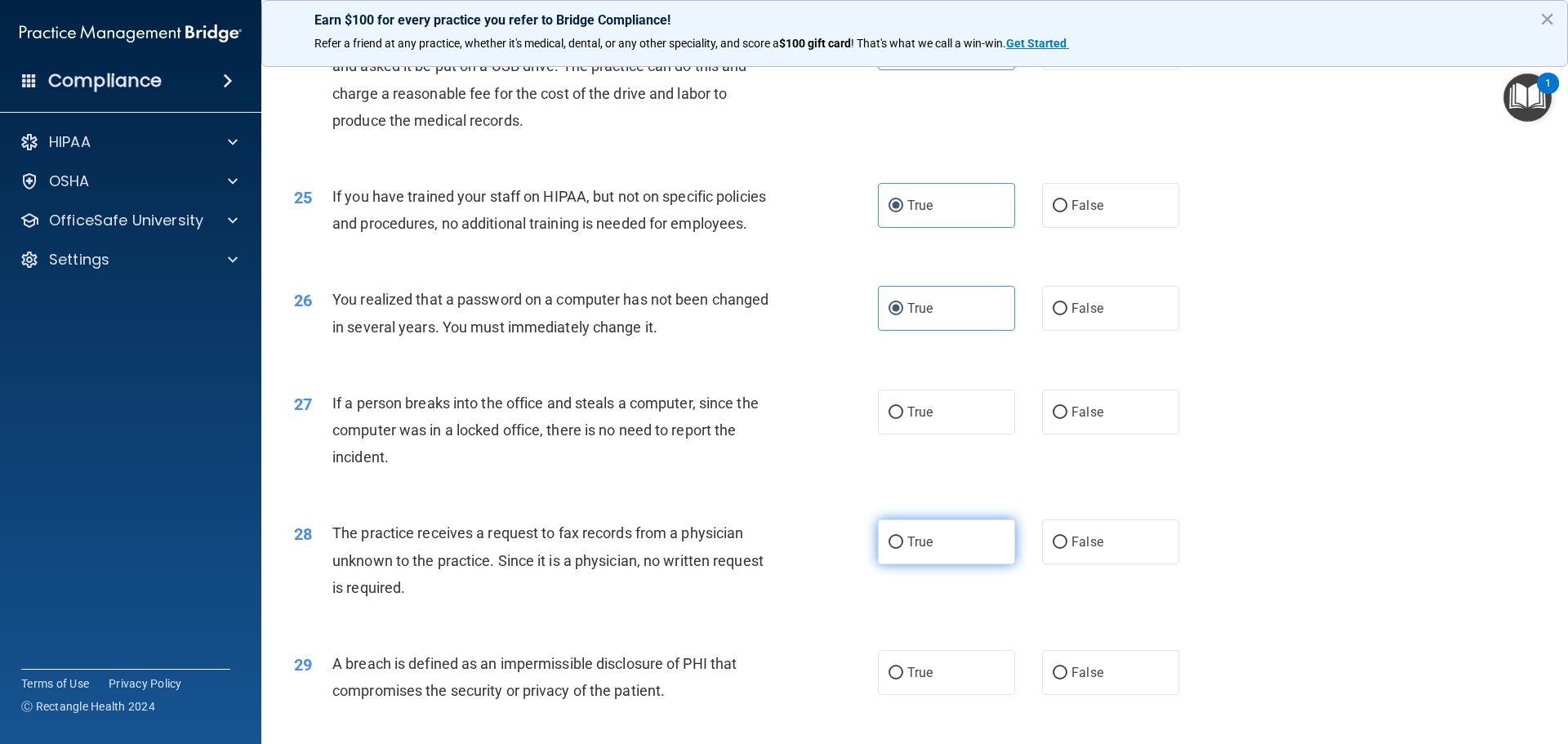
scroll to position [2860, 0]
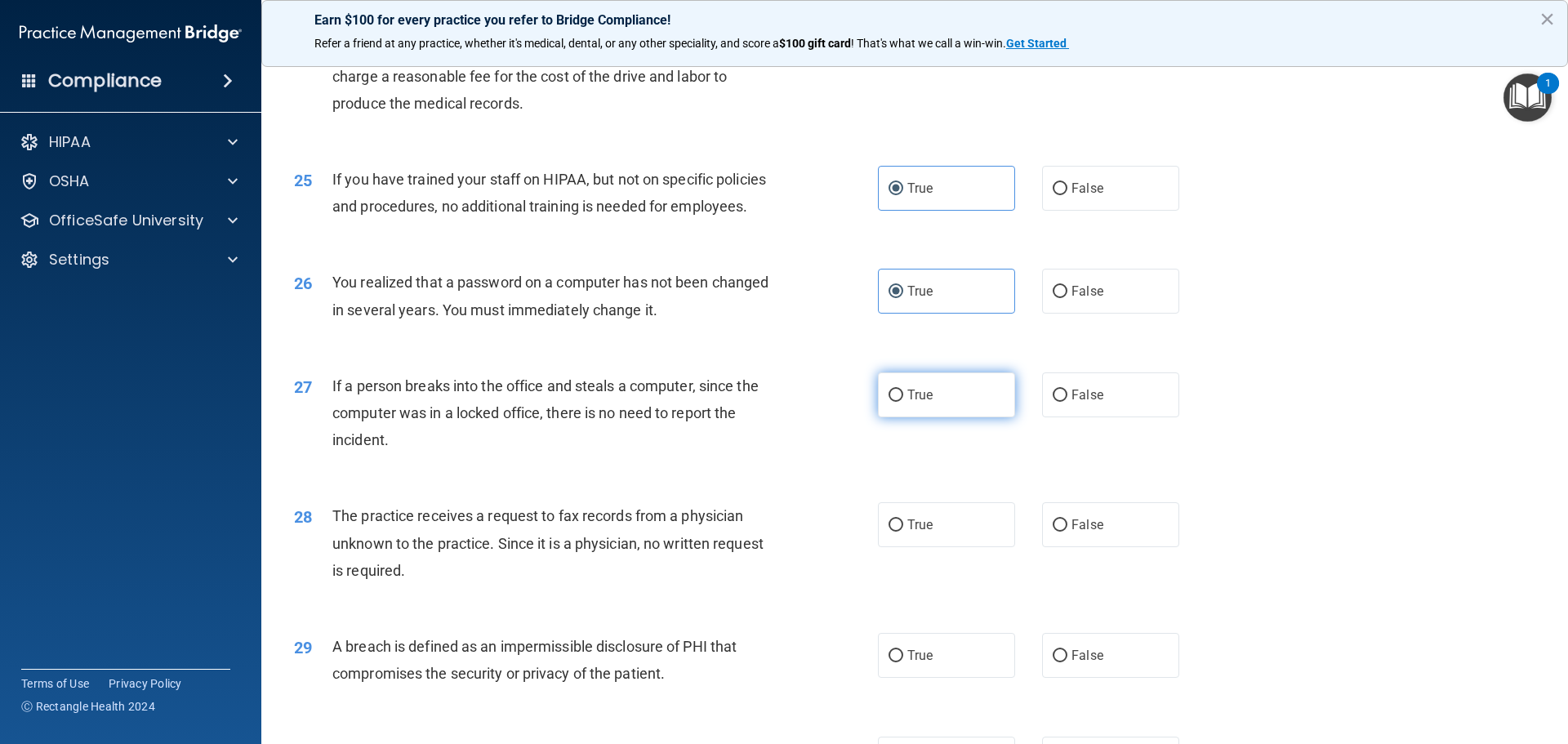
click at [897, 402] on input "True" at bounding box center [896, 396] width 15 height 13
radio input "true"
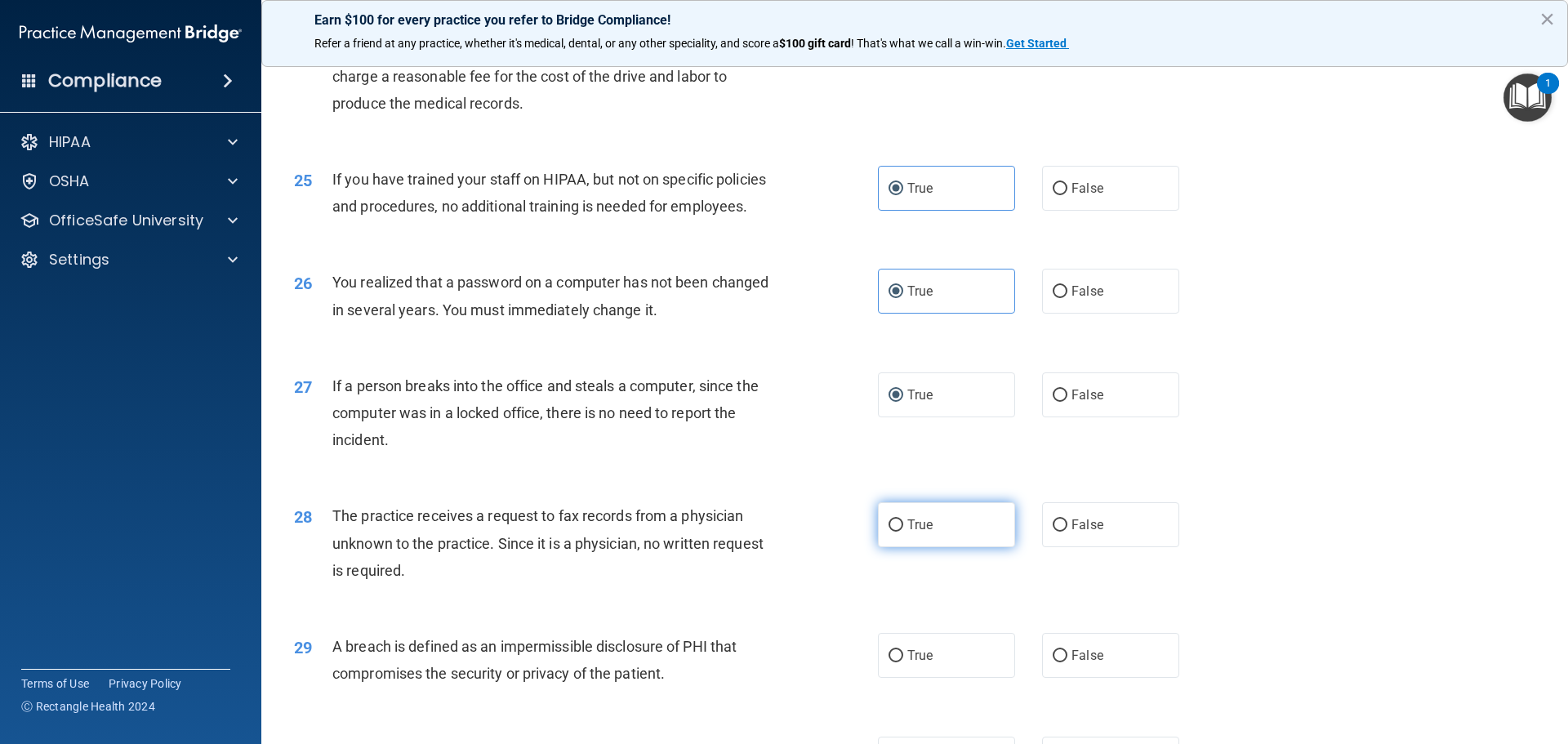
click at [905, 547] on label "True" at bounding box center [946, 525] width 137 height 45
click at [903, 532] on input "True" at bounding box center [896, 526] width 15 height 13
radio input "true"
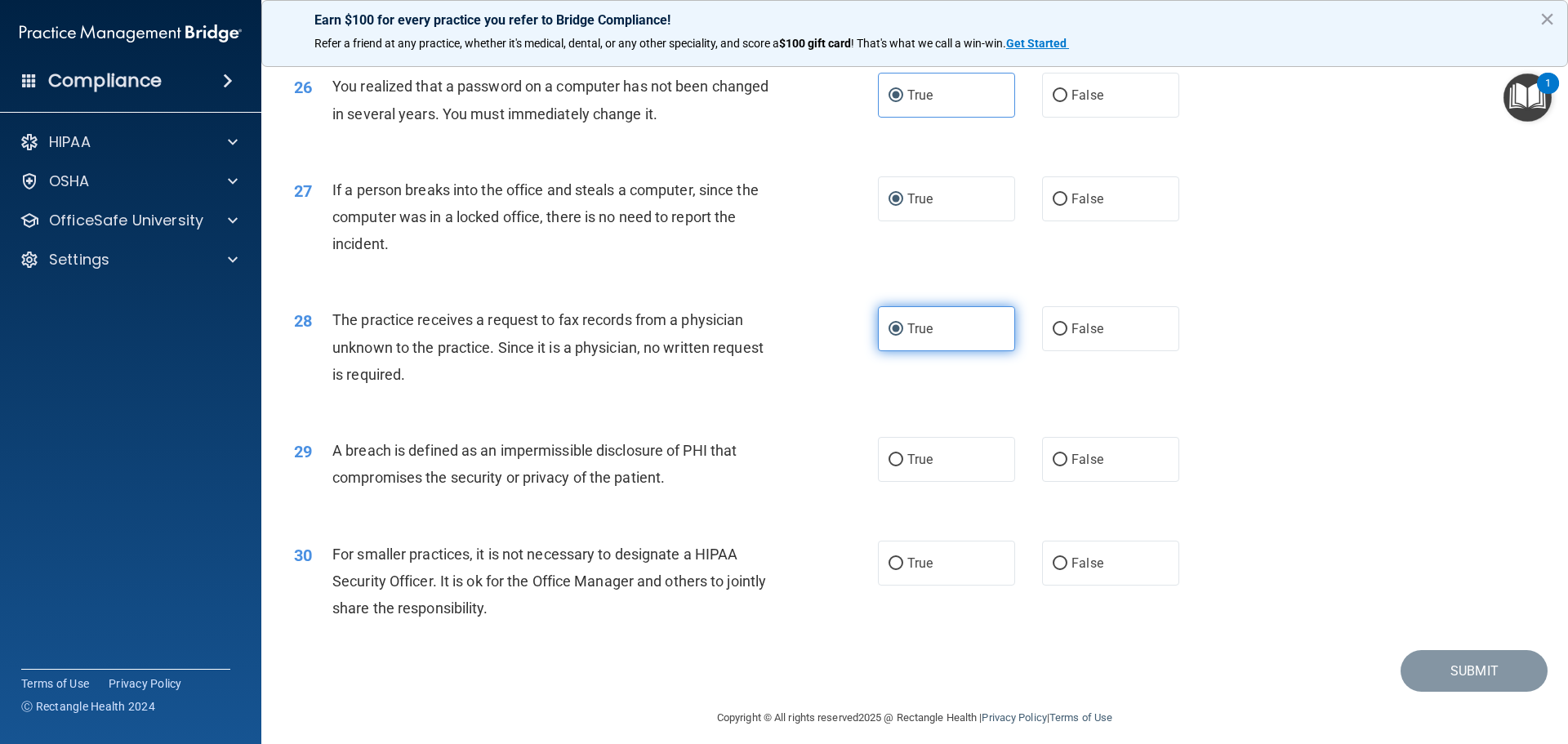
scroll to position [3105, 0]
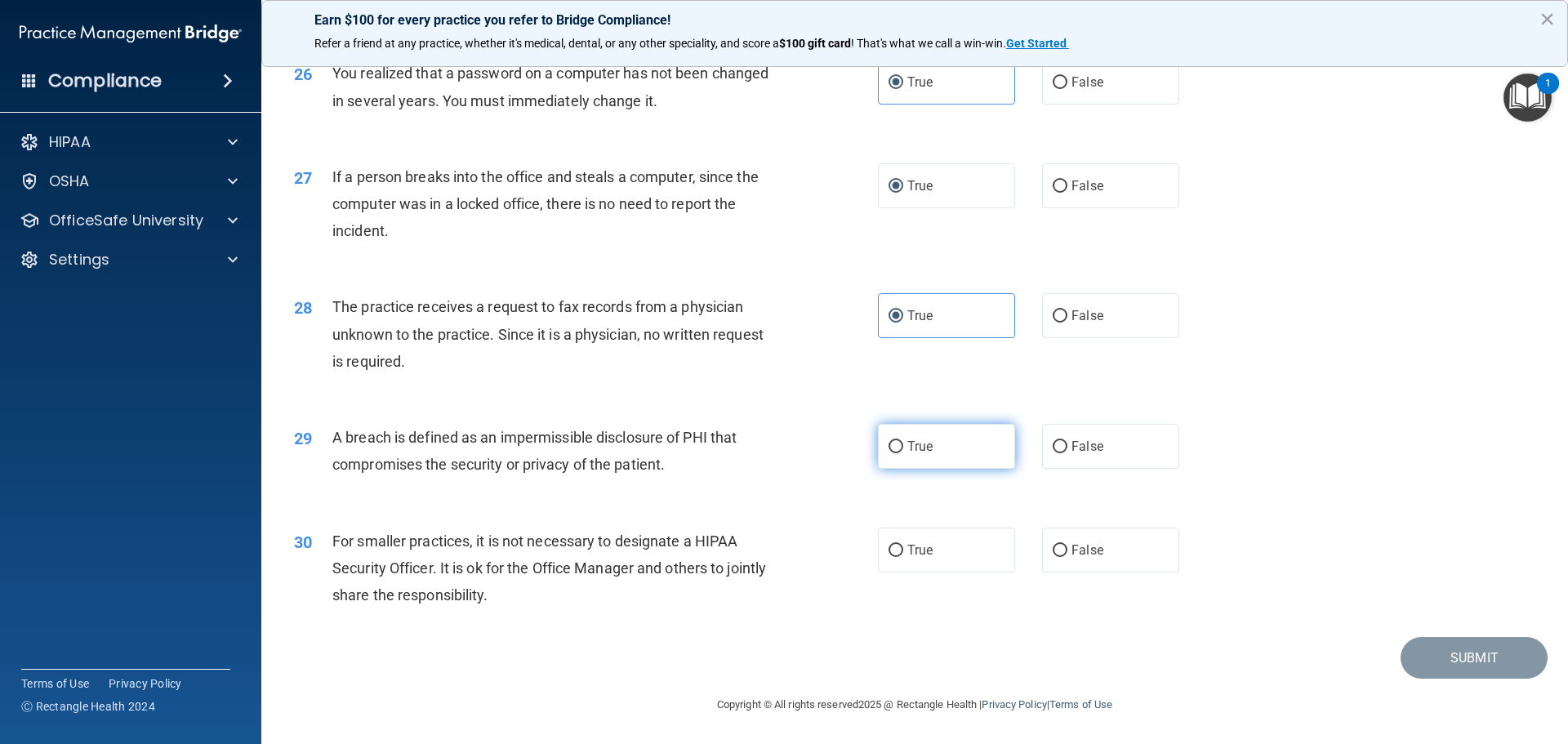
click at [908, 455] on span "True" at bounding box center [920, 446] width 25 height 15
click at [903, 454] on input "True" at bounding box center [896, 447] width 15 height 13
radio input "true"
click at [901, 555] on label "True" at bounding box center [946, 551] width 137 height 45
click at [901, 555] on input "True" at bounding box center [896, 552] width 15 height 13
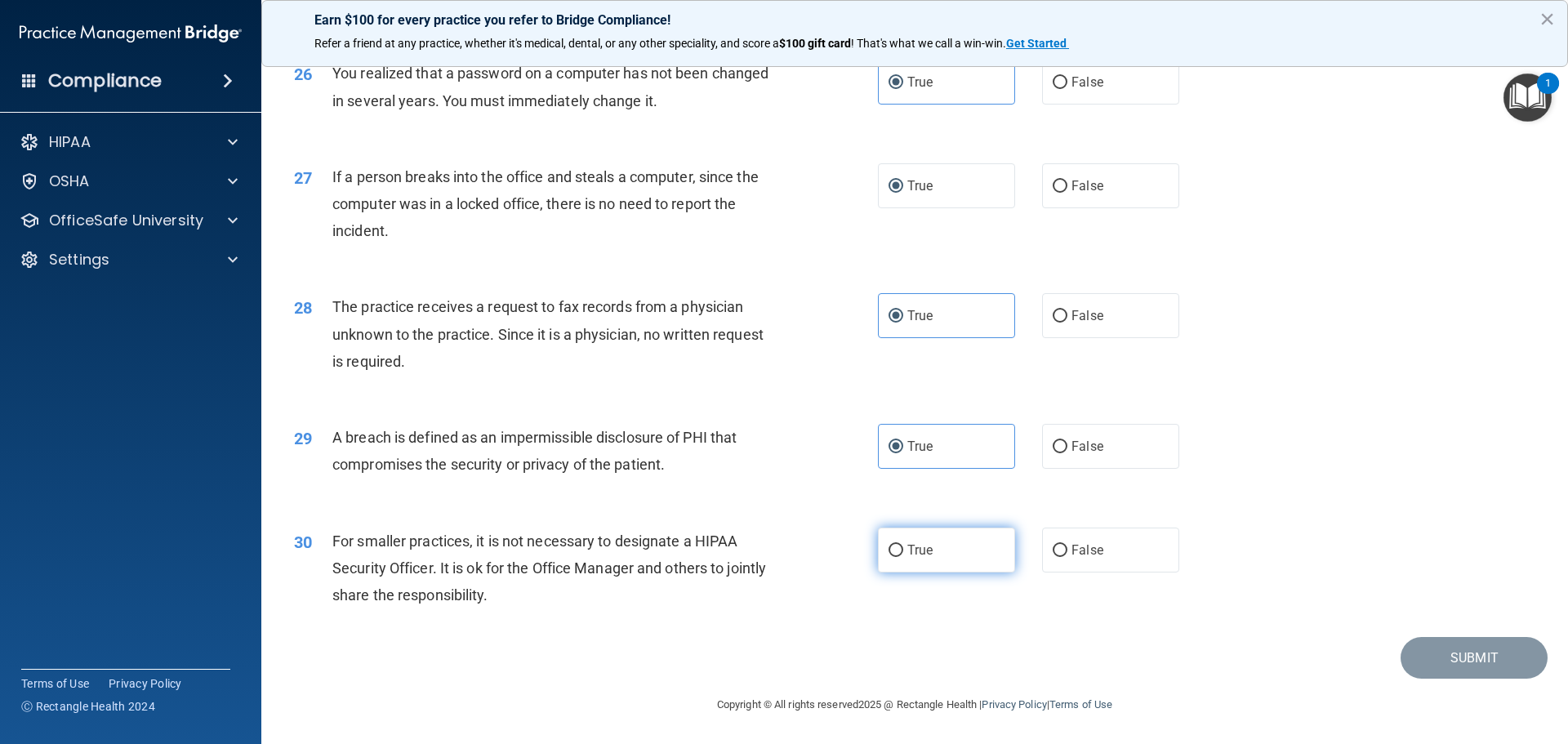
radio input "true"
click at [1415, 655] on button "Submit" at bounding box center [1475, 658] width 147 height 42
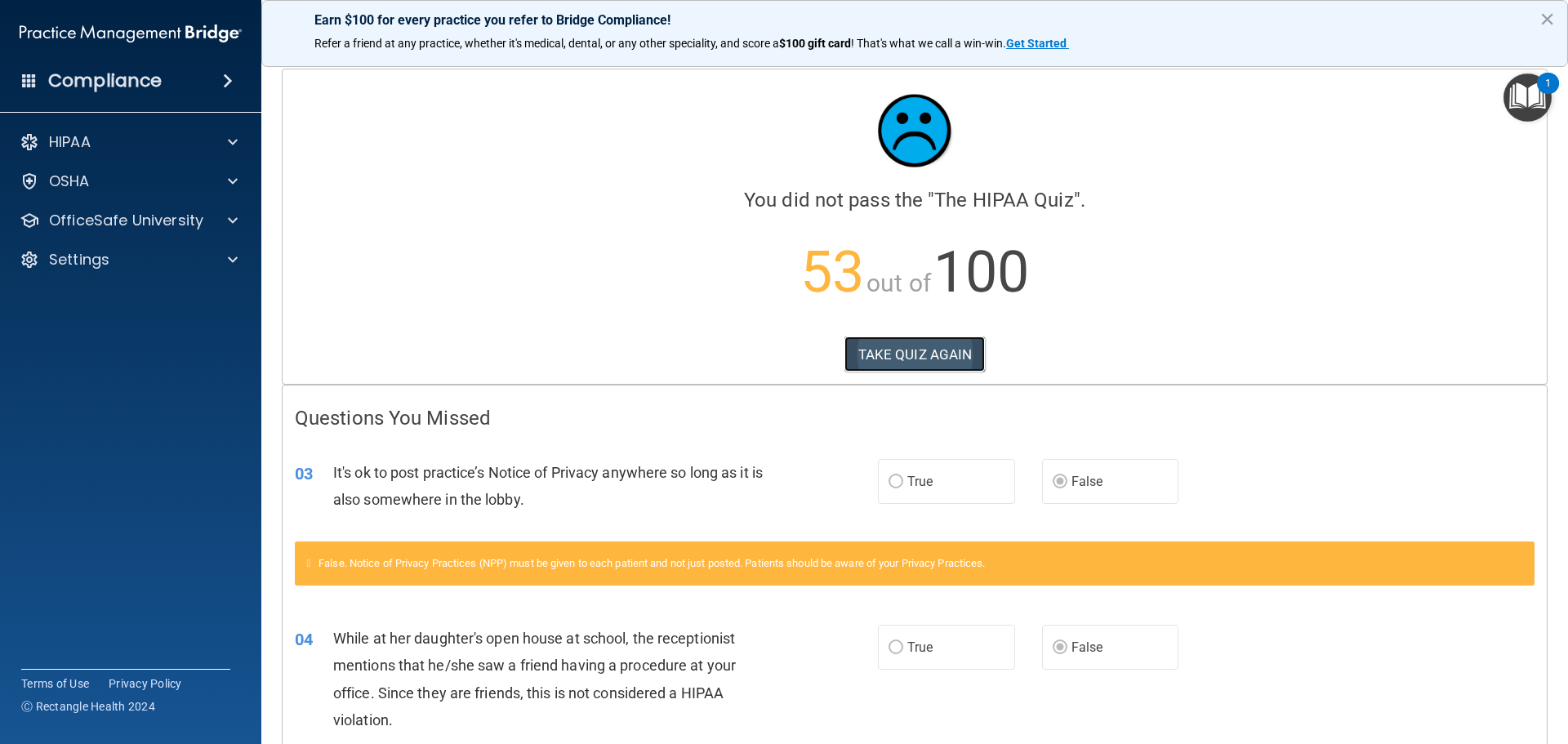
click at [921, 355] on button "TAKE QUIZ AGAIN" at bounding box center [915, 355] width 141 height 36
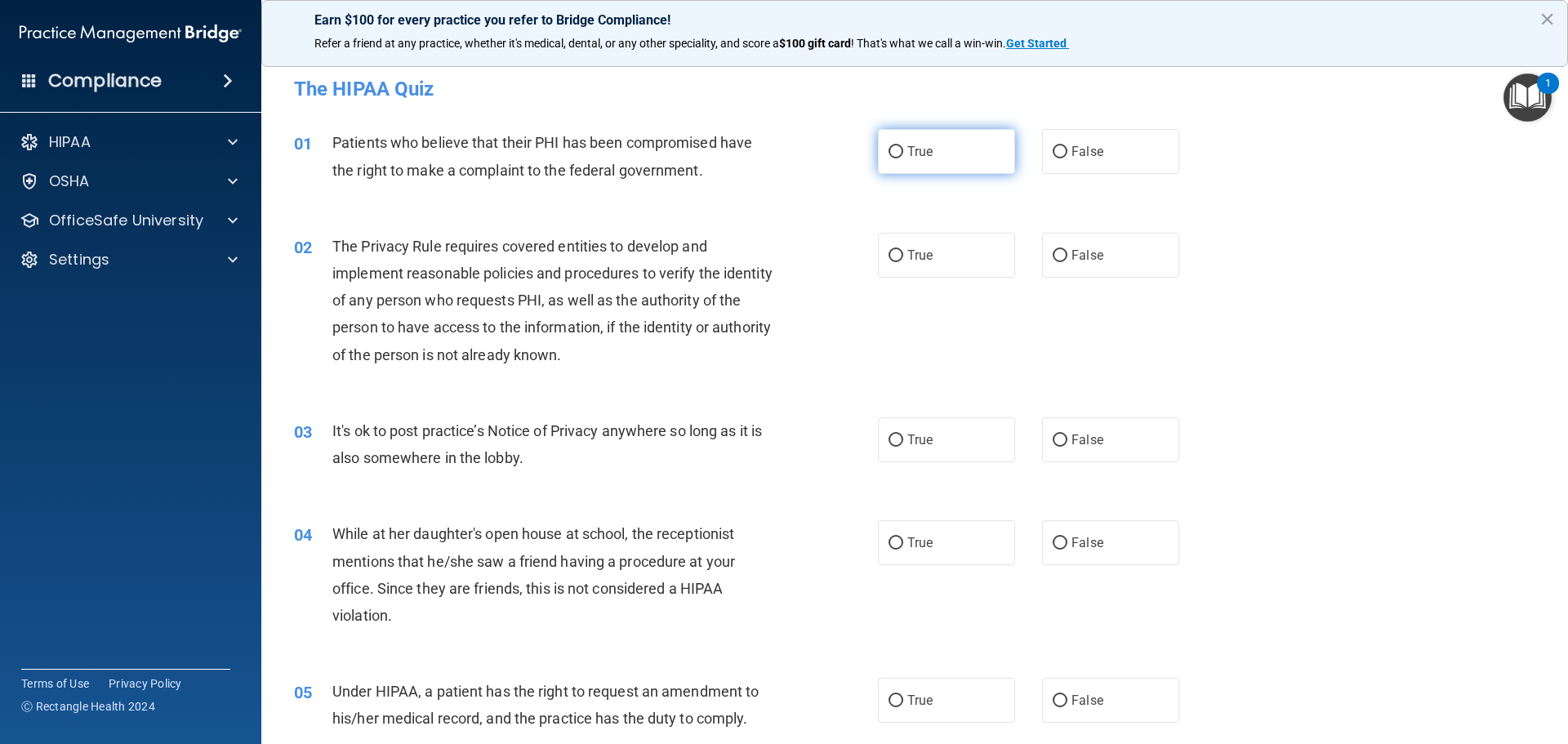
click at [932, 159] on label "True" at bounding box center [946, 152] width 137 height 45
click at [903, 159] on input "True" at bounding box center [896, 152] width 15 height 13
radio input "true"
click at [916, 249] on span "True" at bounding box center [920, 255] width 25 height 15
click at [903, 250] on input "True" at bounding box center [896, 257] width 15 height 13
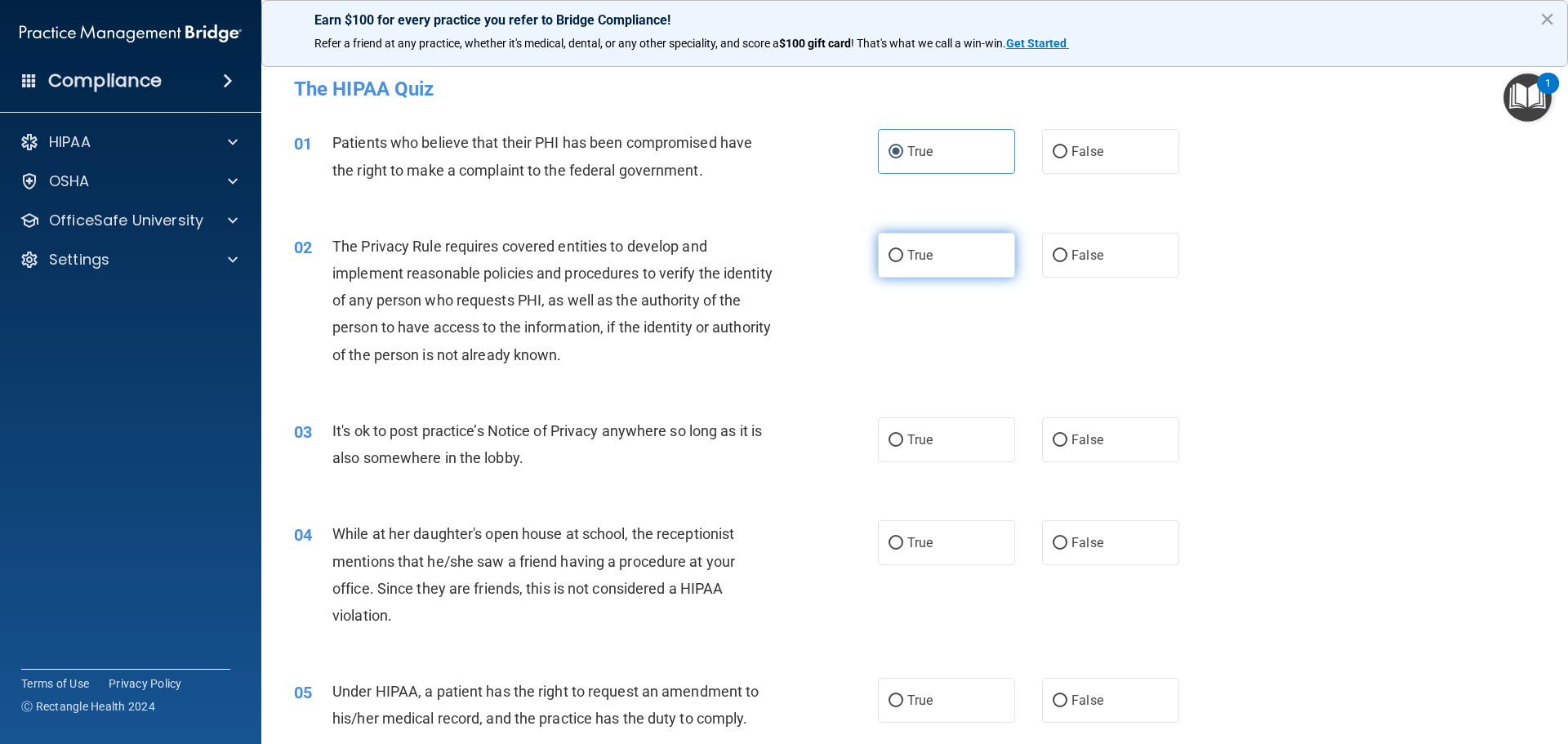
radio input "true"
click at [1084, 453] on label "False" at bounding box center [1110, 440] width 137 height 45
click at [1067, 447] on input "False" at bounding box center [1060, 441] width 15 height 13
radio input "true"
click at [1079, 543] on span "False" at bounding box center [1087, 543] width 32 height 15
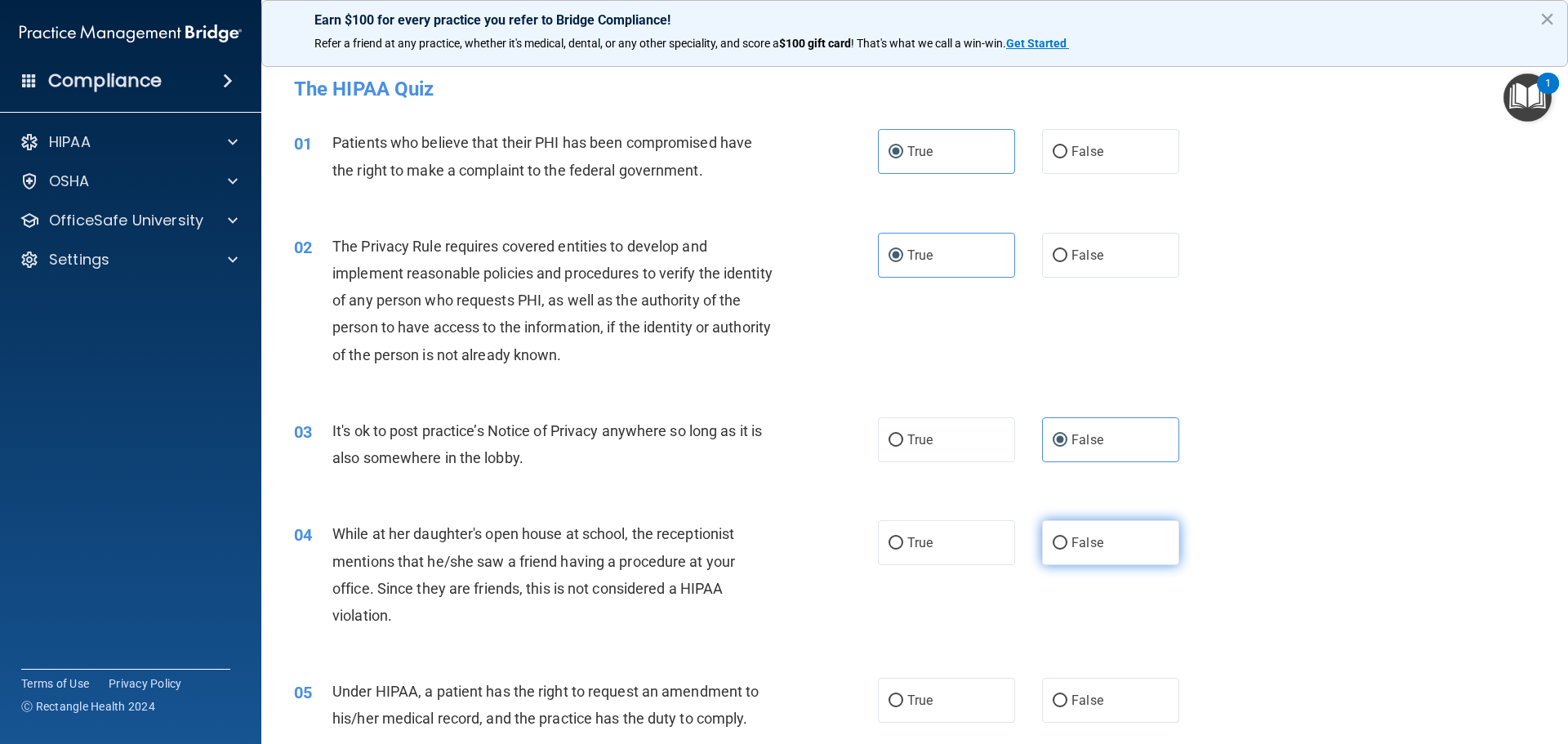
click at [1067, 543] on input "False" at bounding box center [1060, 544] width 15 height 13
radio input "true"
click at [1076, 695] on span "False" at bounding box center [1087, 700] width 32 height 15
click at [1067, 695] on input "False" at bounding box center [1060, 701] width 15 height 13
radio input "true"
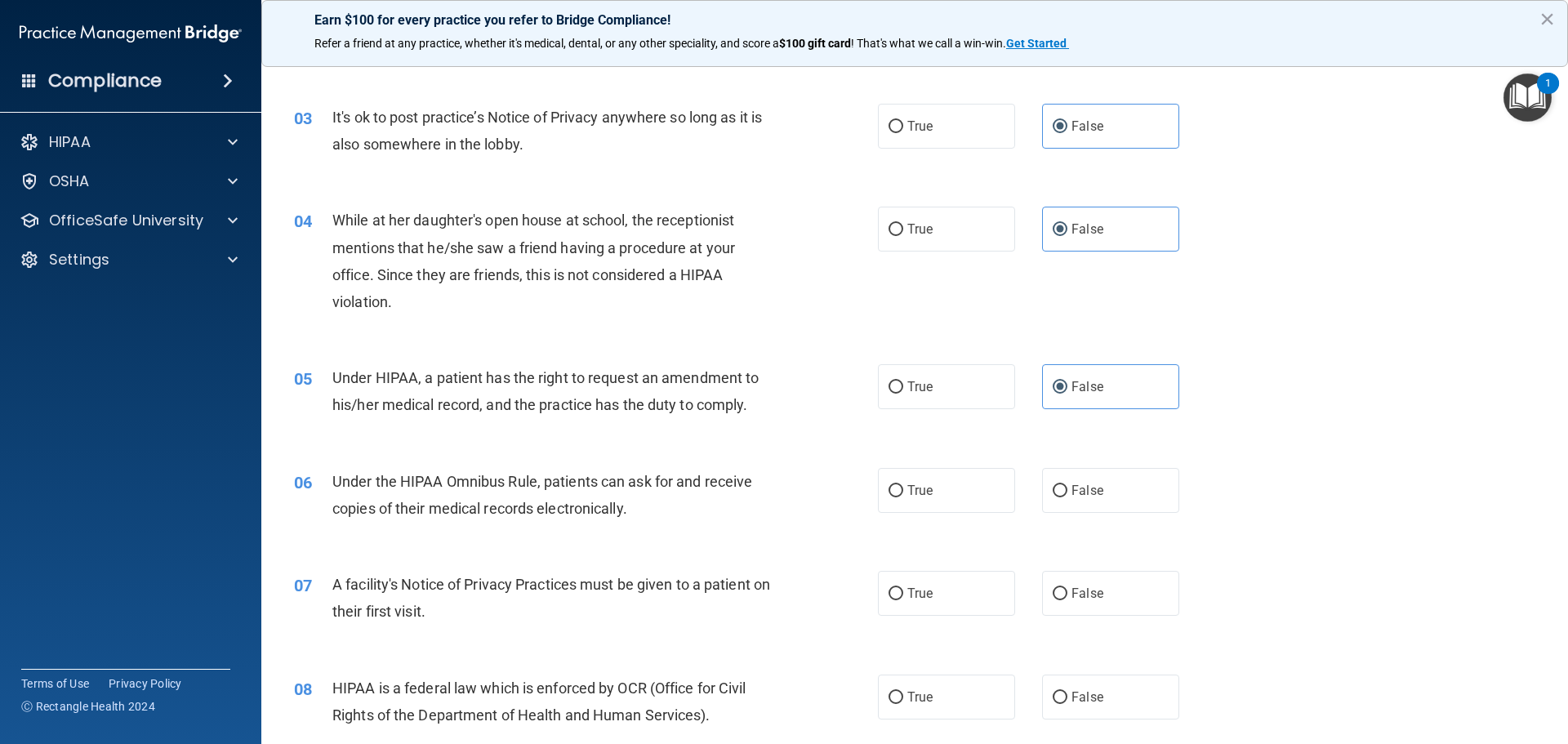
scroll to position [327, 0]
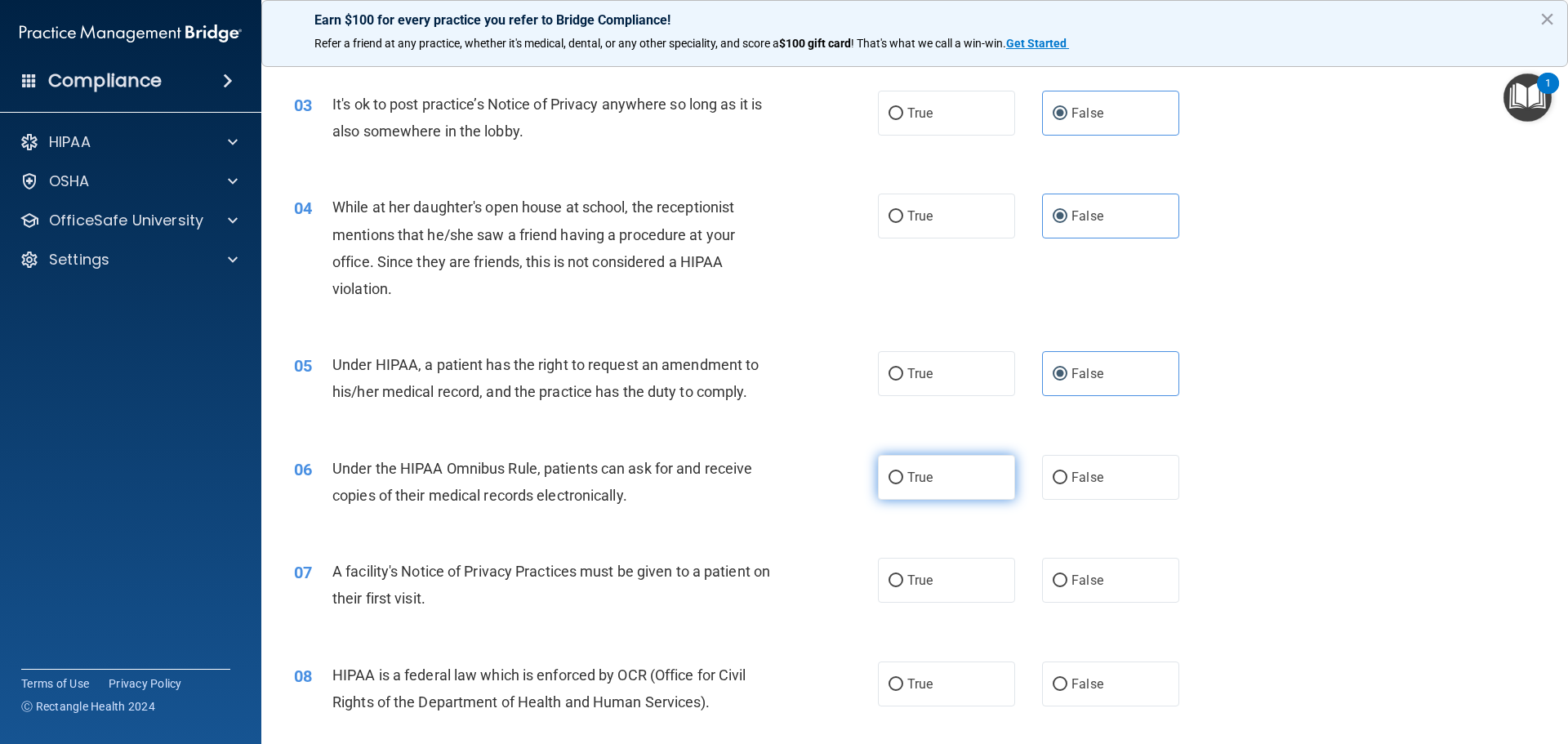
click at [941, 473] on label "True" at bounding box center [946, 478] width 137 height 45
click at [903, 473] on input "True" at bounding box center [896, 479] width 15 height 13
radio input "true"
drag, startPoint x: 910, startPoint y: 573, endPoint x: 906, endPoint y: 621, distance: 48.2
click at [910, 573] on span "True" at bounding box center [920, 580] width 25 height 15
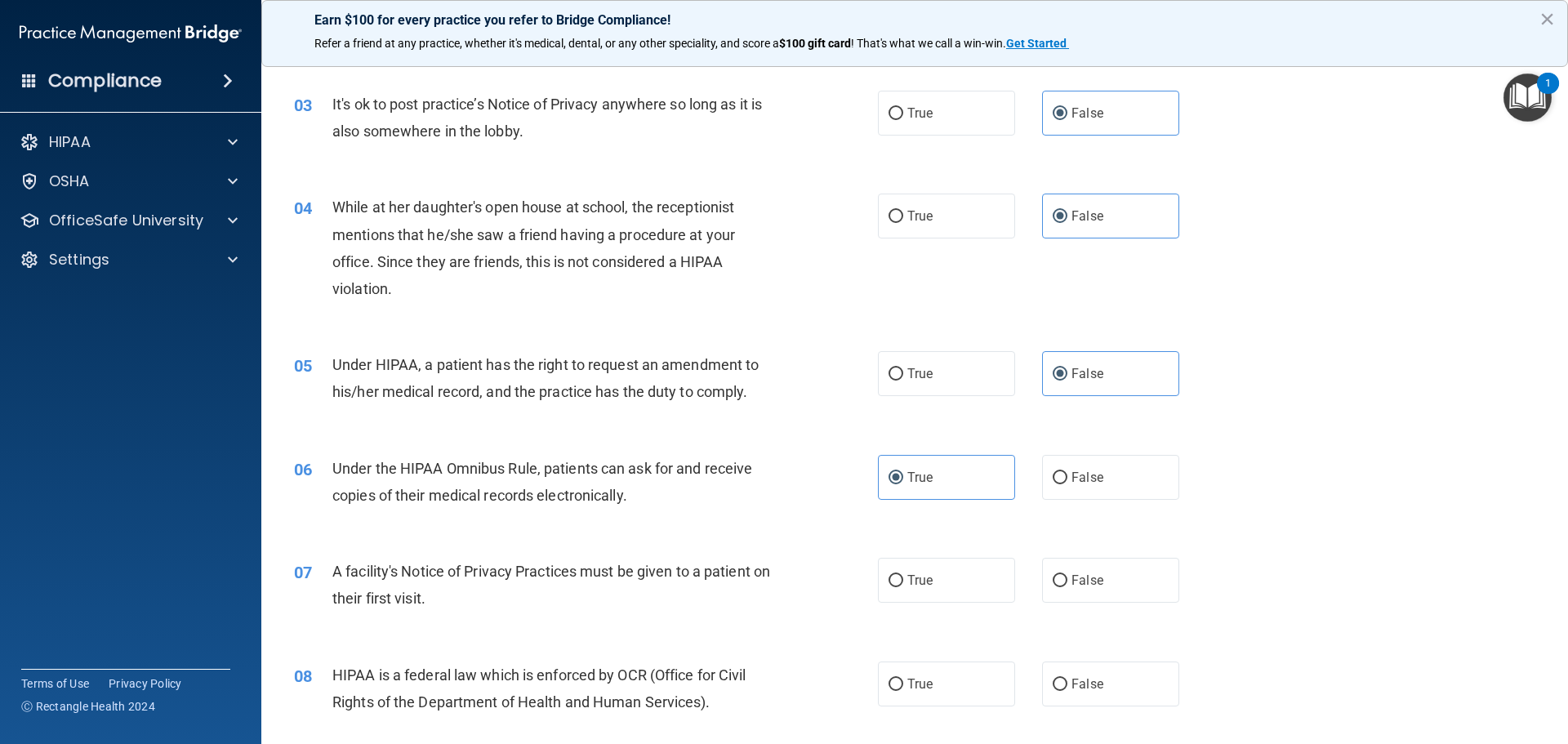
click at [903, 575] on input "True" at bounding box center [896, 582] width 15 height 13
radio input "true"
click at [908, 685] on span "True" at bounding box center [920, 684] width 25 height 15
click at [903, 685] on input "True" at bounding box center [896, 685] width 15 height 13
radio input "true"
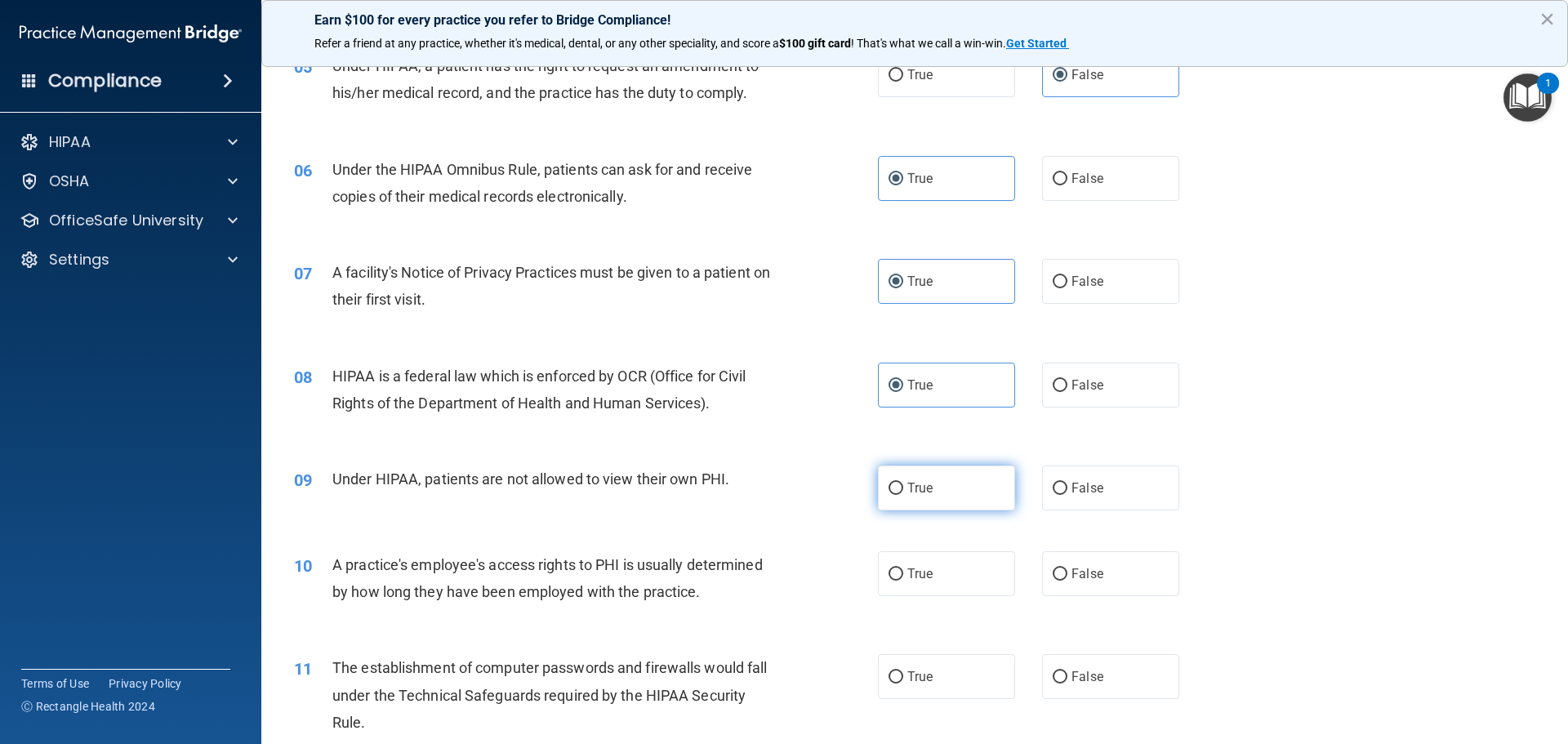
scroll to position [653, 0]
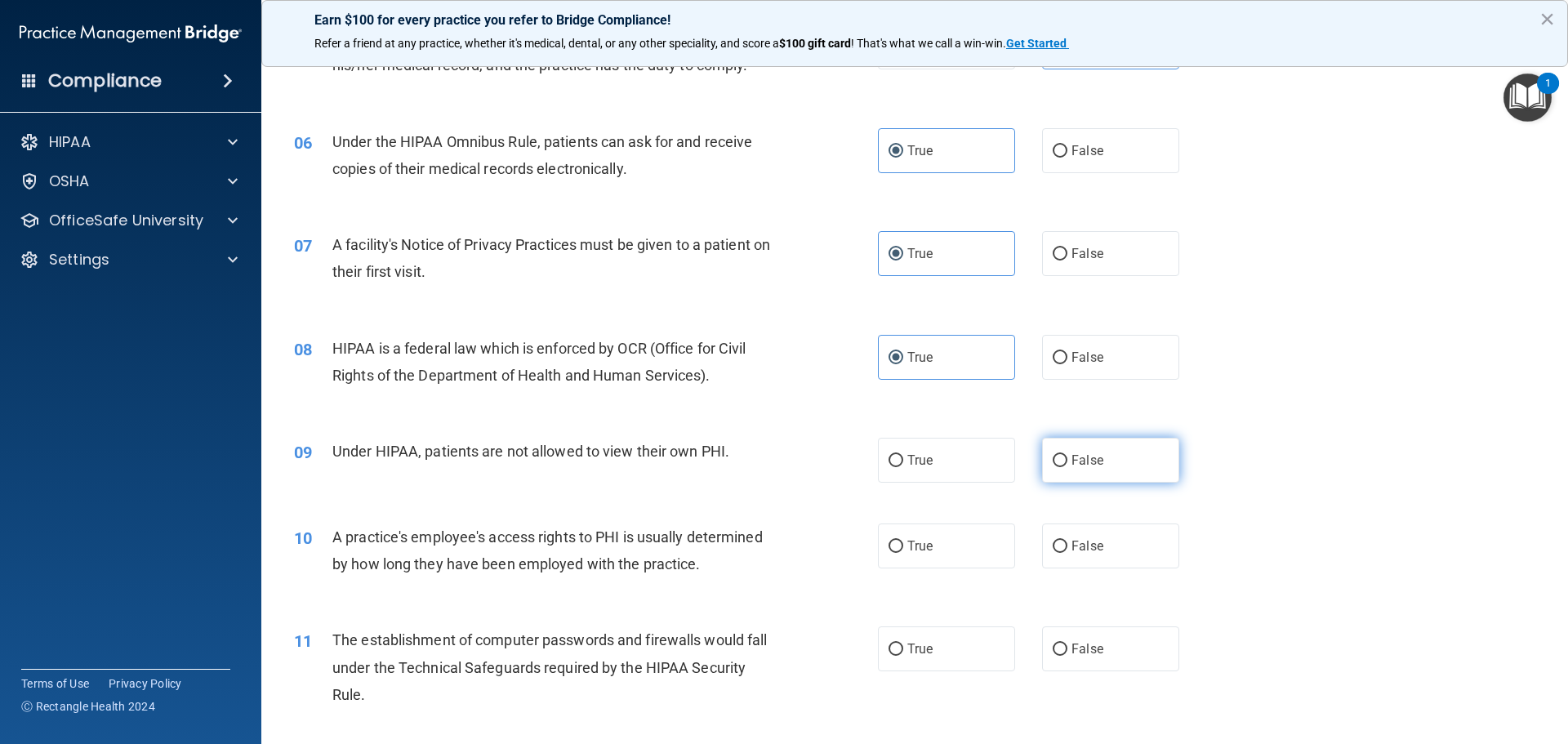
click at [1072, 459] on span "False" at bounding box center [1087, 460] width 32 height 15
click at [1067, 459] on input "False" at bounding box center [1060, 462] width 15 height 13
radio input "true"
click at [1072, 547] on span "False" at bounding box center [1087, 546] width 32 height 15
click at [1067, 547] on input "False" at bounding box center [1060, 547] width 15 height 13
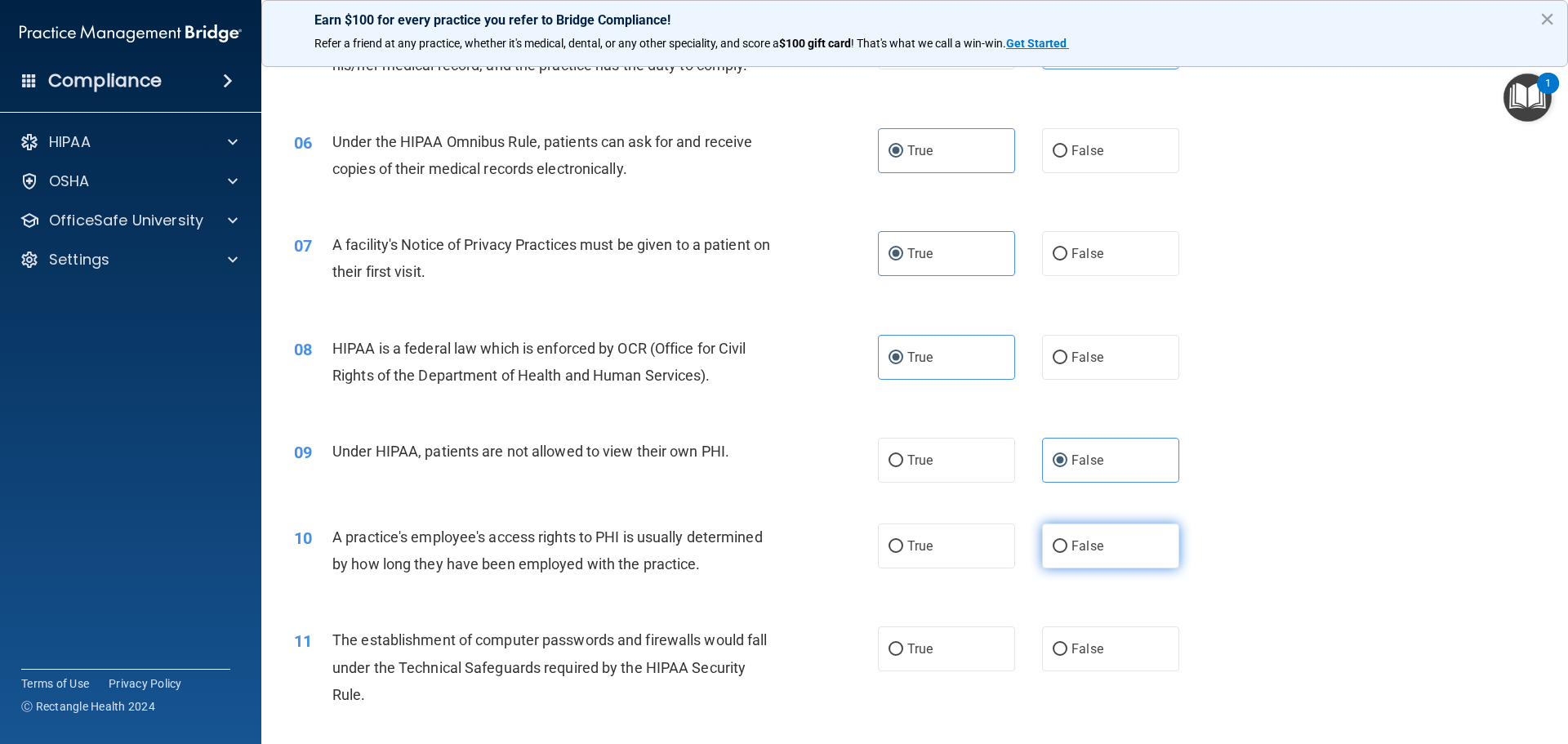
radio input "true"
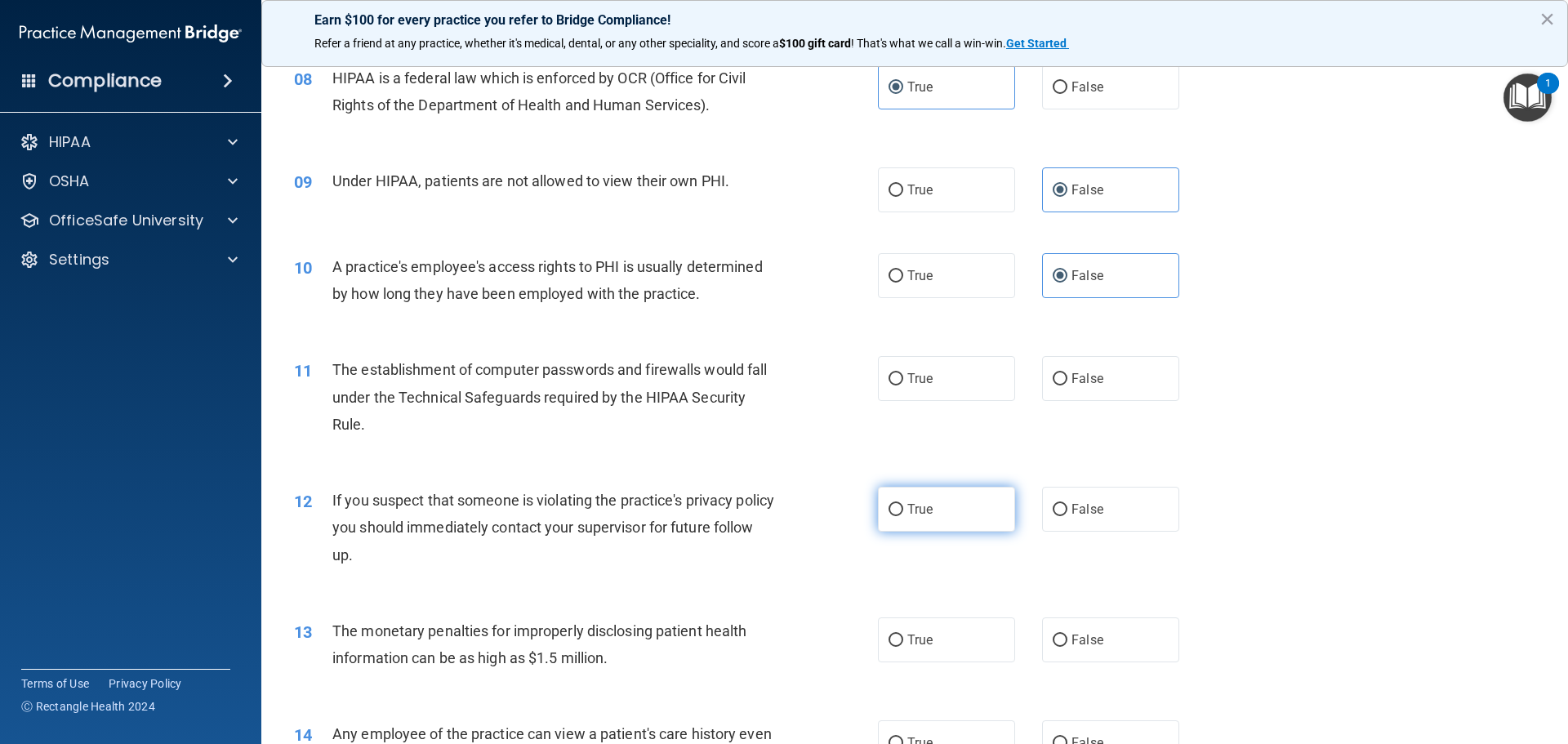
scroll to position [981, 0]
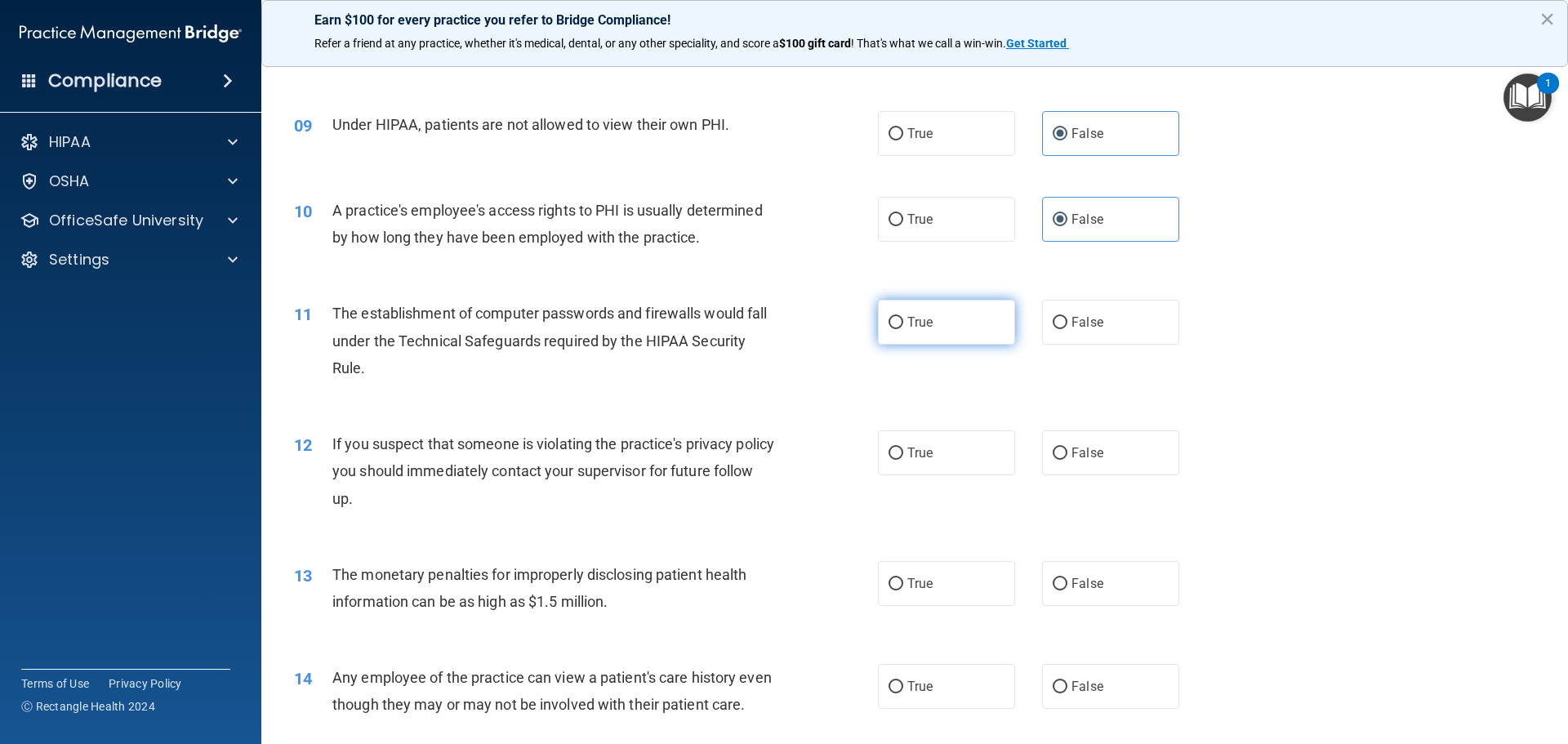
click at [909, 321] on span "True" at bounding box center [920, 322] width 25 height 15
click at [903, 321] on input "True" at bounding box center [896, 323] width 15 height 13
radio input "true"
drag, startPoint x: 909, startPoint y: 419, endPoint x: 908, endPoint y: 434, distance: 15.0
click at [909, 421] on div "12 If you suspect that someone is violating the practice's privacy policy you s…" at bounding box center [915, 475] width 1266 height 131
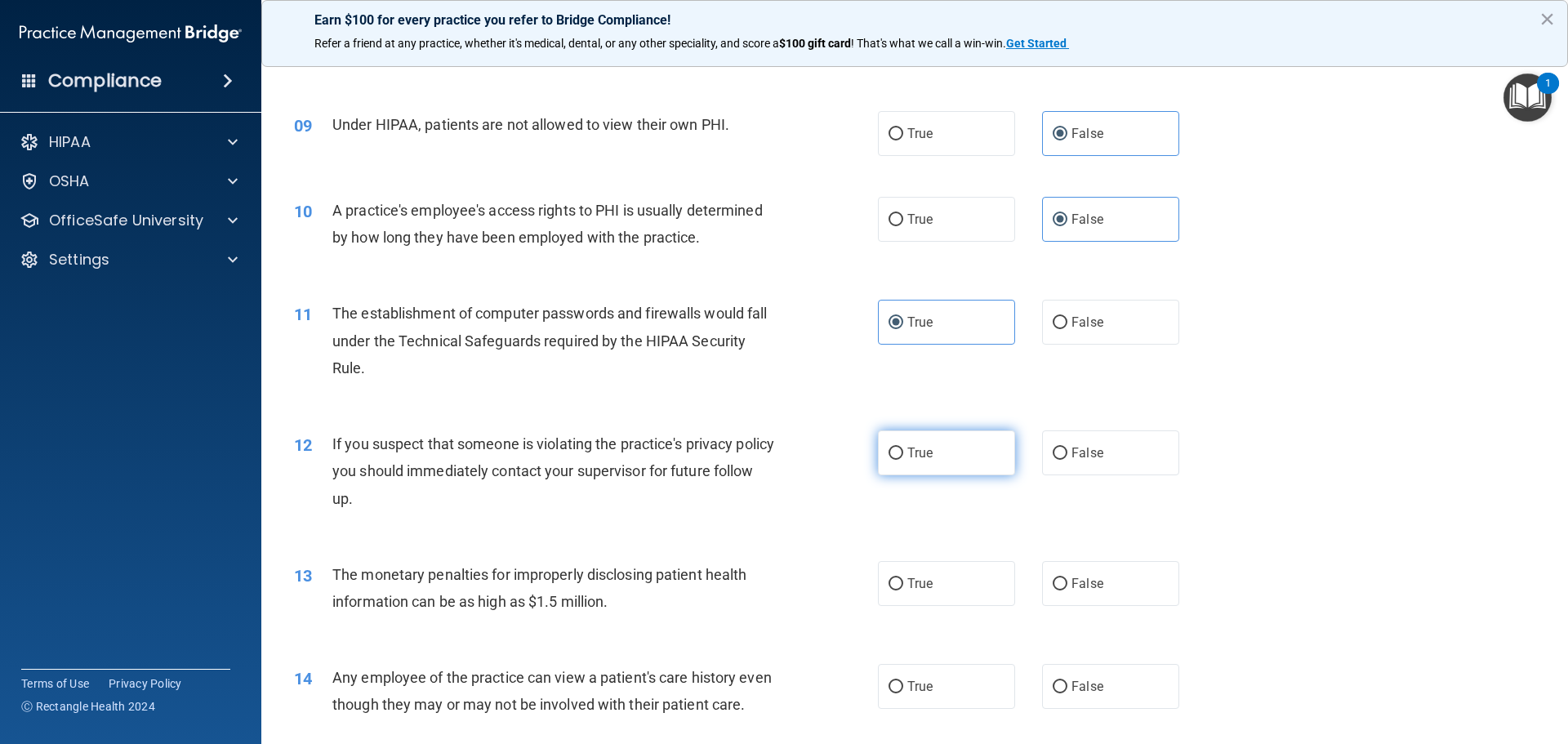
click at [901, 456] on label "True" at bounding box center [946, 454] width 137 height 45
click at [901, 456] on input "True" at bounding box center [896, 455] width 15 height 13
radio input "true"
click at [897, 581] on input "True" at bounding box center [896, 585] width 15 height 13
radio input "true"
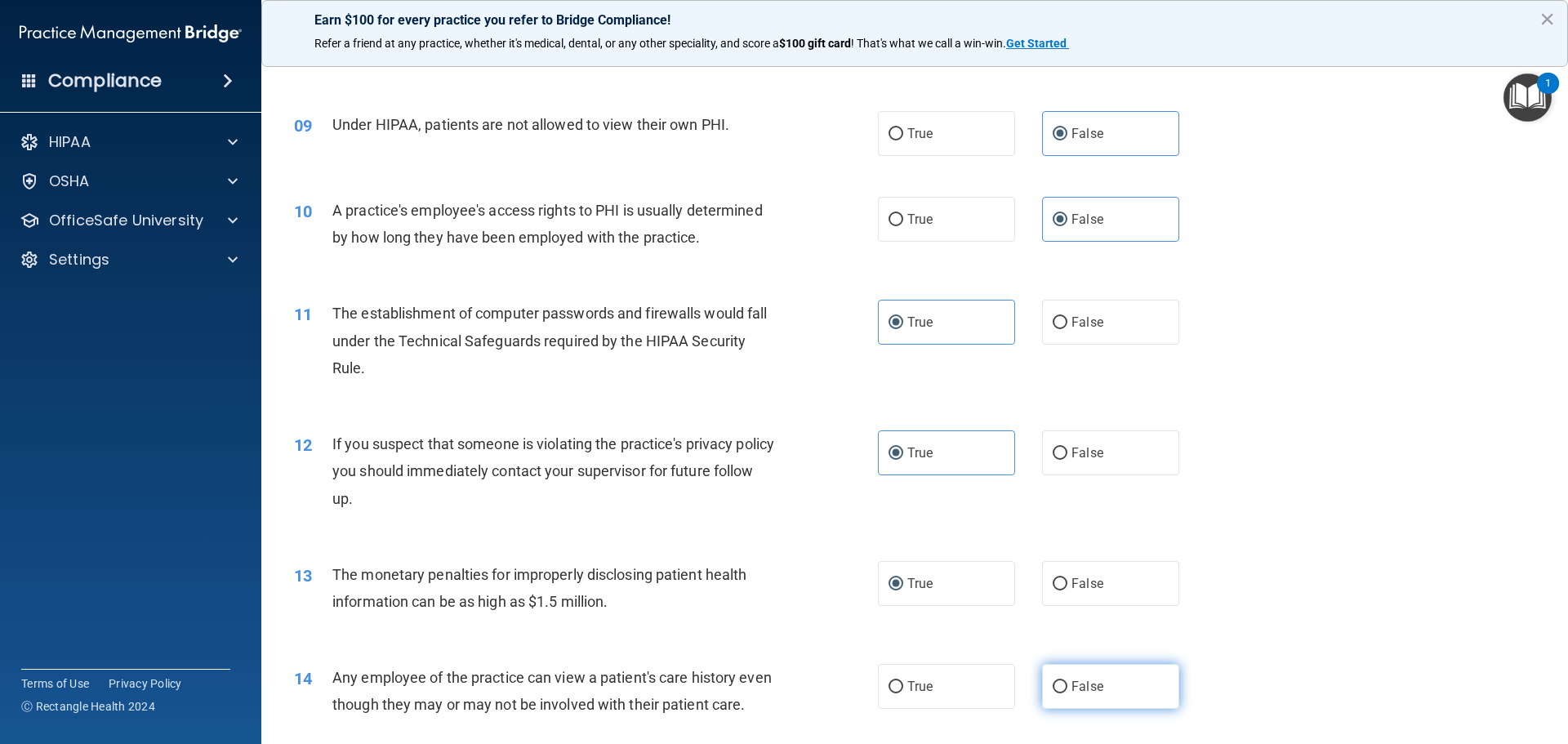
click at [1072, 683] on span "False" at bounding box center [1087, 686] width 32 height 15
click at [1067, 683] on input "False" at bounding box center [1060, 688] width 15 height 13
radio input "true"
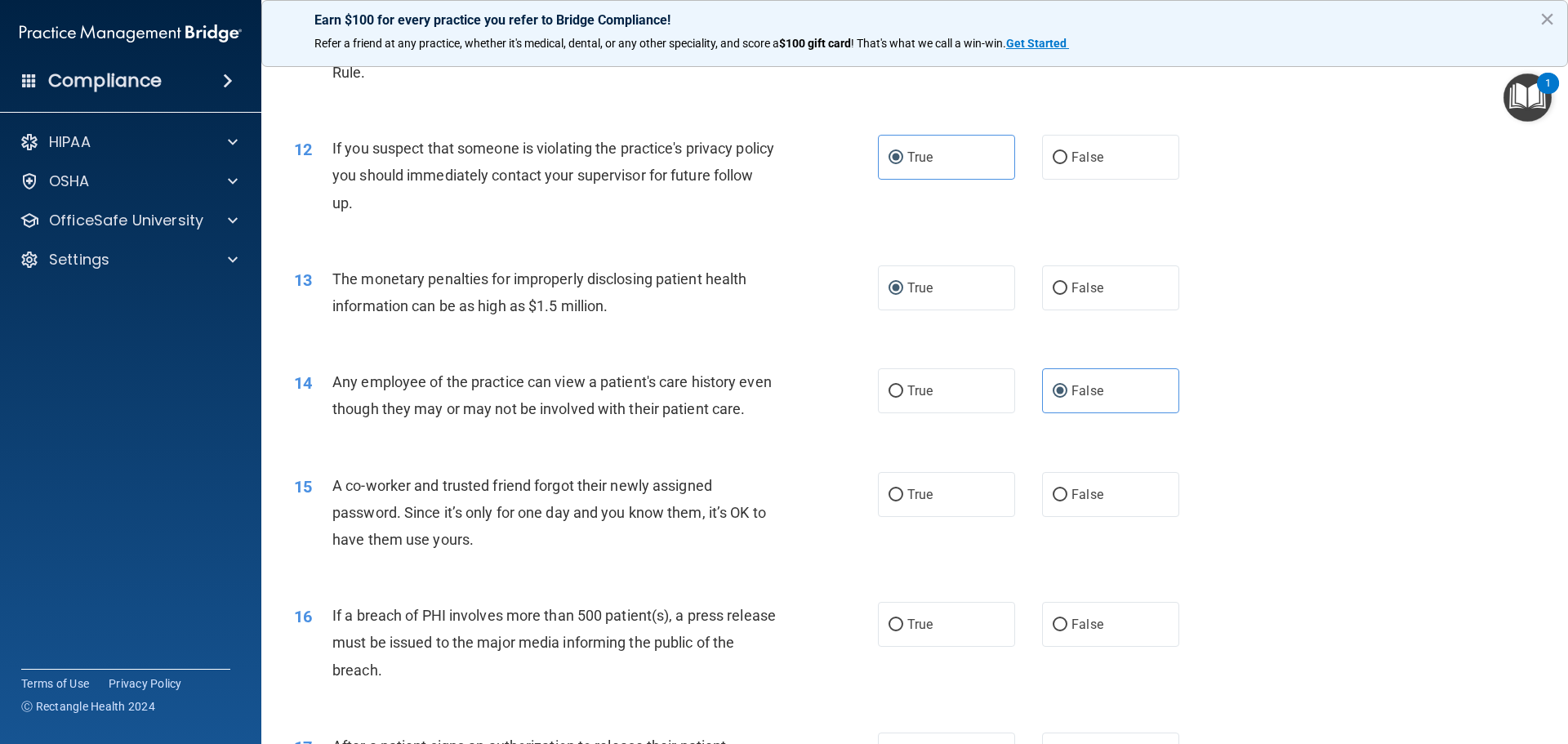
scroll to position [1307, 0]
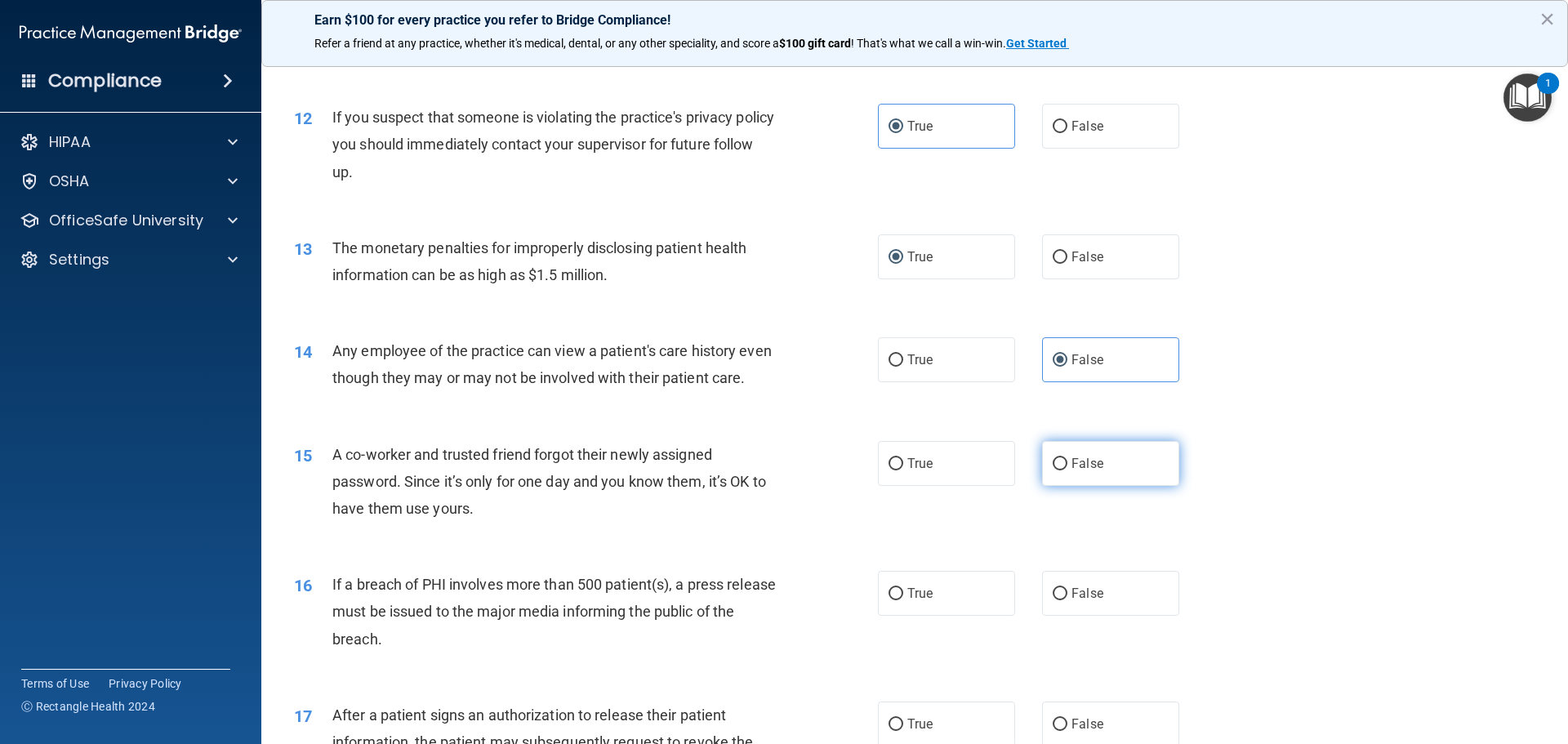
click at [1072, 472] on span "False" at bounding box center [1087, 464] width 32 height 15
click at [1067, 471] on input "False" at bounding box center [1060, 465] width 15 height 13
radio input "true"
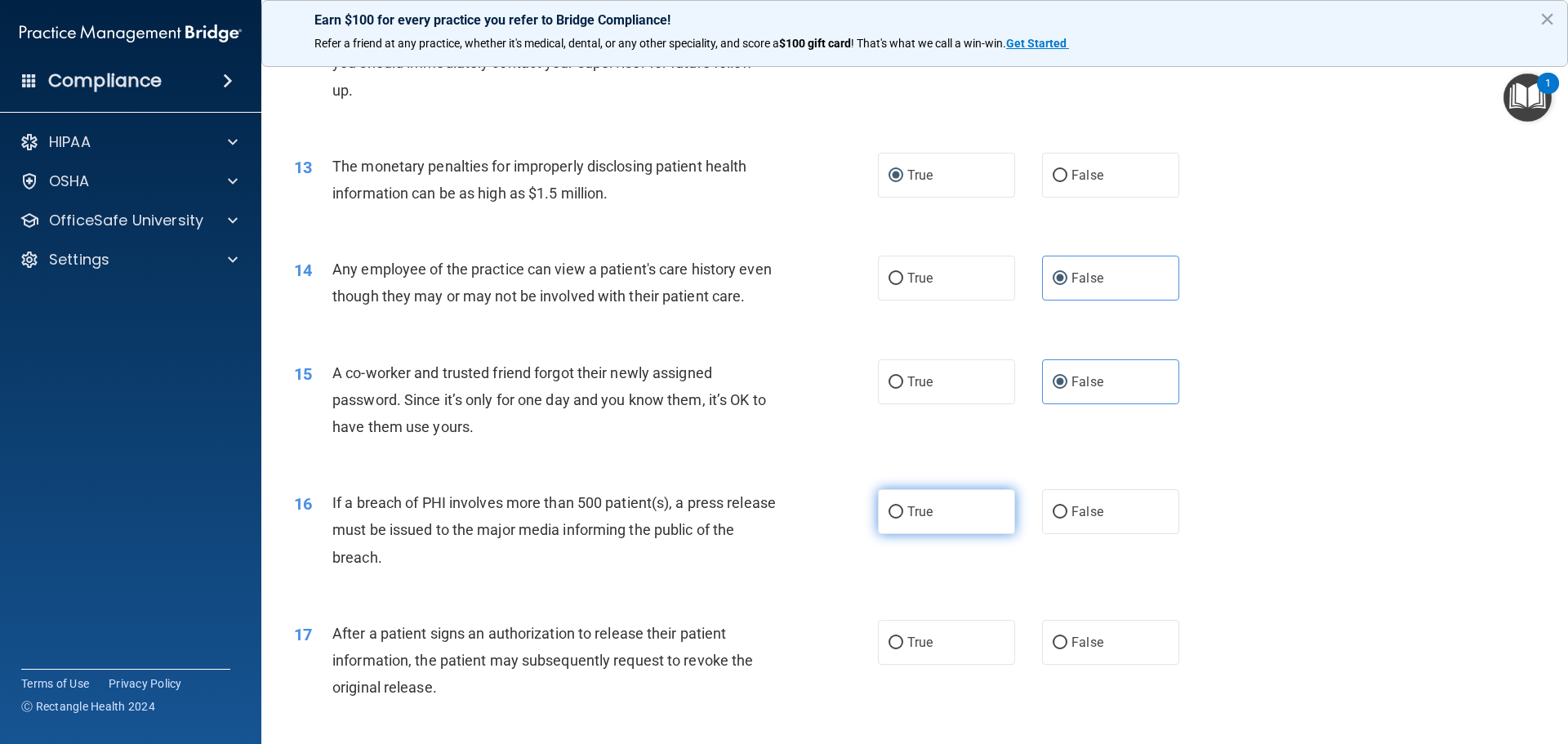
click at [911, 529] on label "True" at bounding box center [946, 512] width 137 height 45
click at [903, 519] on input "True" at bounding box center [896, 513] width 15 height 13
radio input "true"
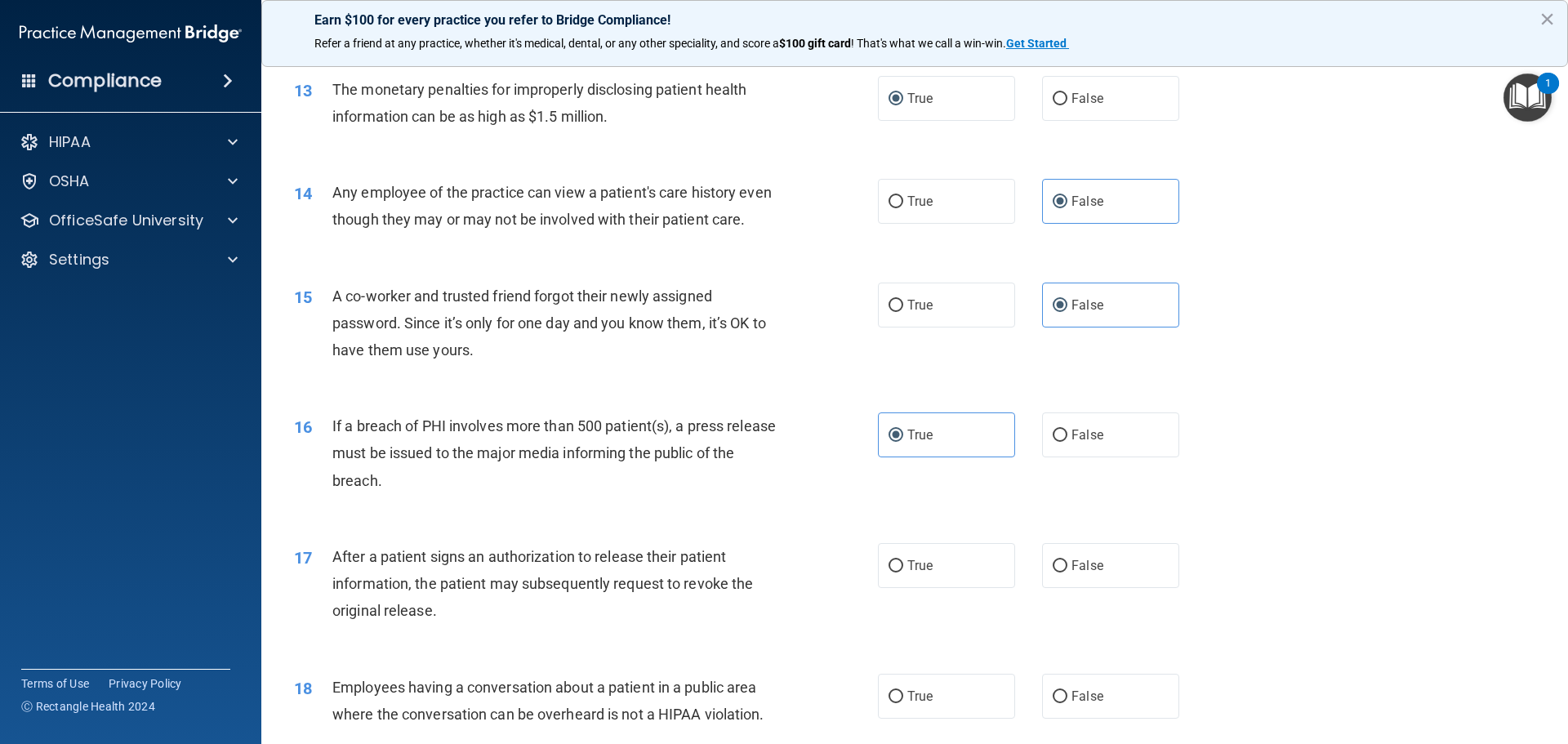
scroll to position [1552, 0]
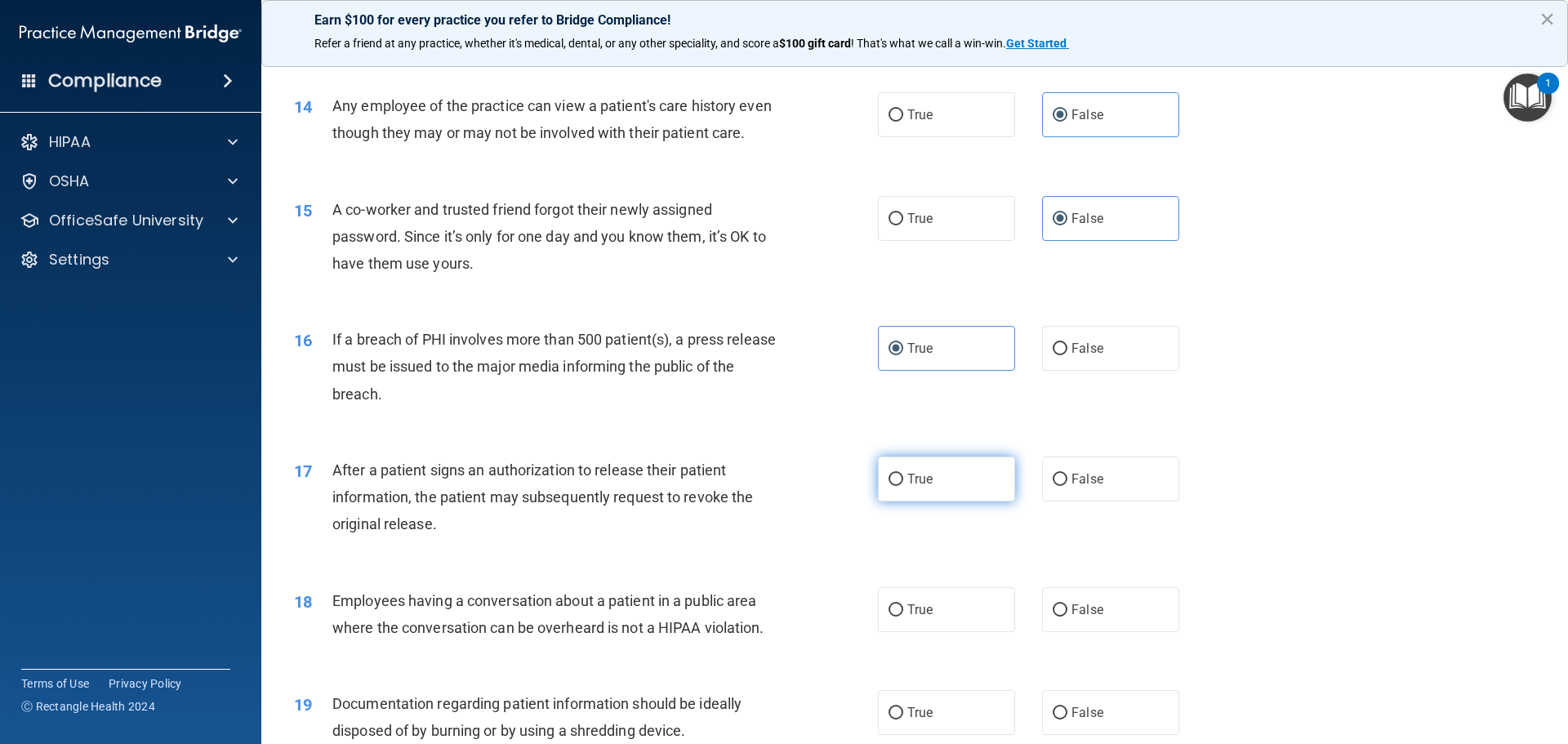
click at [908, 487] on span "True" at bounding box center [920, 479] width 25 height 15
click at [902, 486] on input "True" at bounding box center [896, 480] width 15 height 13
radio input "true"
click at [1057, 617] on input "False" at bounding box center [1060, 611] width 15 height 13
radio input "true"
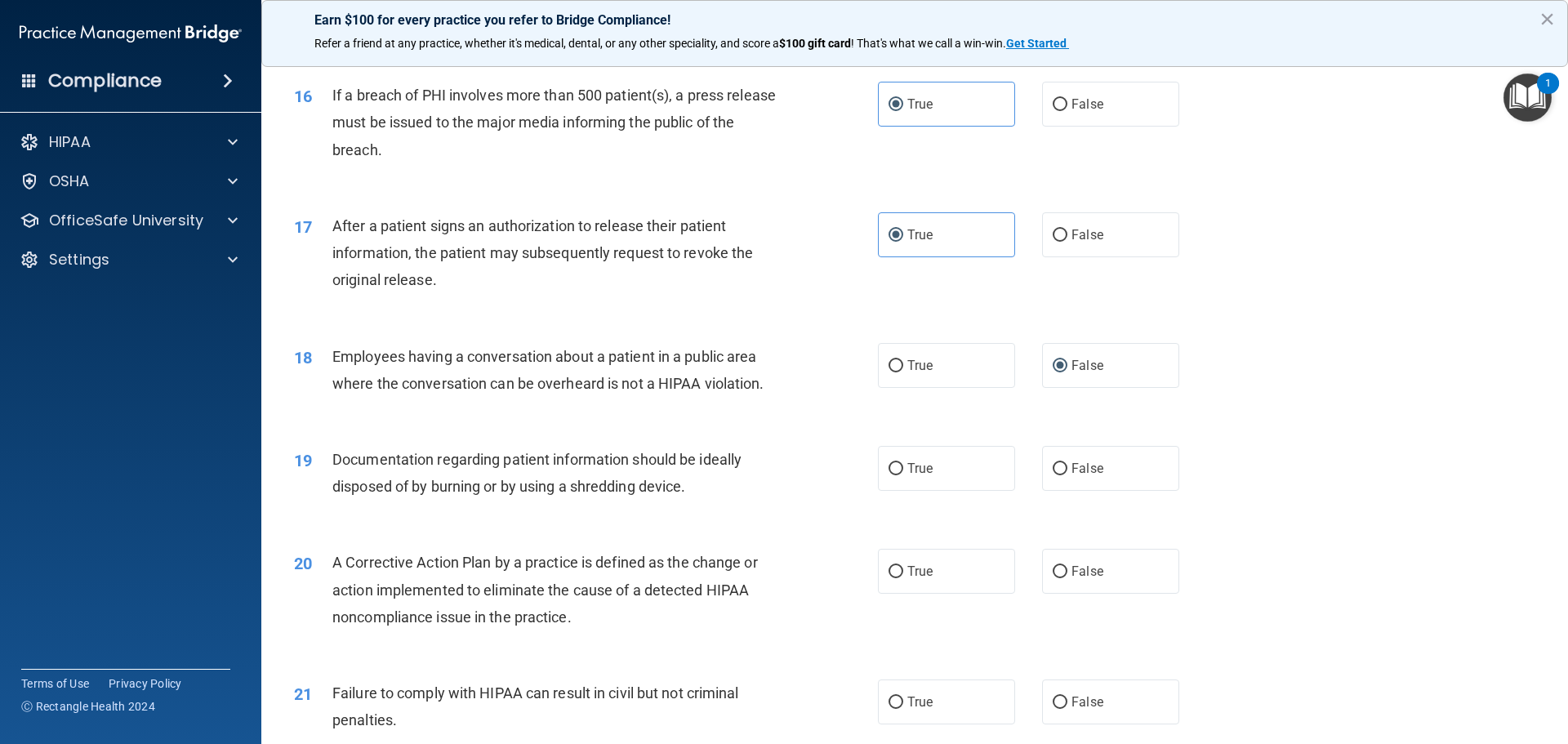
scroll to position [1797, 0]
click at [917, 490] on label "True" at bounding box center [946, 468] width 137 height 45
click at [903, 475] on input "True" at bounding box center [896, 469] width 15 height 13
radio input "true"
click at [913, 588] on label "True" at bounding box center [946, 571] width 137 height 45
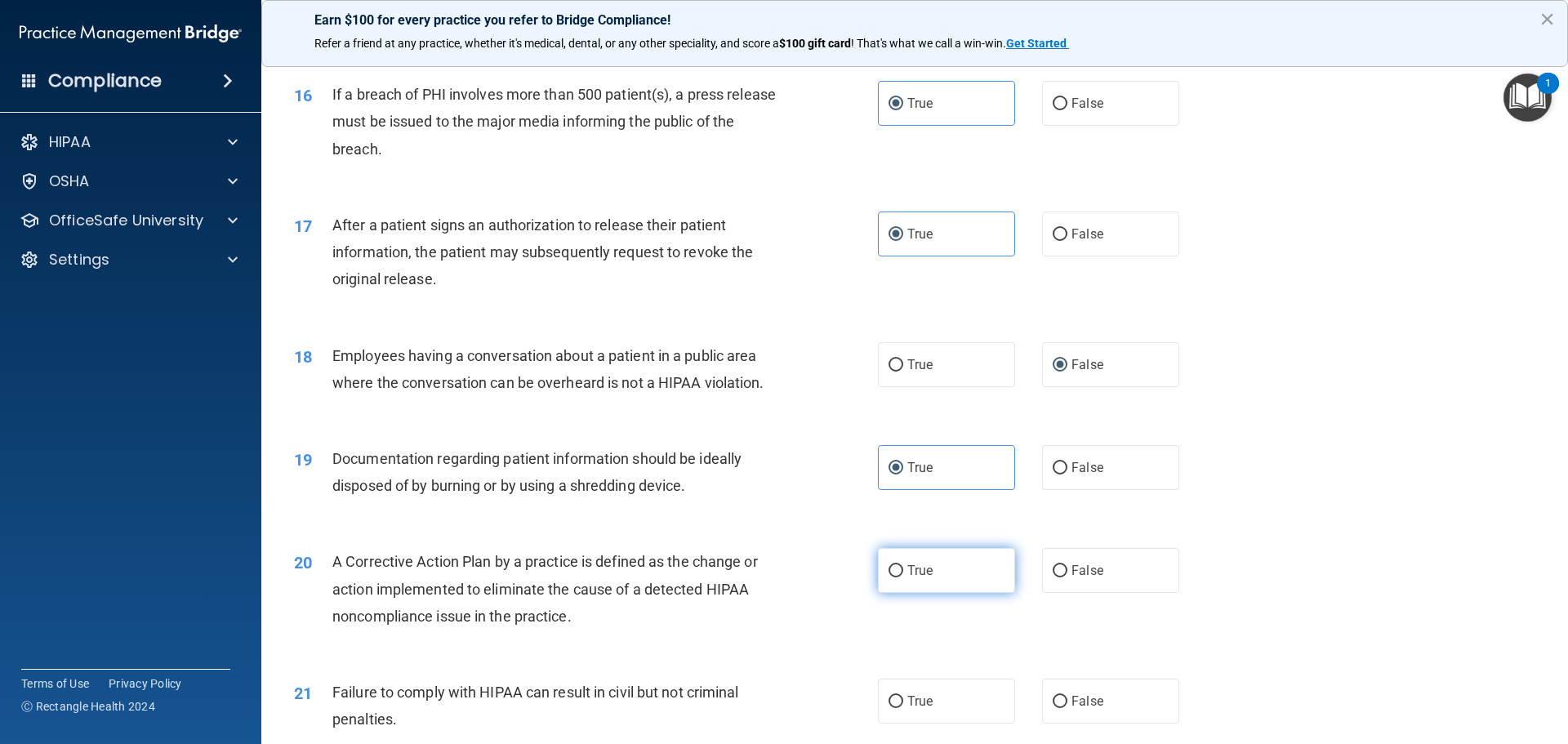
click at [903, 578] on input "True" at bounding box center [896, 572] width 15 height 13
radio input "true"
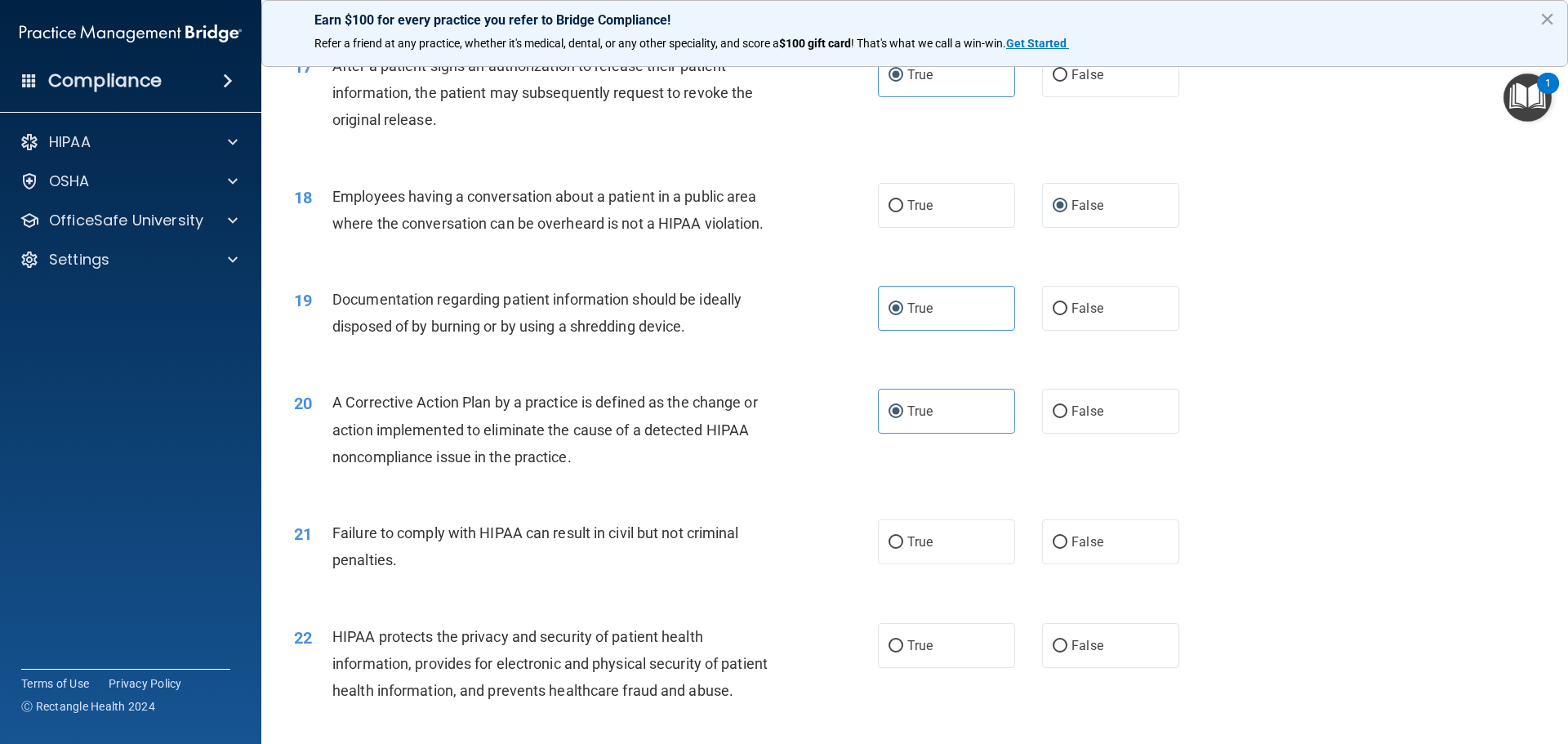
scroll to position [1961, 0]
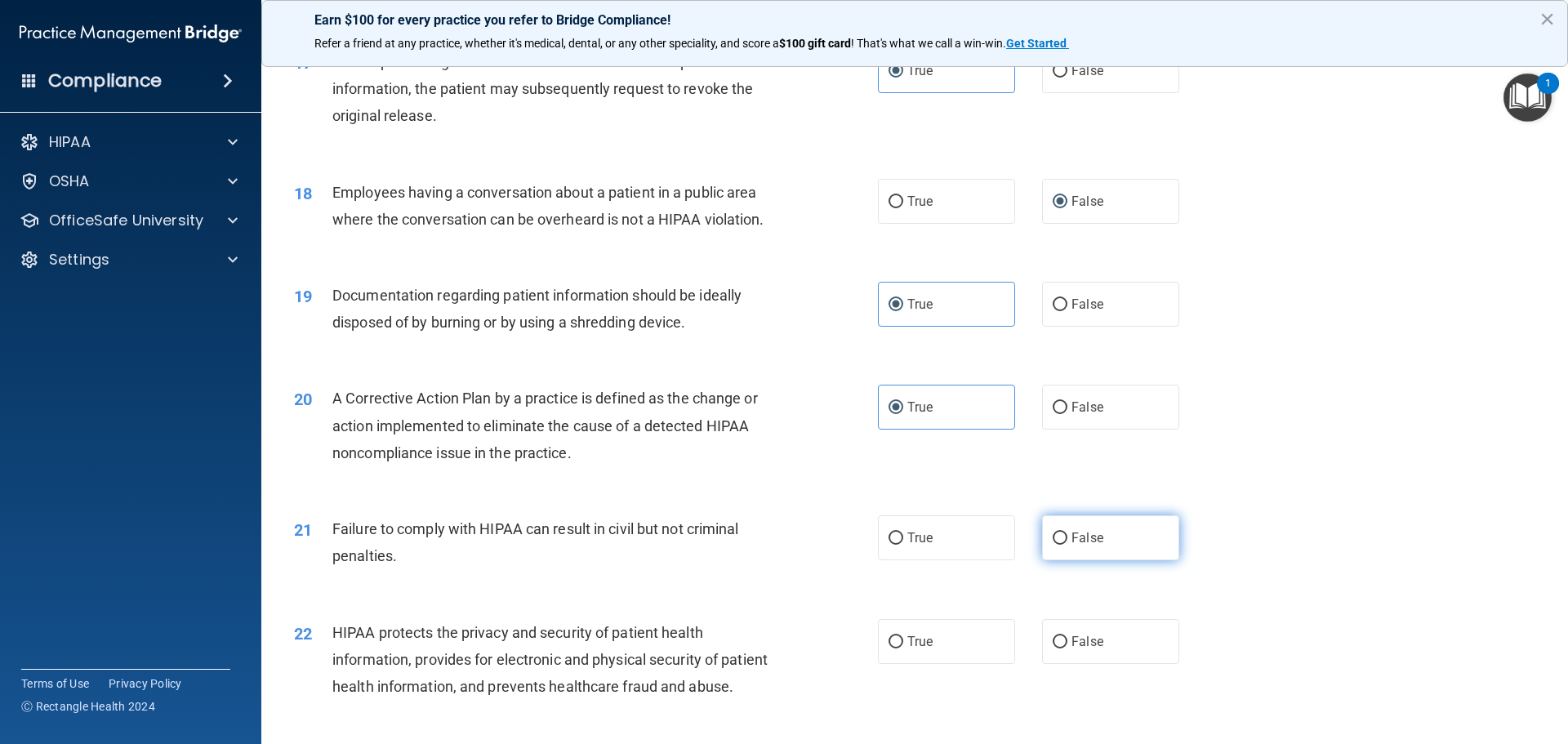
click at [1073, 561] on label "False" at bounding box center [1110, 538] width 137 height 45
click at [1067, 545] on input "False" at bounding box center [1060, 539] width 15 height 13
radio input "true"
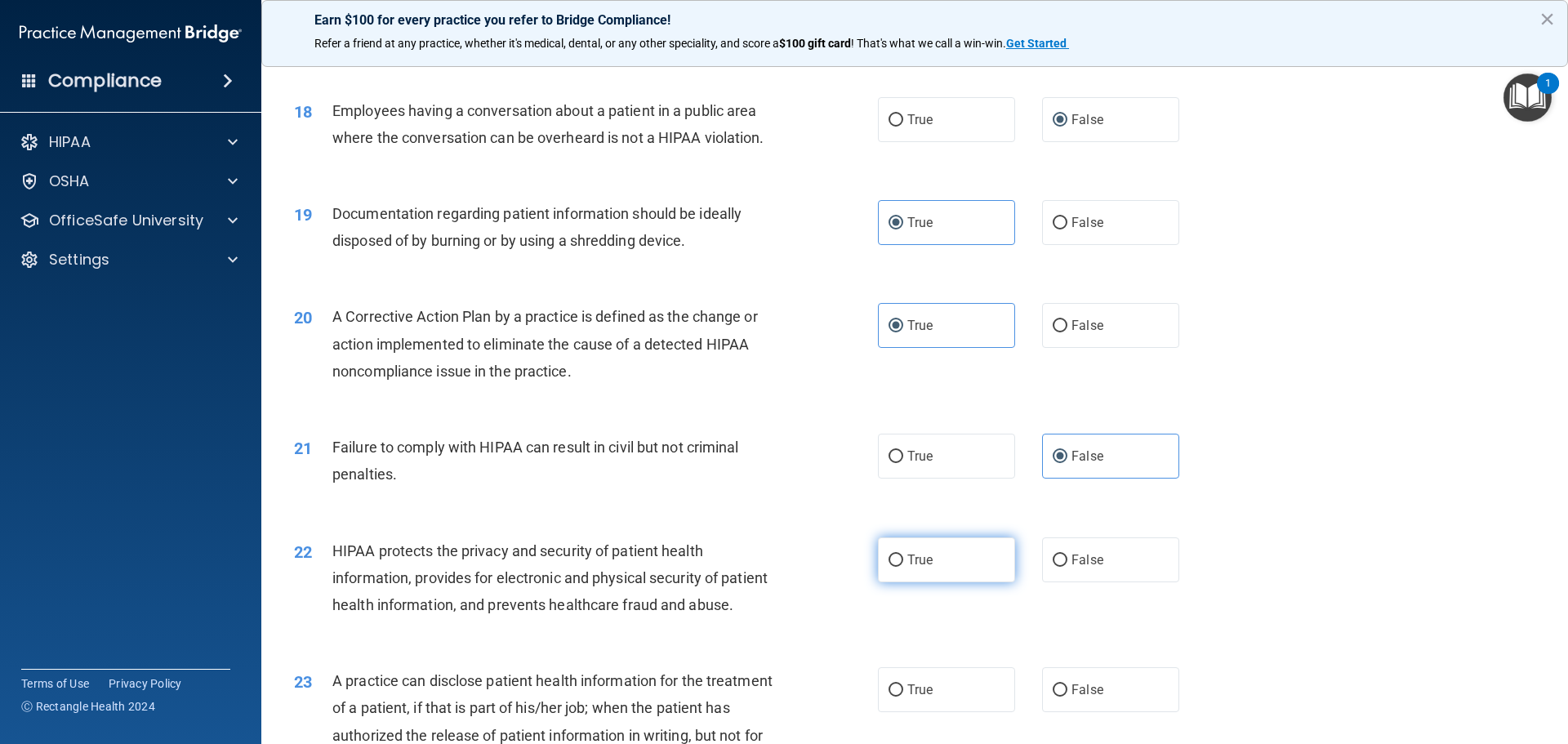
click at [924, 568] on span "True" at bounding box center [920, 560] width 25 height 15
click at [903, 567] on input "True" at bounding box center [896, 562] width 15 height 13
radio input "true"
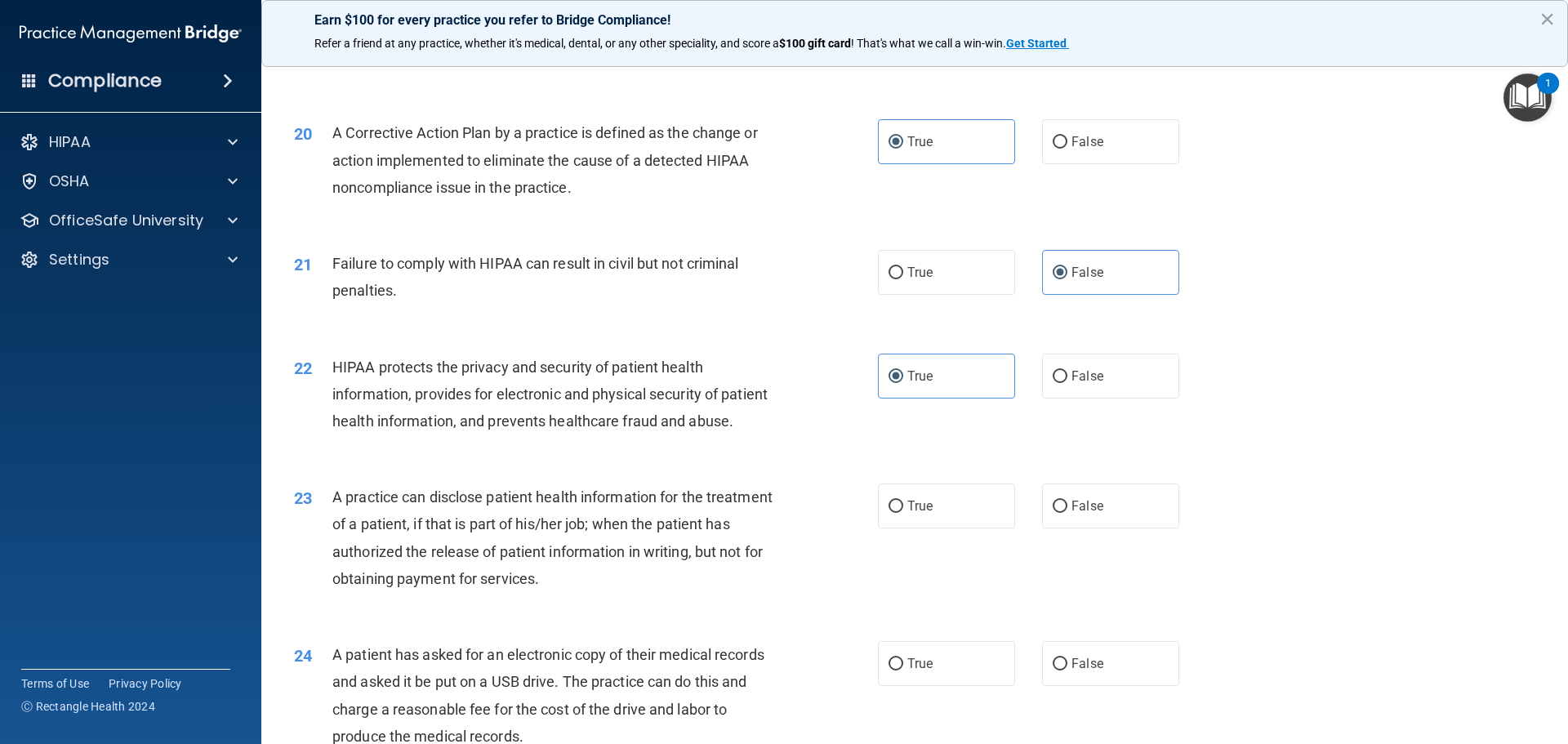
scroll to position [2288, 0]
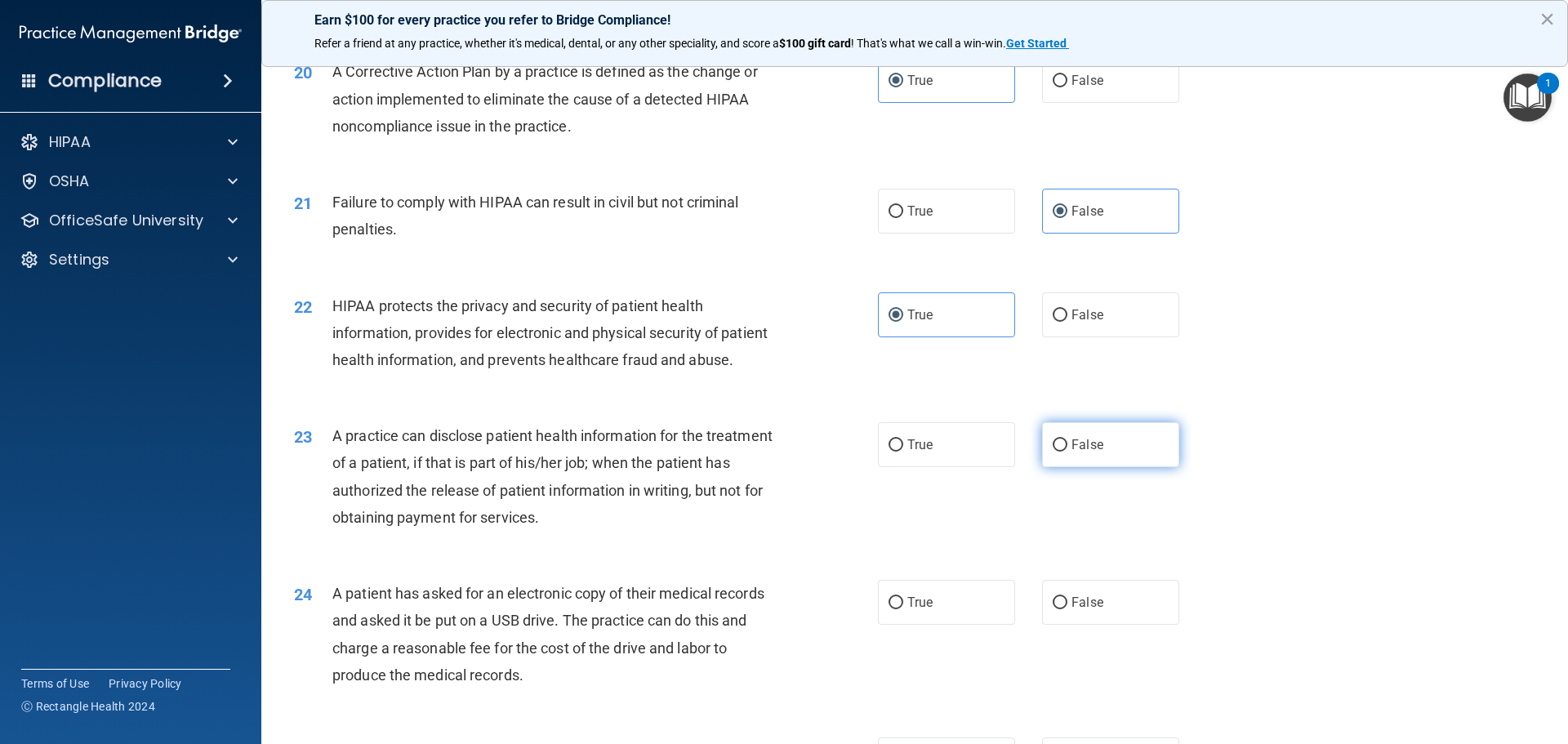
drag, startPoint x: 1093, startPoint y: 504, endPoint x: 1011, endPoint y: 566, distance: 102.8
click at [1092, 453] on span "False" at bounding box center [1087, 445] width 32 height 15
click at [1067, 452] on input "False" at bounding box center [1060, 446] width 15 height 13
radio input "true"
click at [910, 625] on label "True" at bounding box center [946, 602] width 137 height 45
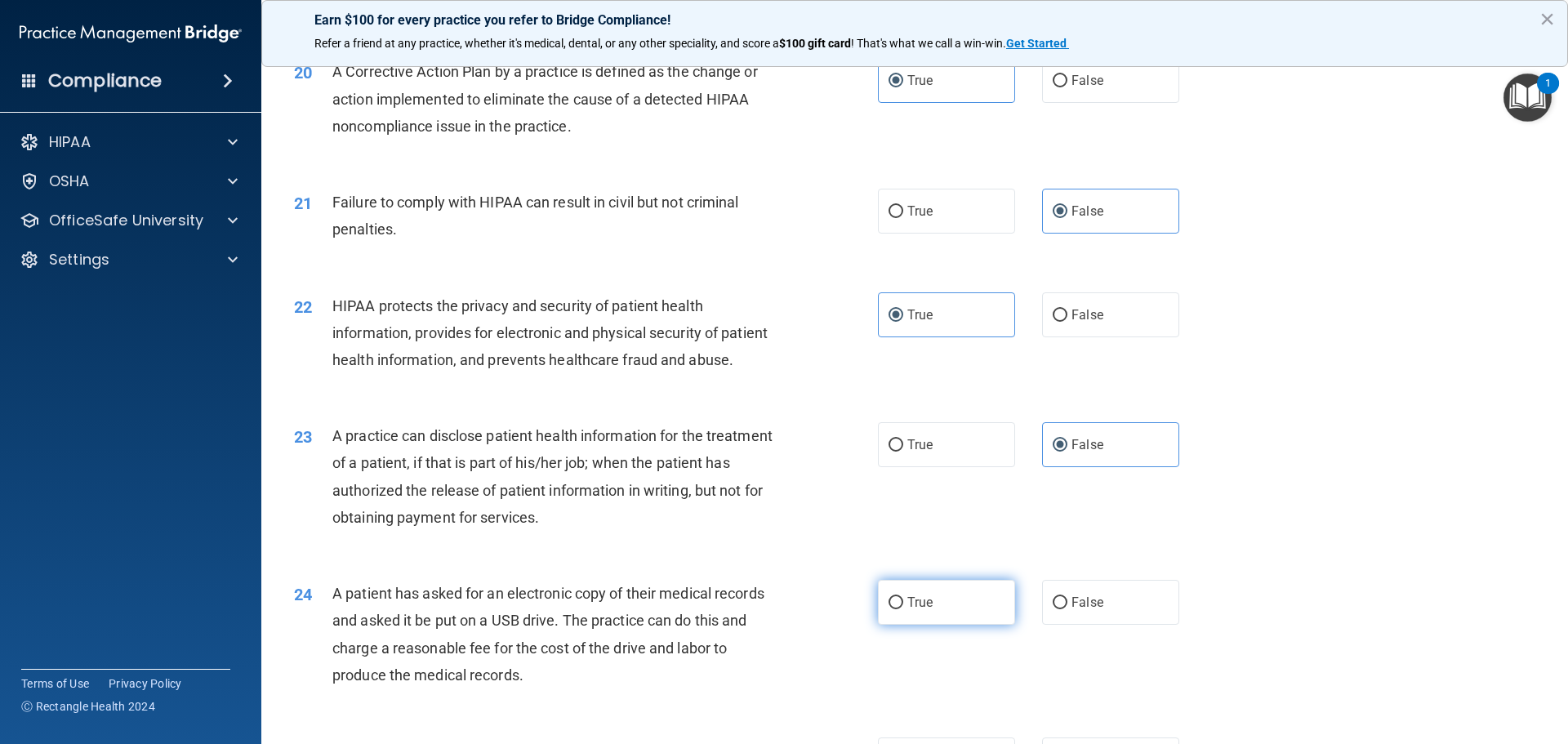
click at [903, 610] on input "True" at bounding box center [896, 603] width 15 height 13
radio input "true"
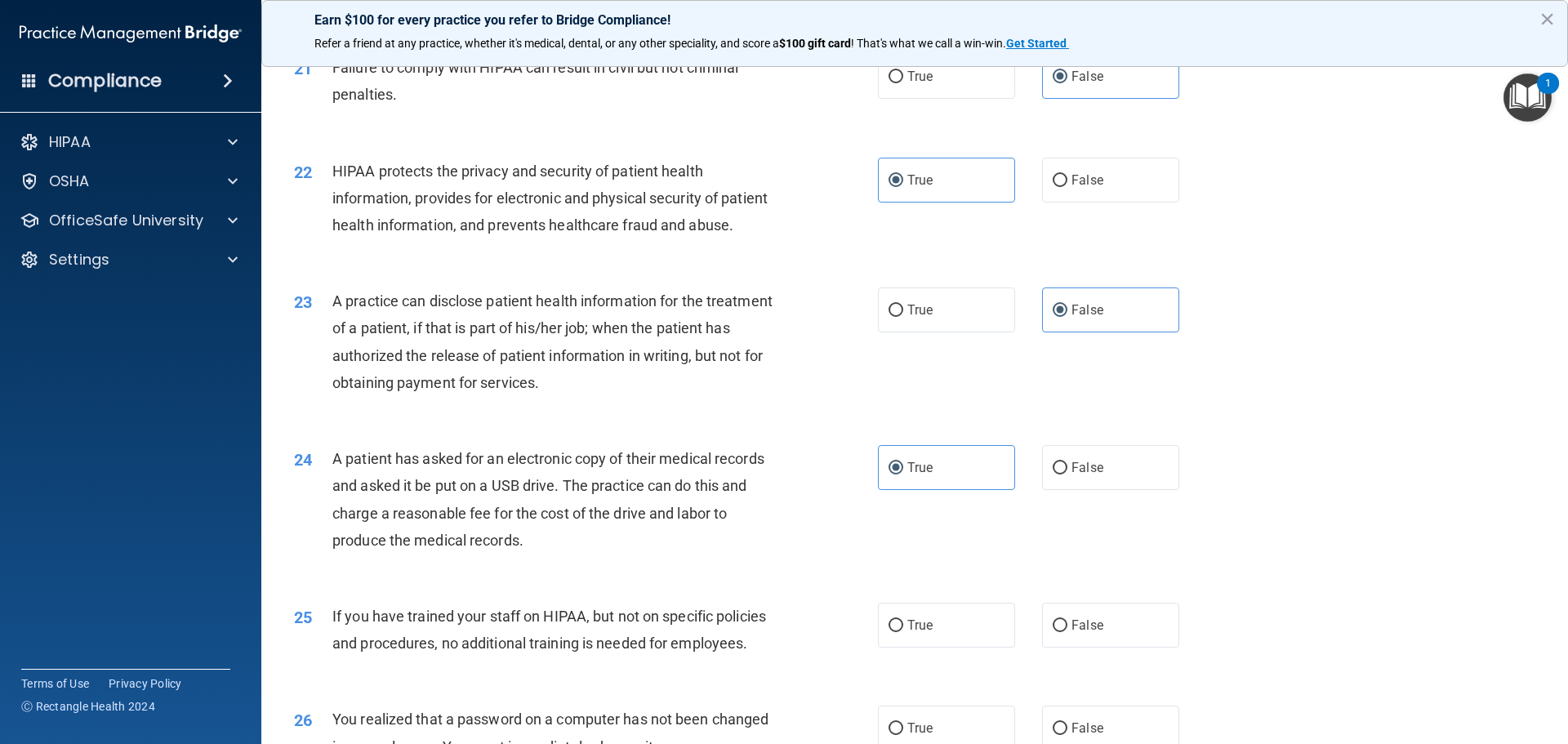
scroll to position [2452, 0]
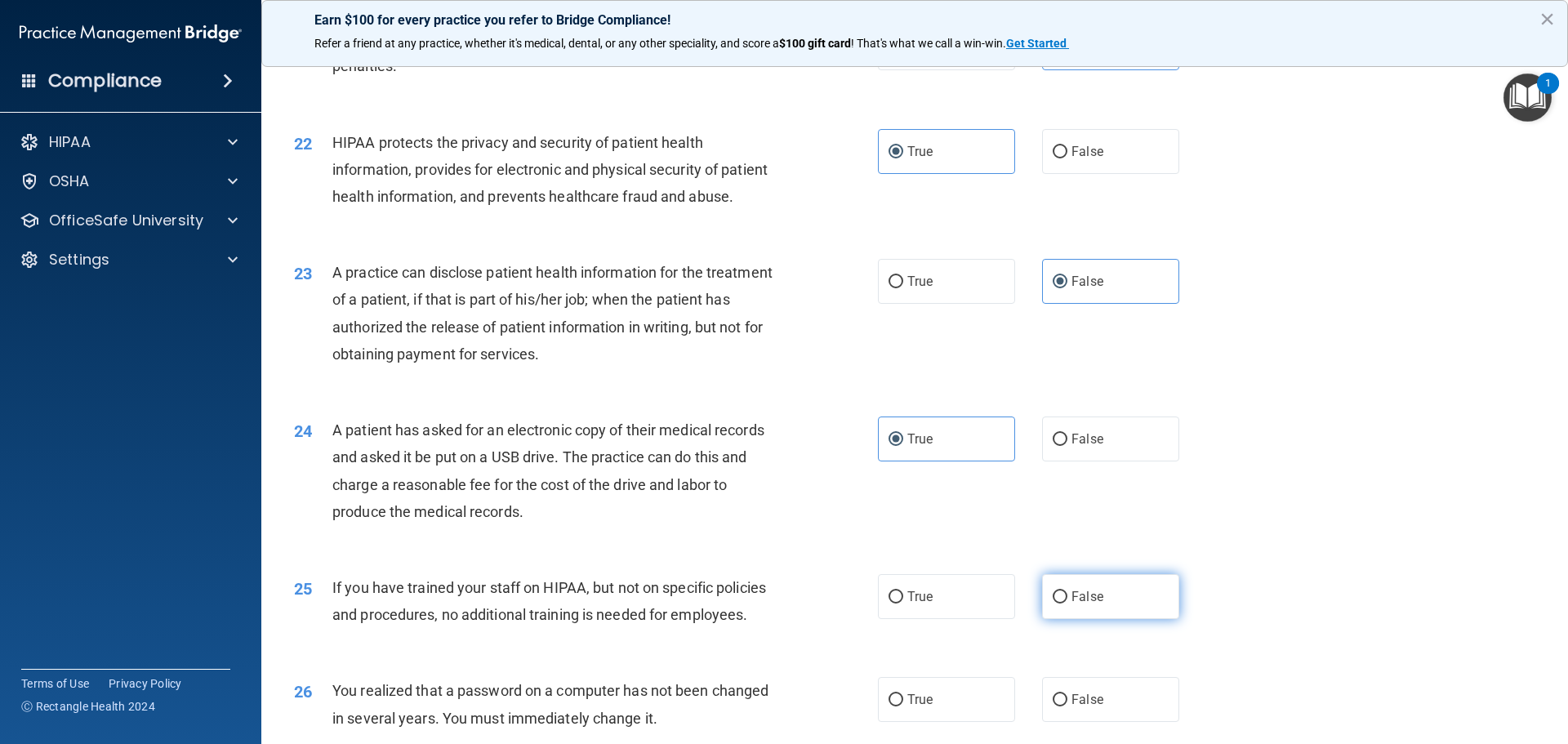
click at [1060, 620] on label "False" at bounding box center [1110, 597] width 137 height 45
click at [1060, 604] on input "False" at bounding box center [1060, 598] width 15 height 13
radio input "true"
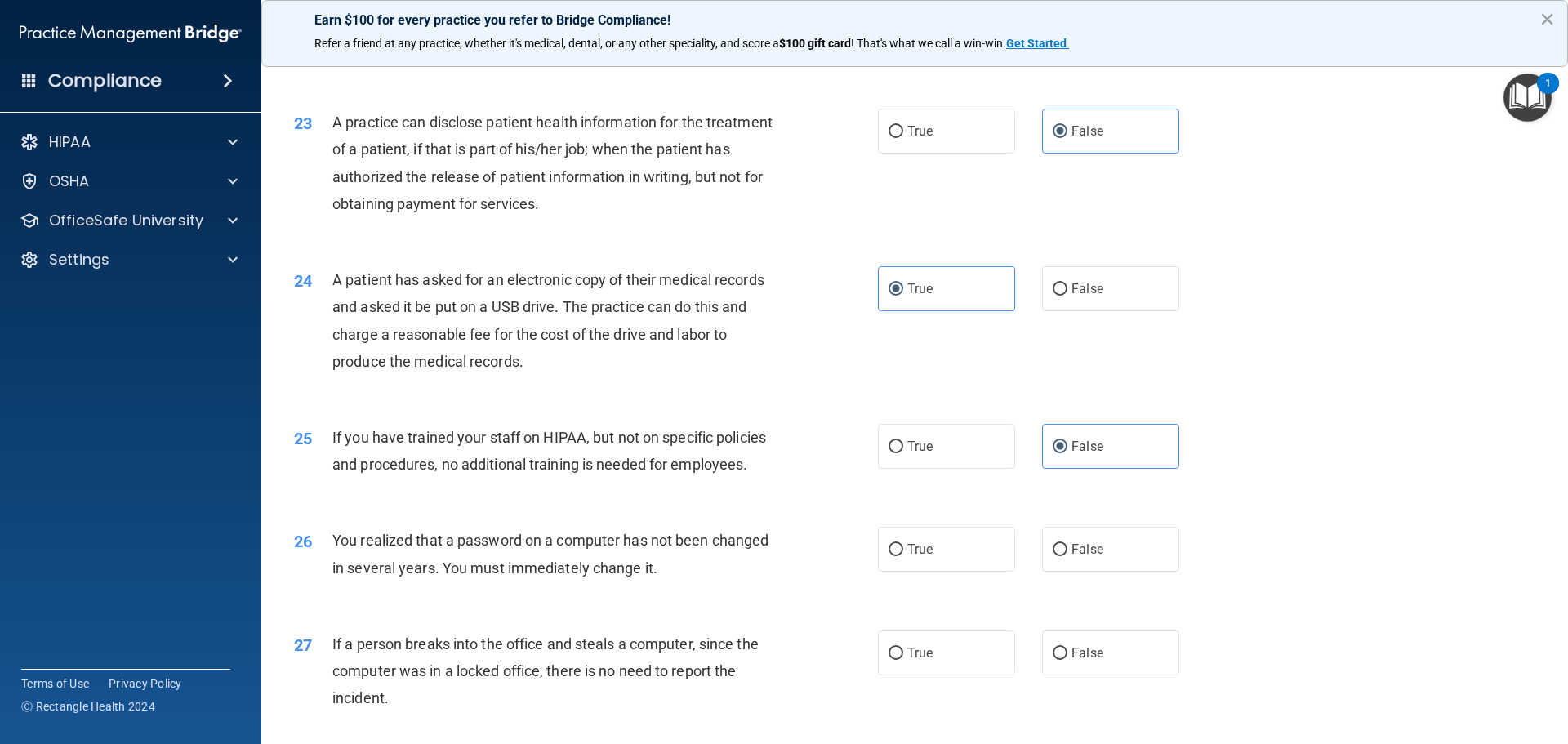
scroll to position [2615, 0]
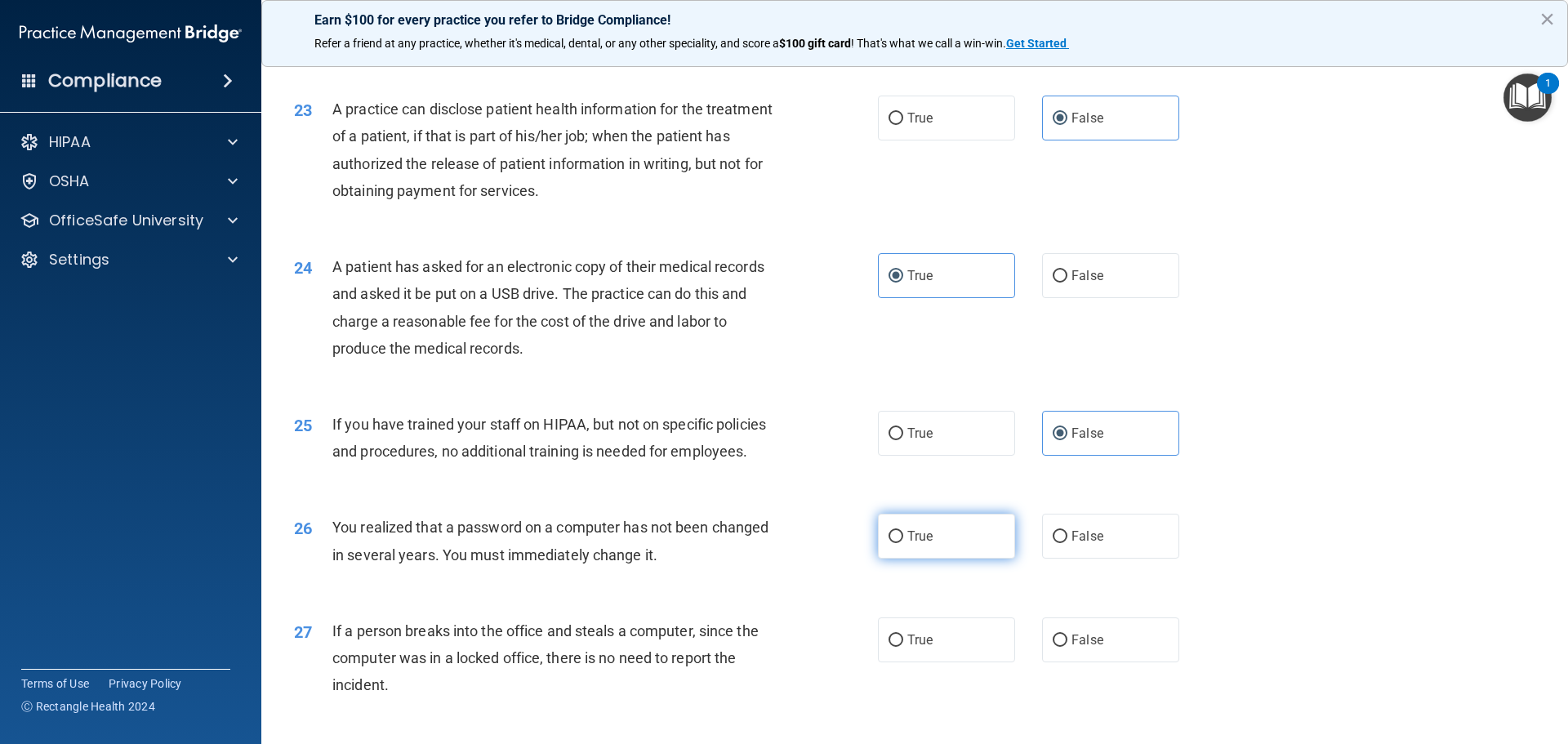
click at [909, 559] on label "True" at bounding box center [946, 536] width 137 height 45
click at [903, 543] on input "True" at bounding box center [896, 537] width 15 height 13
radio input "true"
click at [1042, 662] on label "False" at bounding box center [1110, 641] width 137 height 45
click at [1053, 647] on input "False" at bounding box center [1060, 641] width 15 height 13
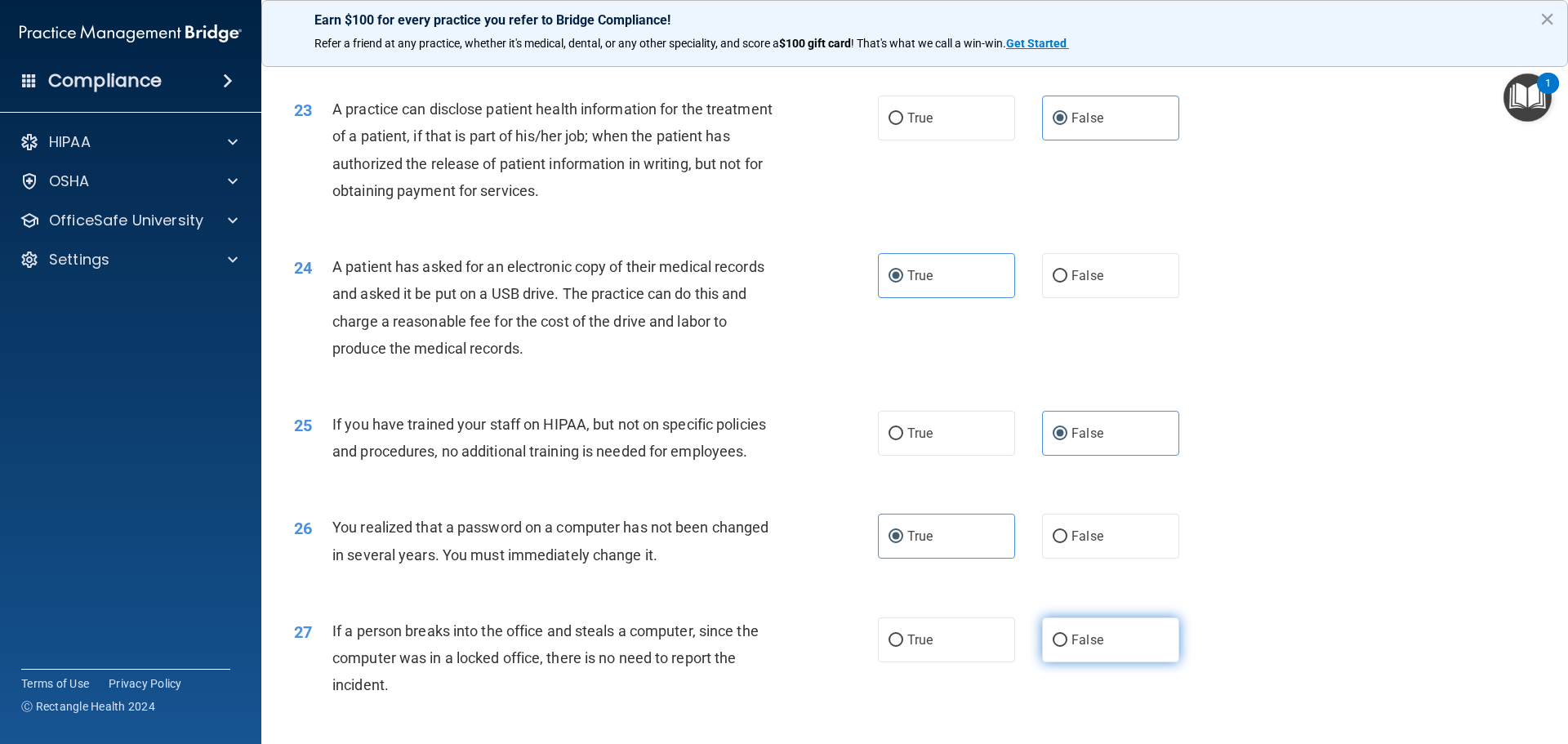
radio input "true"
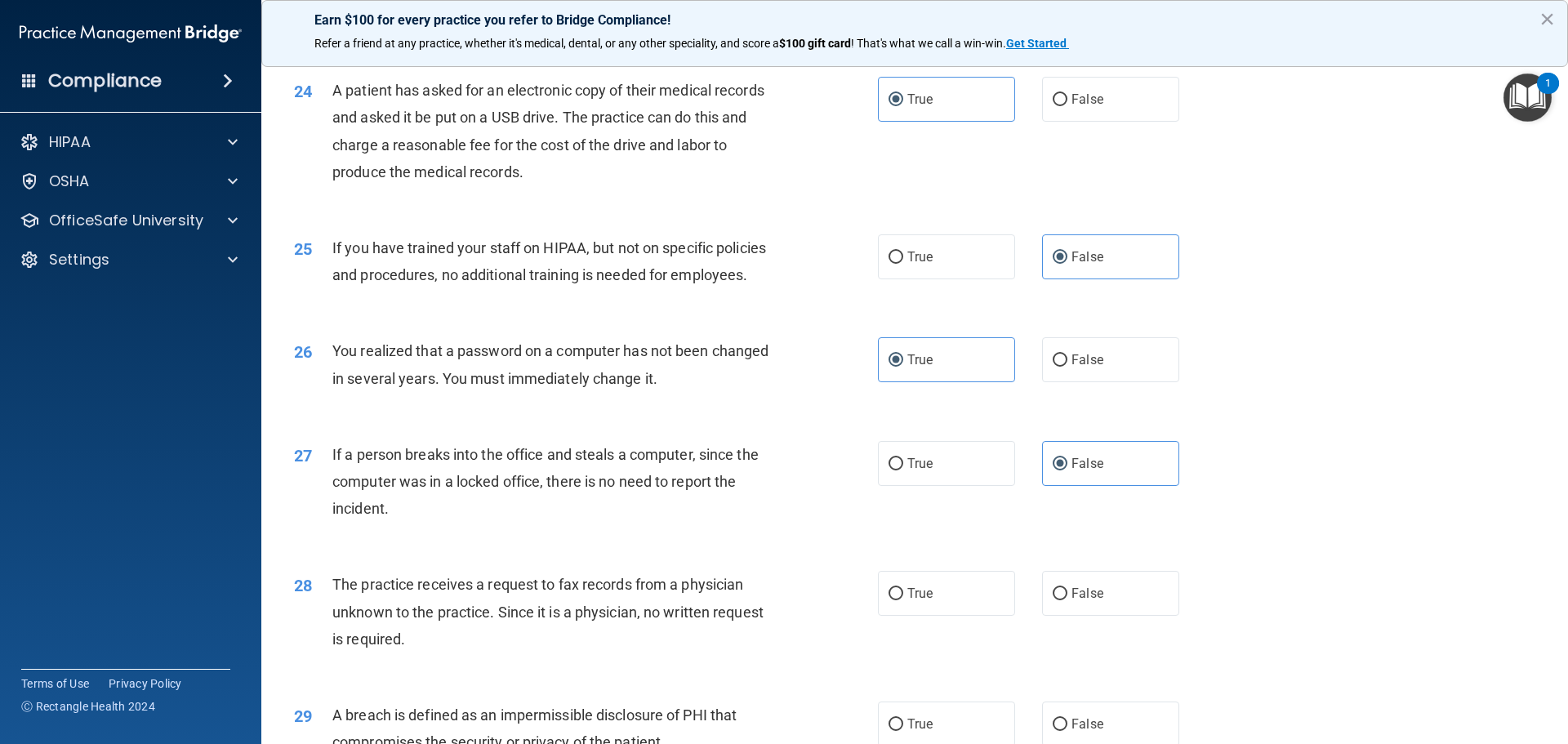
scroll to position [2860, 0]
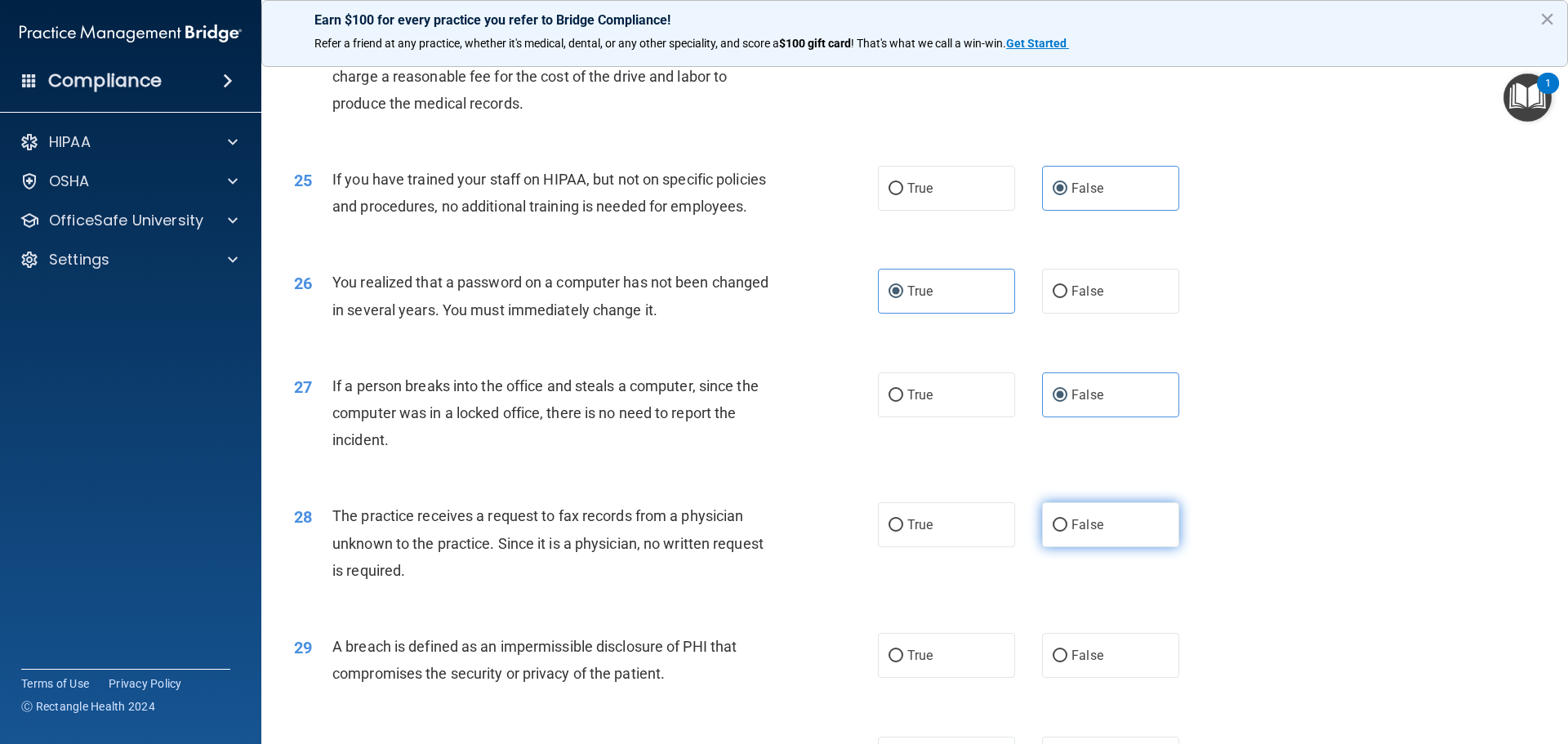
click at [1072, 547] on label "False" at bounding box center [1110, 525] width 137 height 45
click at [1067, 532] on input "False" at bounding box center [1060, 526] width 15 height 13
radio input "true"
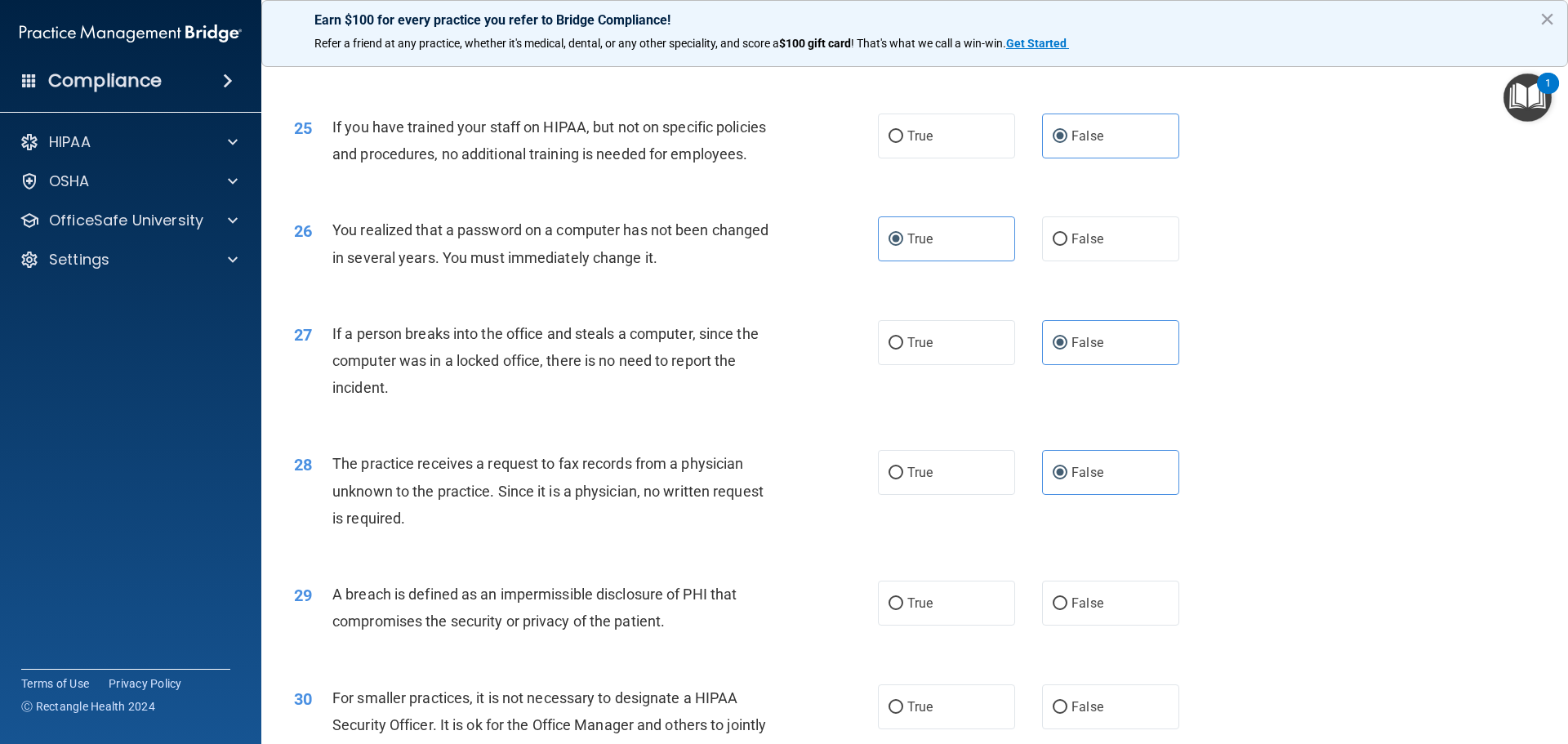
scroll to position [2942, 0]
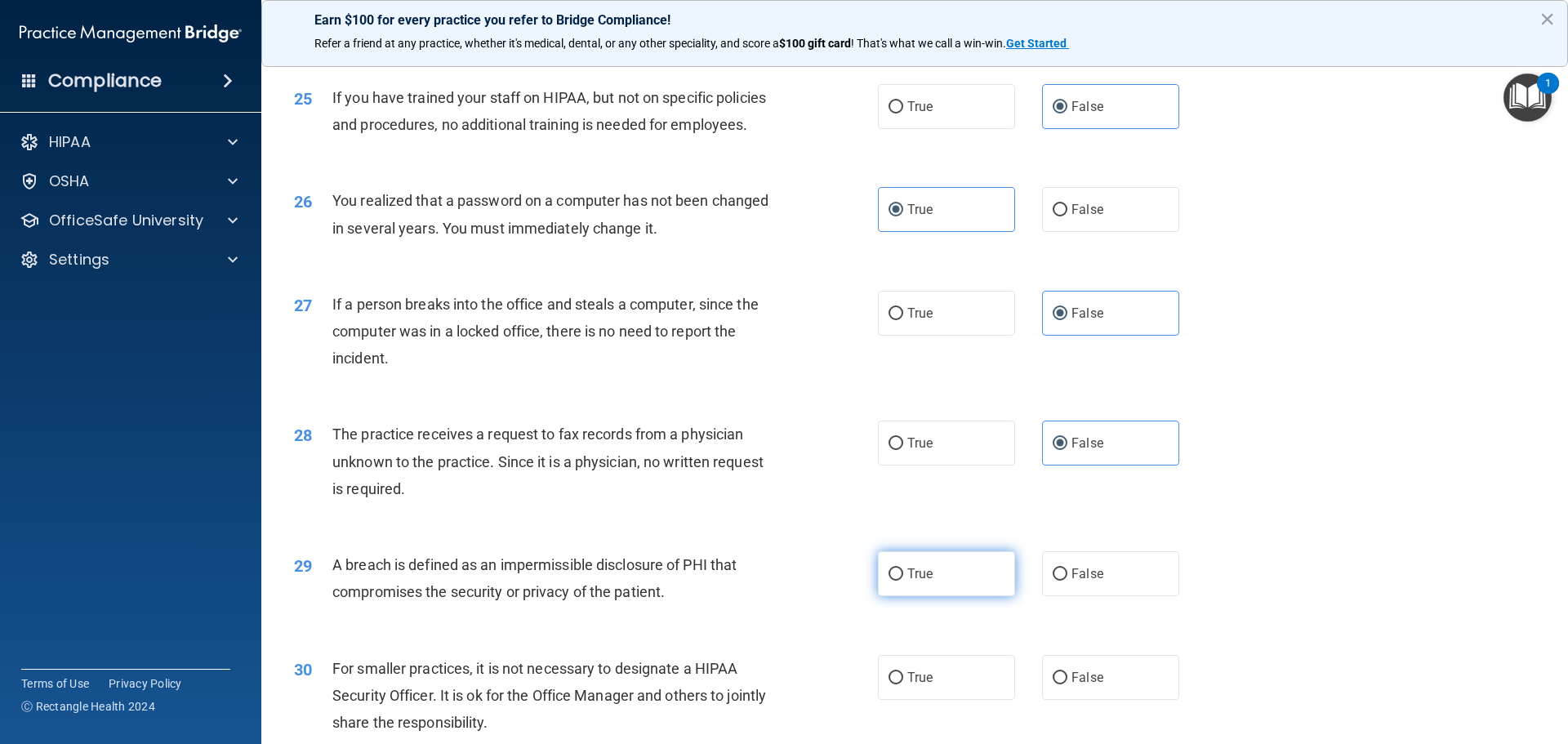
click at [908, 582] on span "True" at bounding box center [920, 573] width 25 height 15
click at [903, 581] on input "True" at bounding box center [896, 575] width 15 height 13
radio input "true"
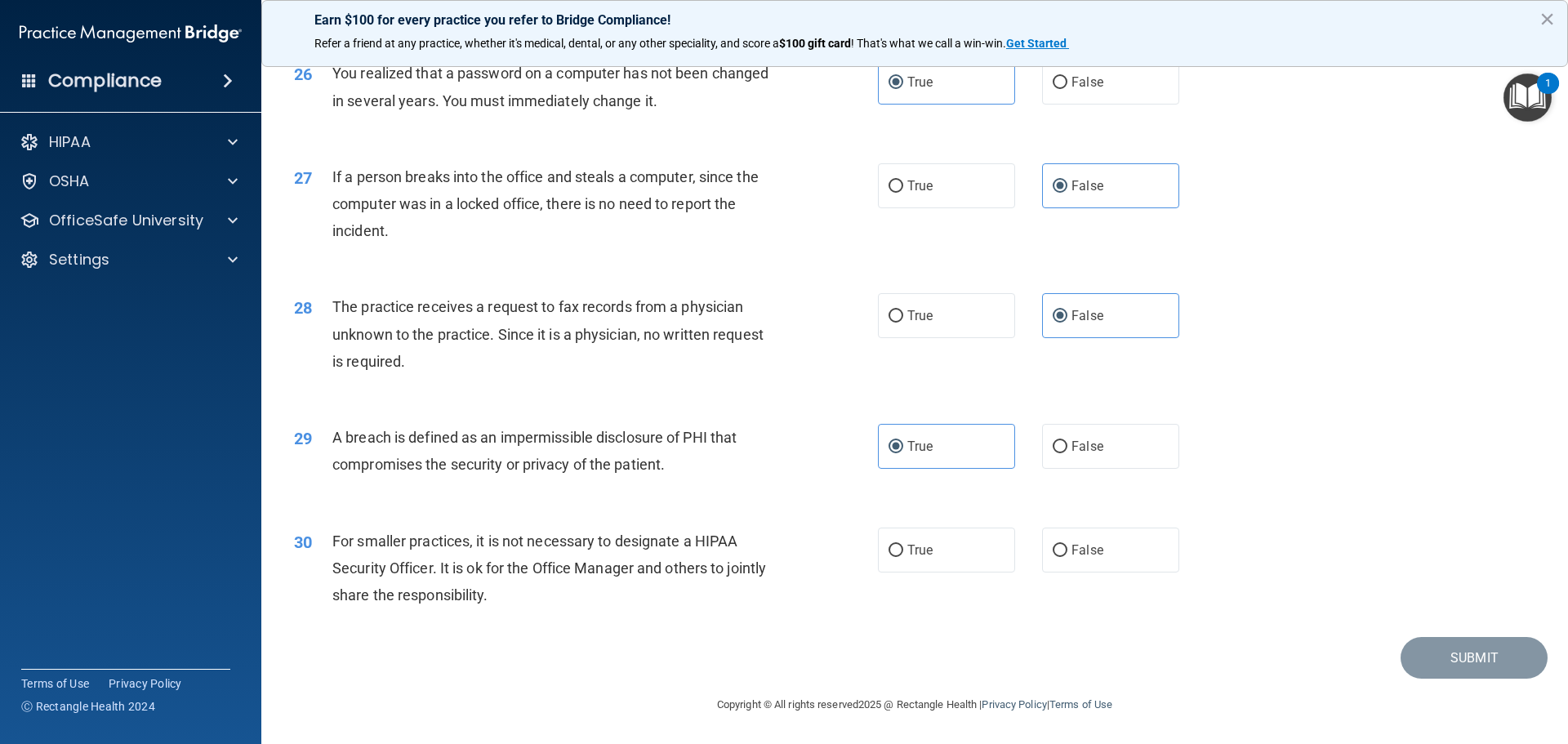
scroll to position [3105, 0]
click at [1064, 573] on label "False" at bounding box center [1110, 551] width 137 height 45
click at [1064, 557] on input "False" at bounding box center [1060, 552] width 15 height 13
radio input "true"
click at [1445, 679] on button "Submit" at bounding box center [1475, 658] width 147 height 42
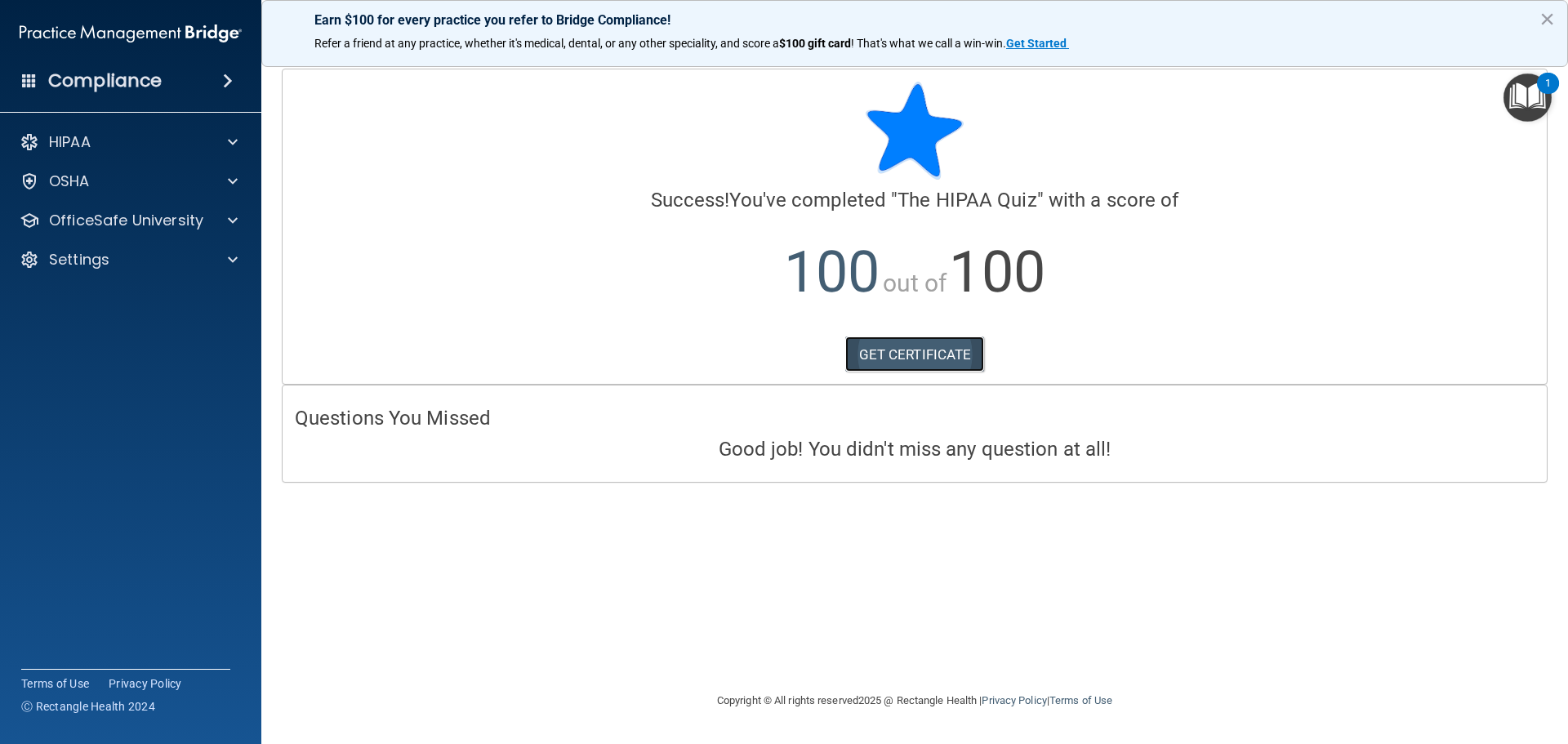
click at [967, 352] on link "GET CERTIFICATE" at bounding box center [915, 355] width 140 height 36
click at [226, 140] on div at bounding box center [229, 142] width 41 height 20
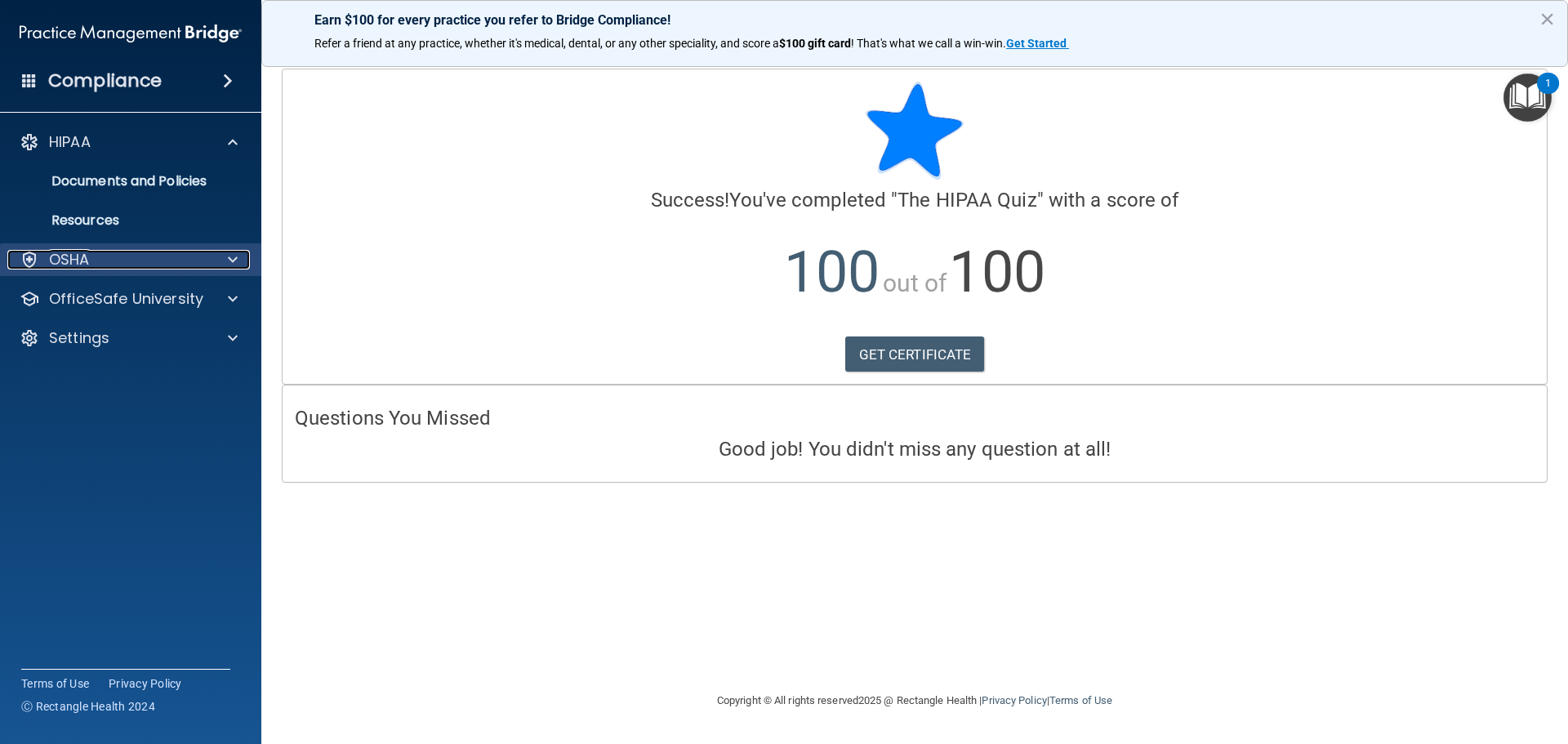
click at [118, 255] on div "OSHA" at bounding box center [108, 260] width 202 height 20
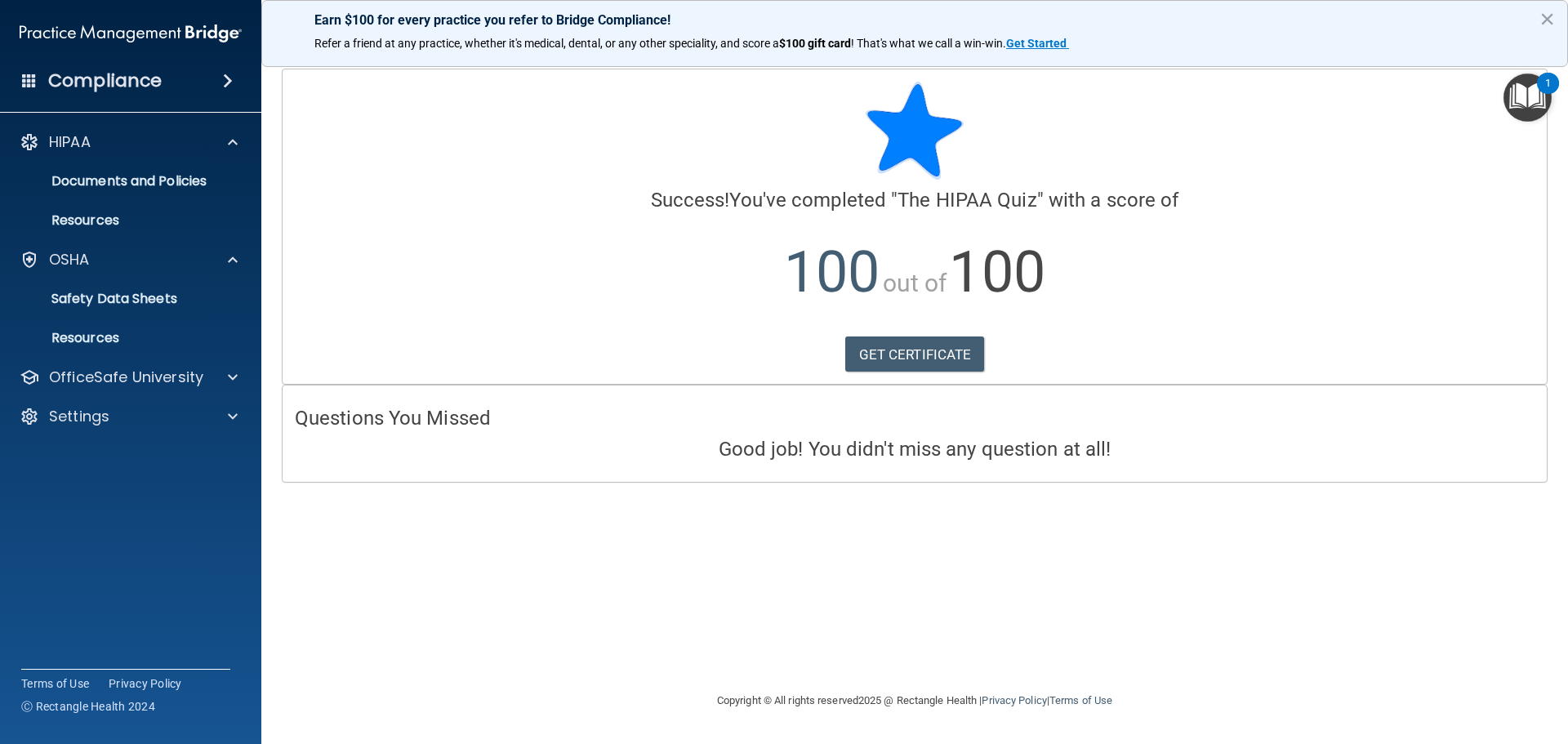
click at [226, 81] on span at bounding box center [228, 81] width 10 height 20
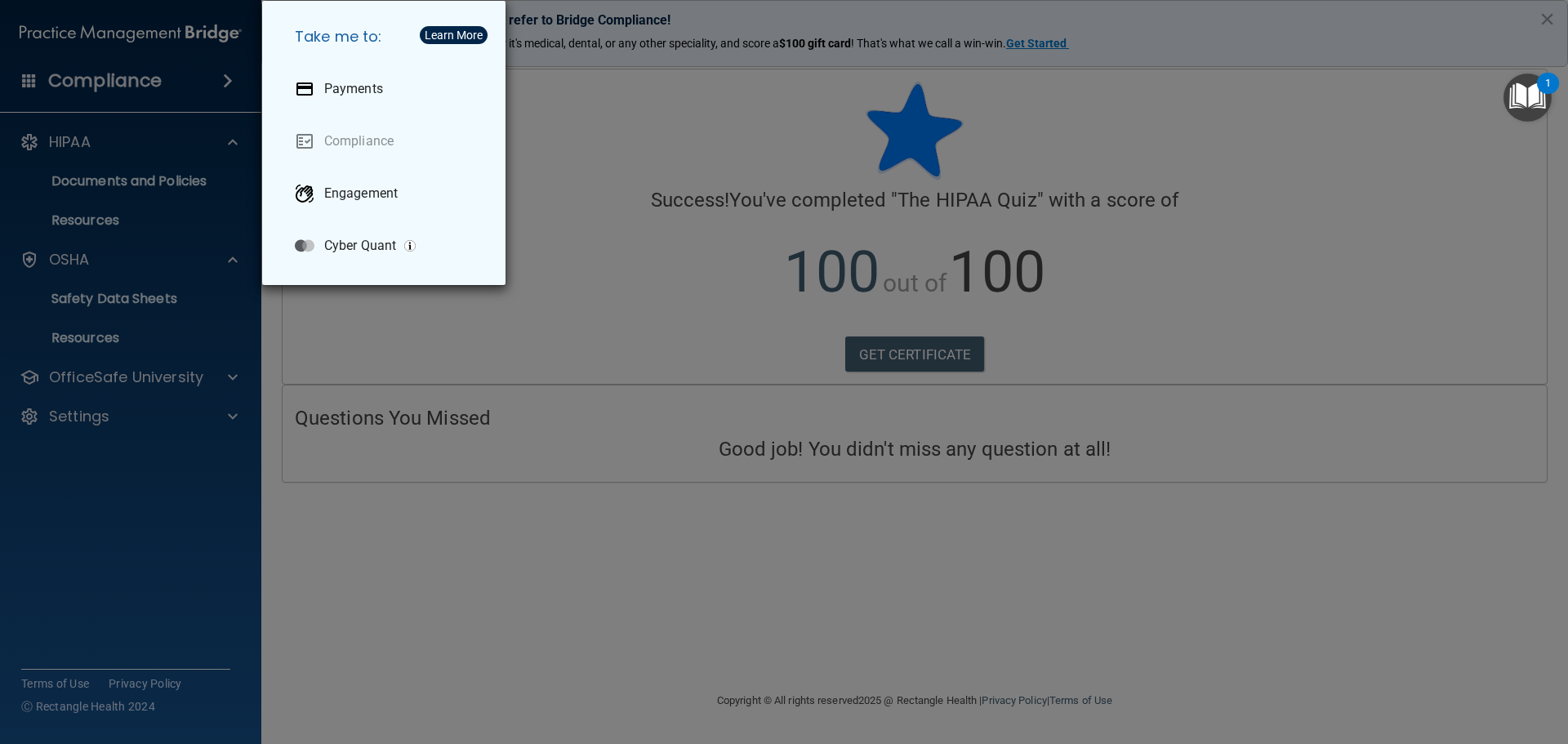
click at [190, 366] on div "Take me to: Payments Compliance Engagement Cyber Quant" at bounding box center [784, 372] width 1568 height 744
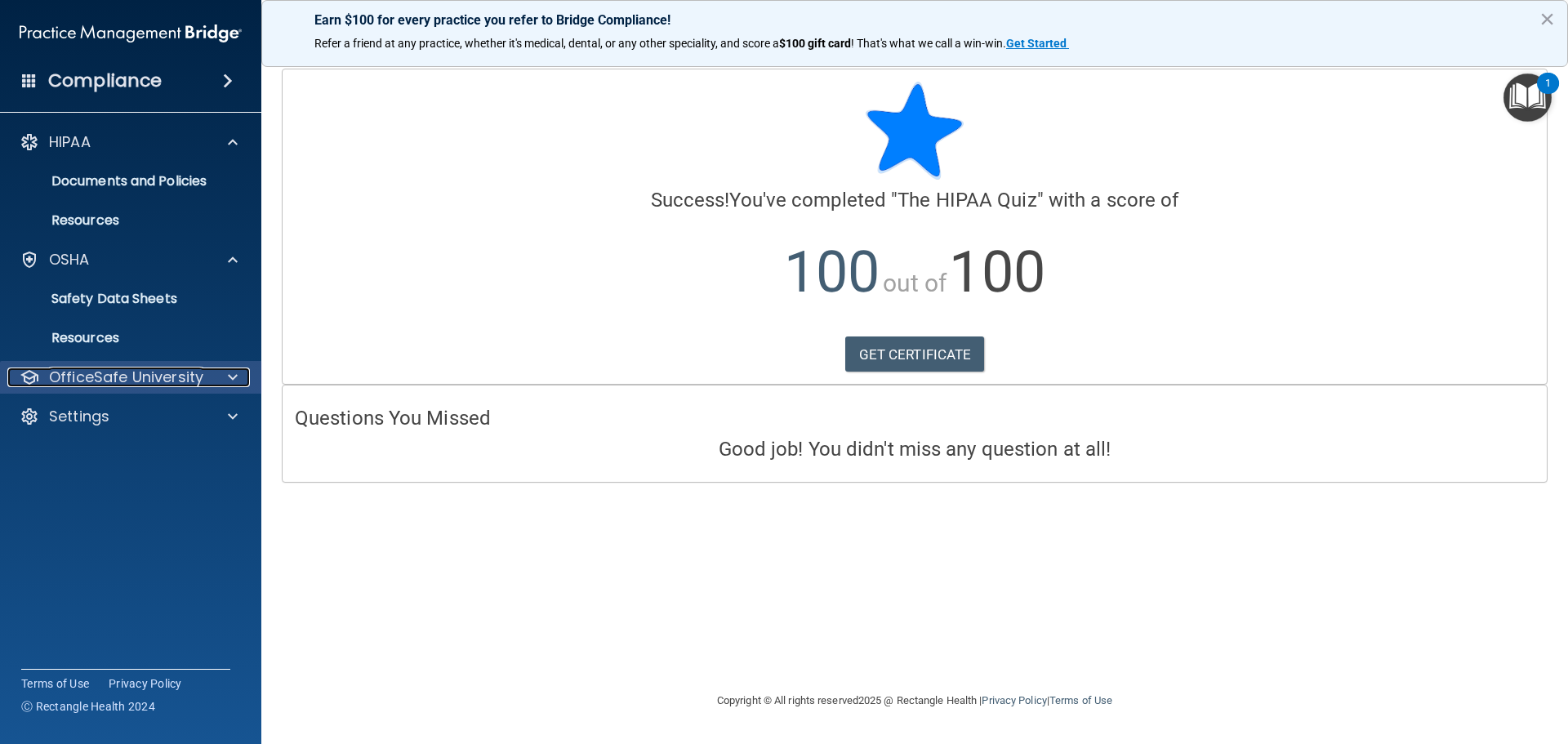
click at [158, 375] on p "OfficeSafe University" at bounding box center [126, 377] width 154 height 20
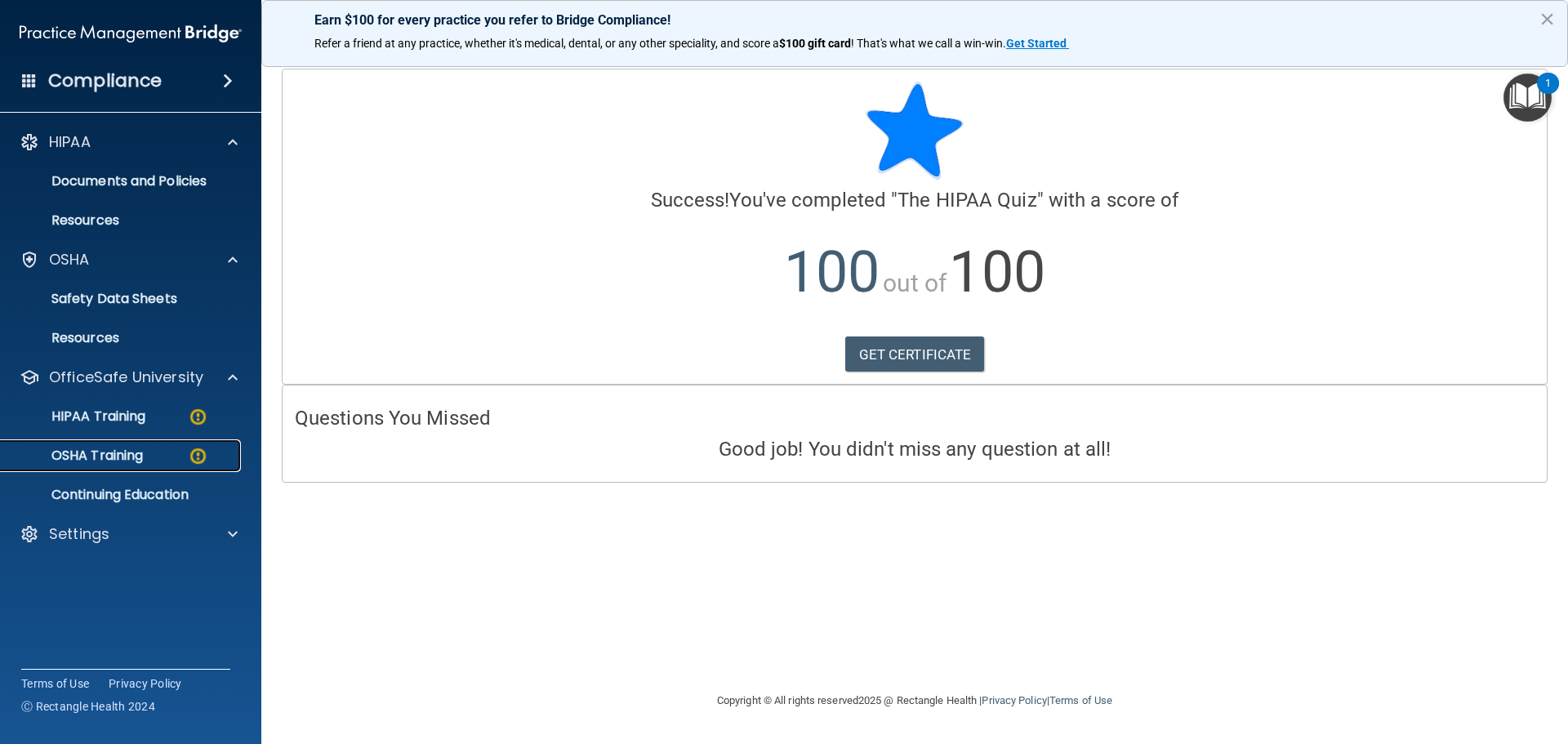
click at [194, 456] on img at bounding box center [198, 456] width 21 height 21
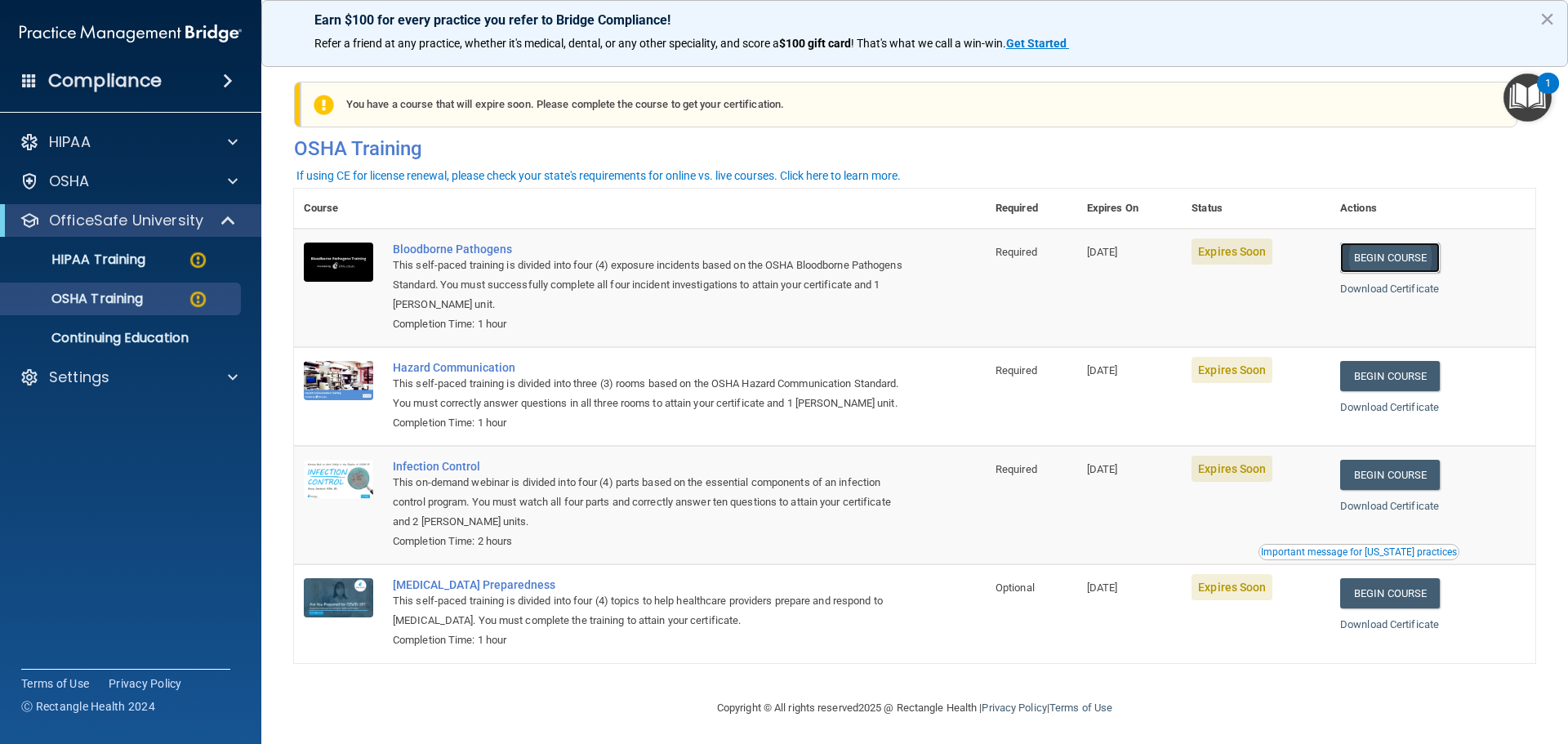
click at [1412, 253] on link "Begin Course" at bounding box center [1390, 257] width 100 height 30
